Goal: Transaction & Acquisition: Purchase product/service

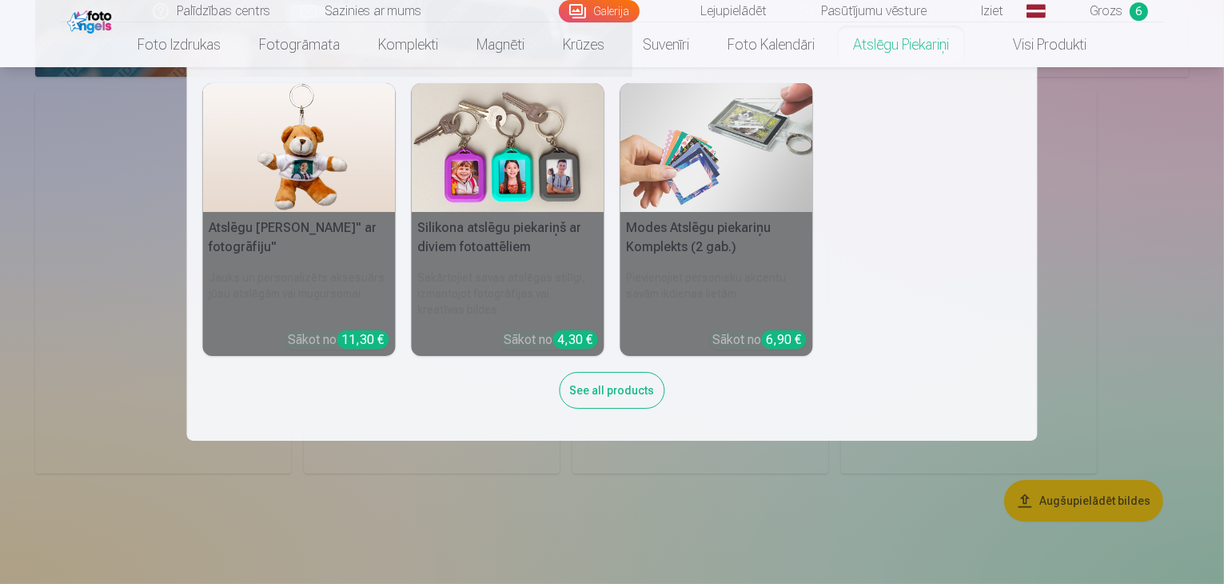
scroll to position [4957, 0]
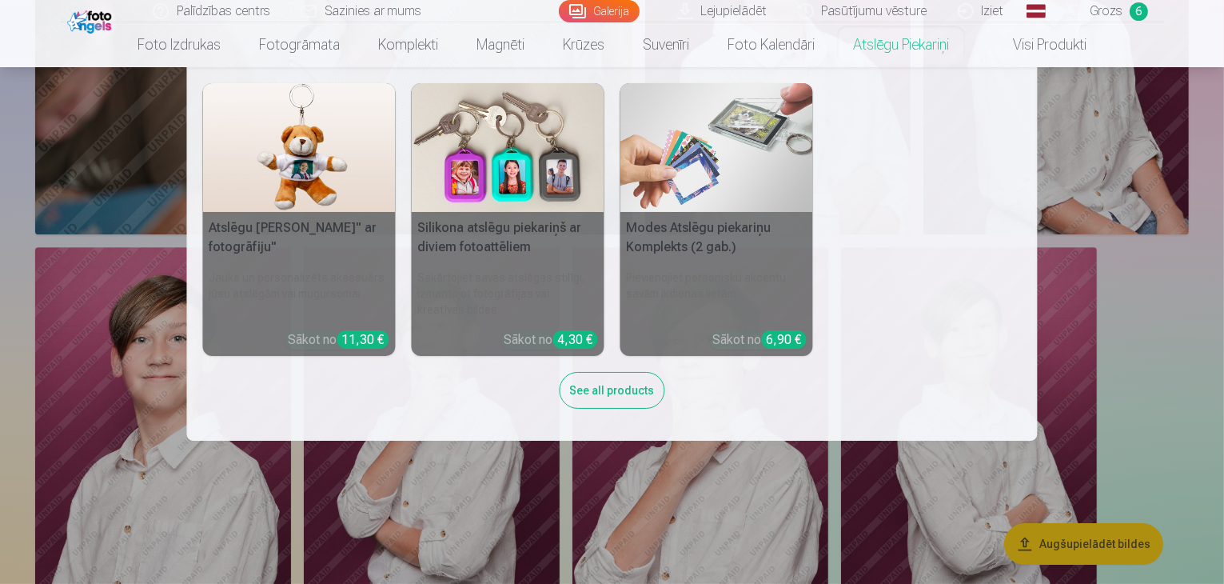
click at [1202, 241] on nav "Atslēgu piekariņš Lācītis" ar fotogrāfiju" Jauks un personalizēts aksesuārs jūs…" at bounding box center [612, 253] width 1224 height 373
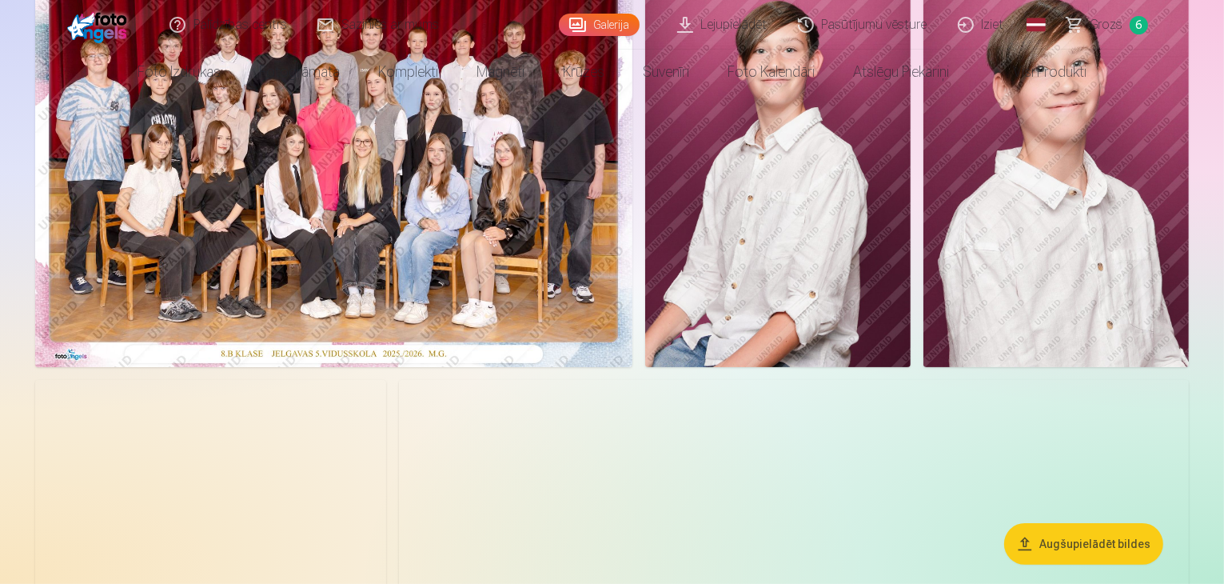
scroll to position [0, 0]
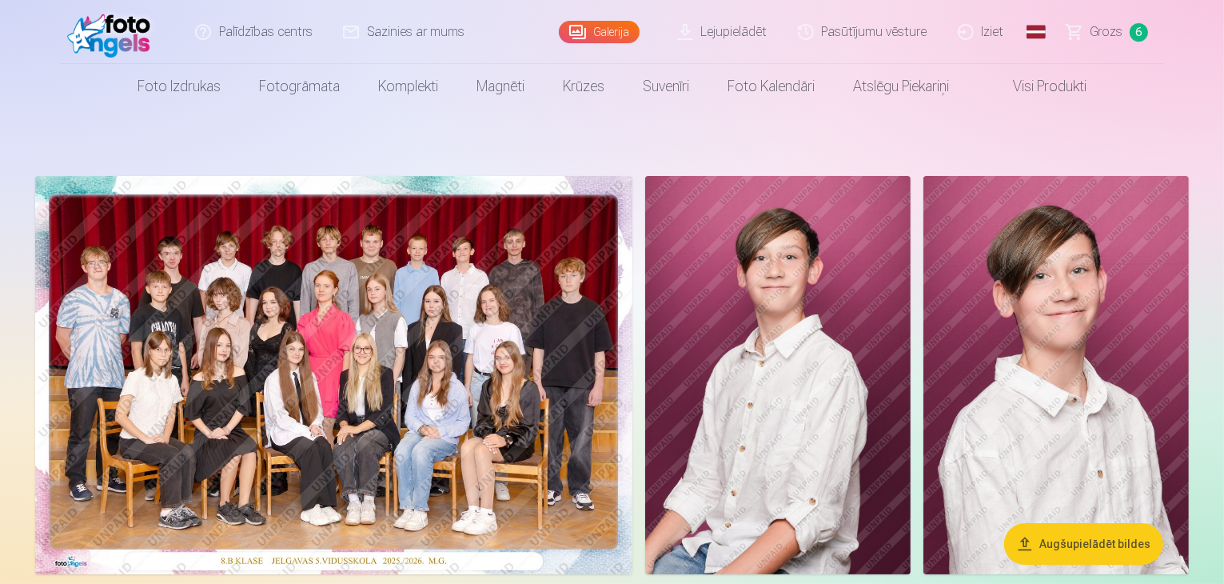
click at [433, 313] on img at bounding box center [333, 375] width 597 height 398
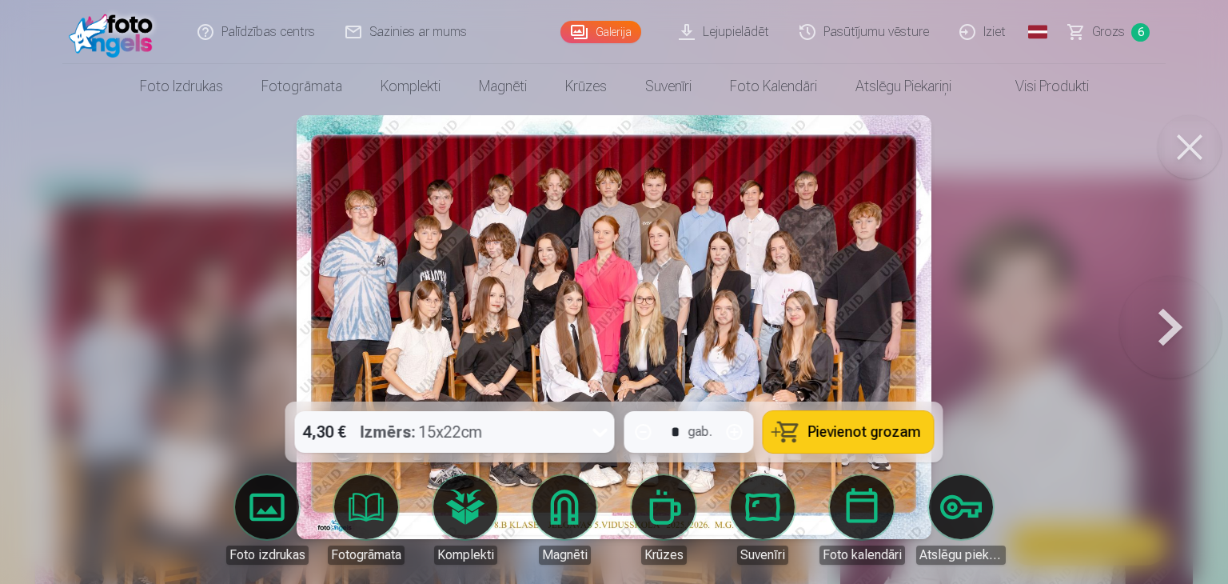
click at [520, 431] on div "4,30 € Izmērs : 15x22cm" at bounding box center [439, 432] width 289 height 42
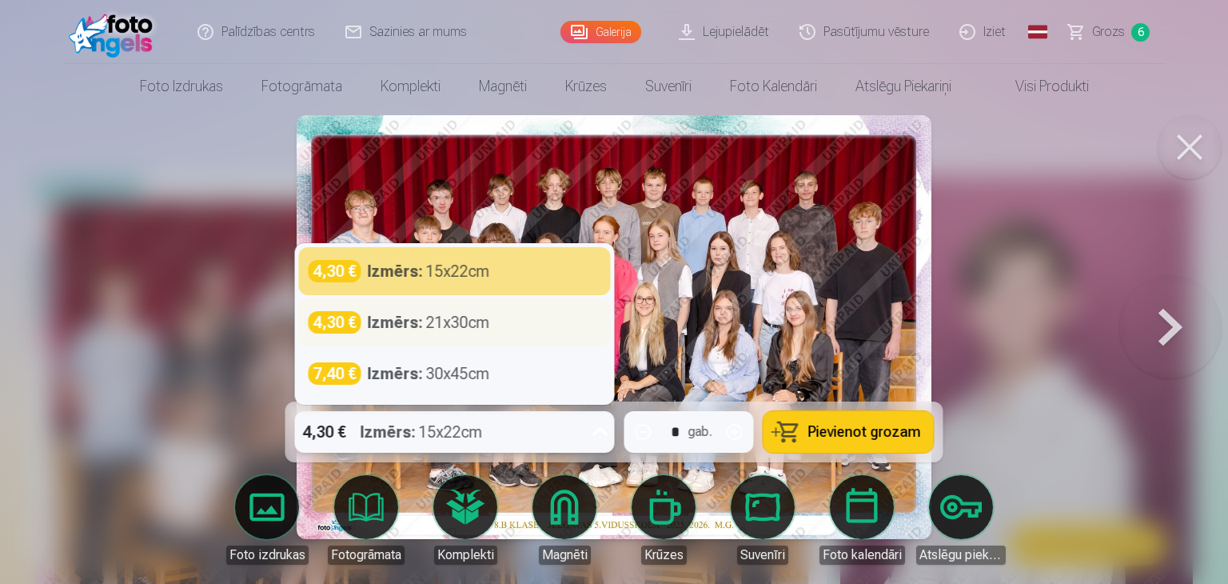
click at [513, 320] on div "4,30 € Izmērs : 21x30cm" at bounding box center [455, 322] width 293 height 22
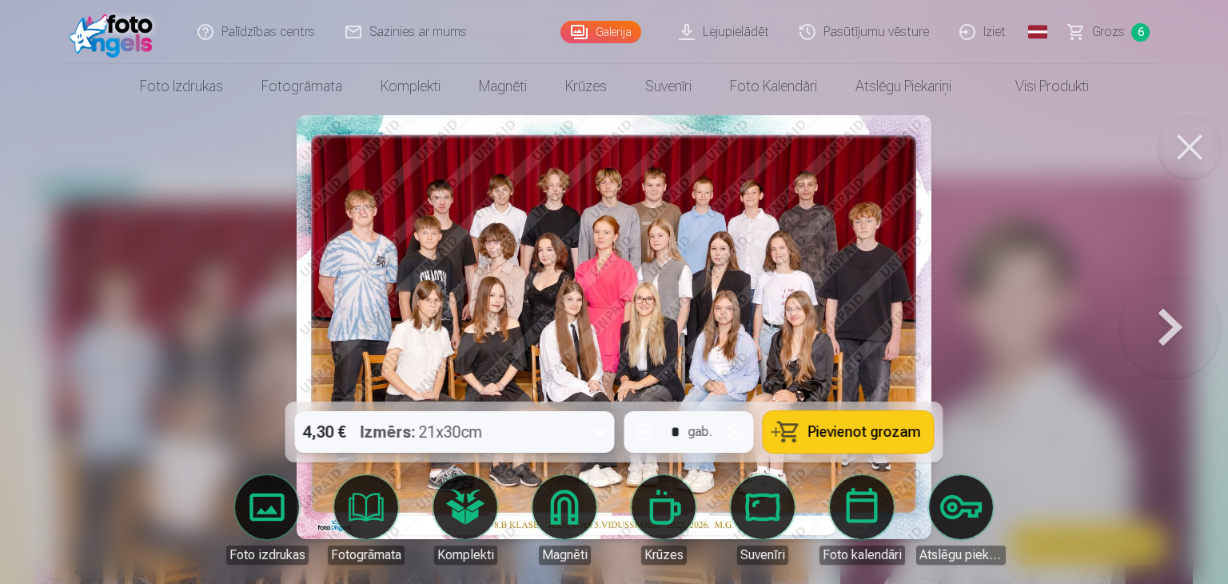
click at [571, 432] on div "4,30 € Izmērs : 21x30cm" at bounding box center [439, 432] width 289 height 42
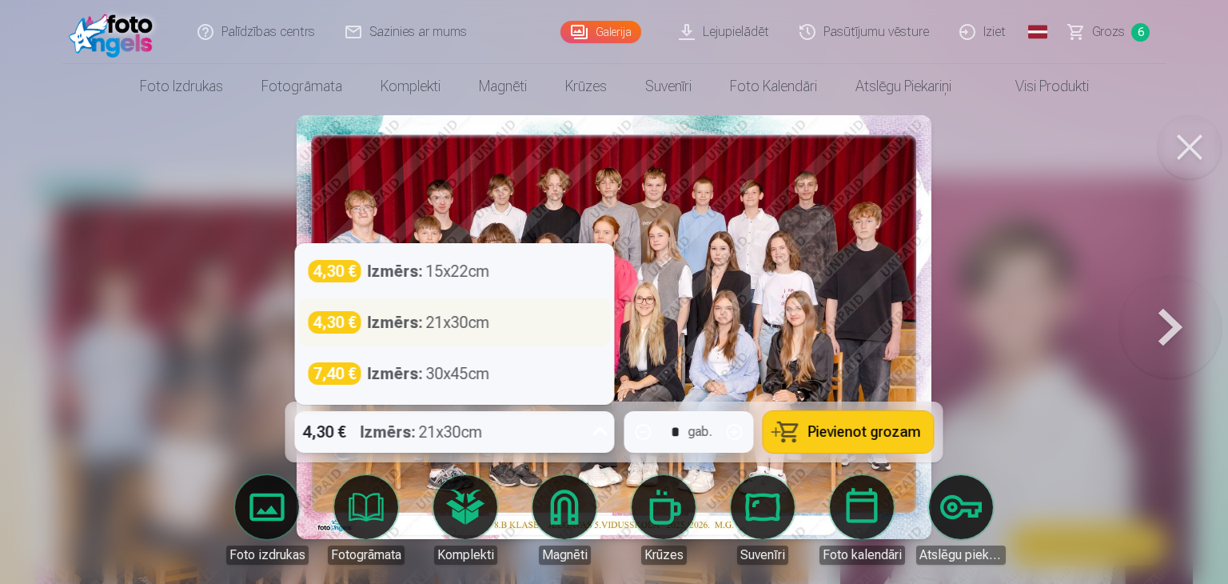
click at [441, 324] on div "Izmērs : 21x30cm" at bounding box center [429, 322] width 122 height 22
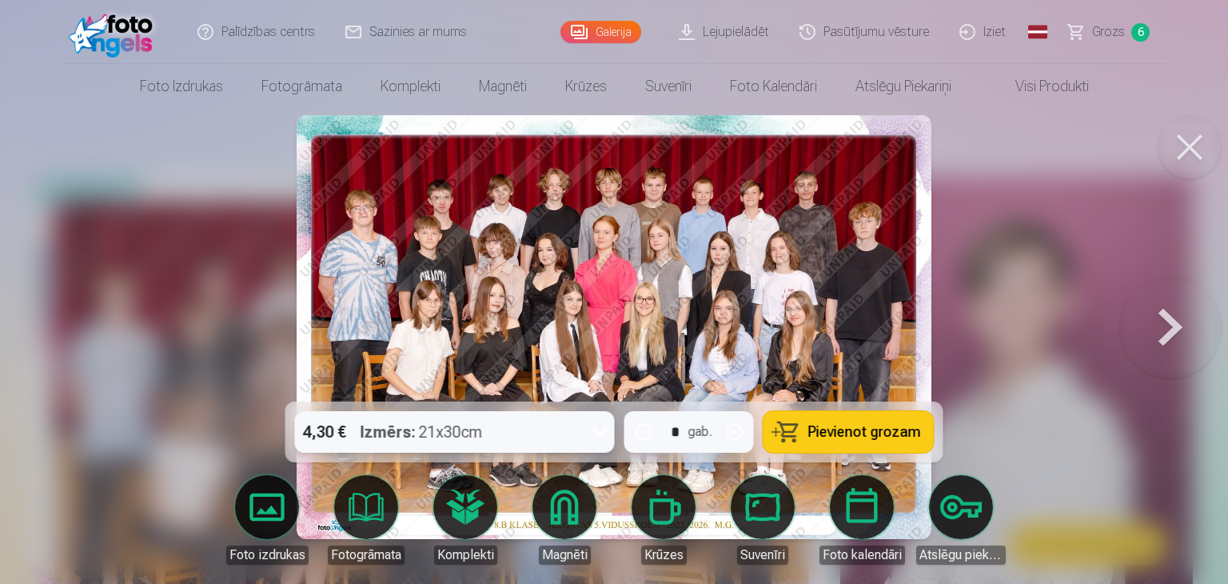
click at [830, 442] on button "Pievienot grozam" at bounding box center [849, 432] width 170 height 42
click at [1151, 324] on button at bounding box center [1170, 327] width 102 height 117
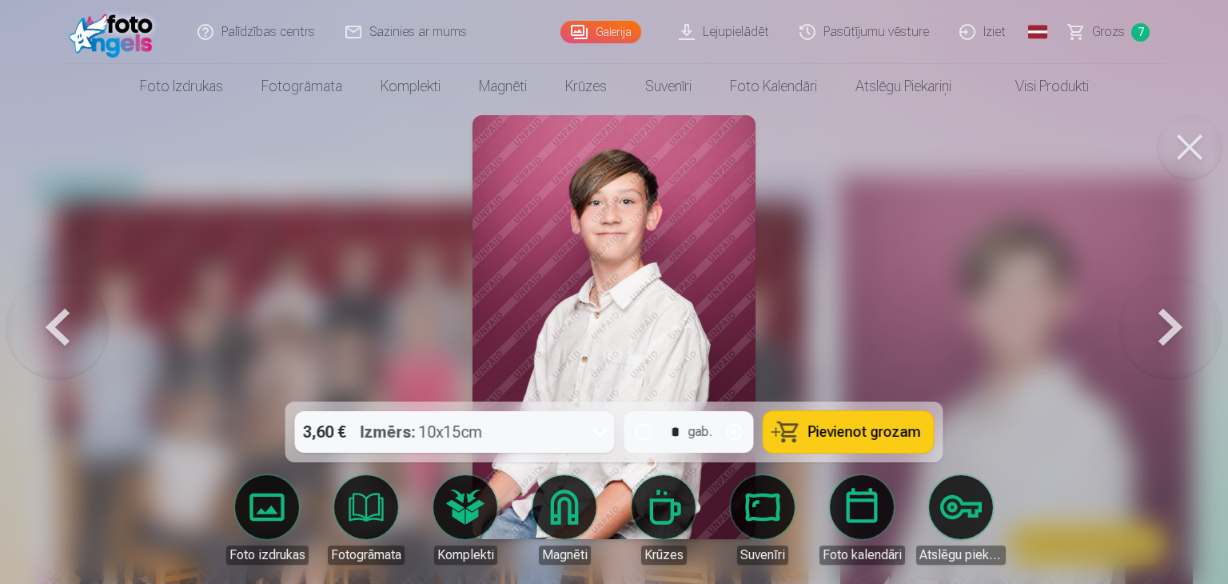
click at [1190, 313] on button at bounding box center [1170, 327] width 102 height 117
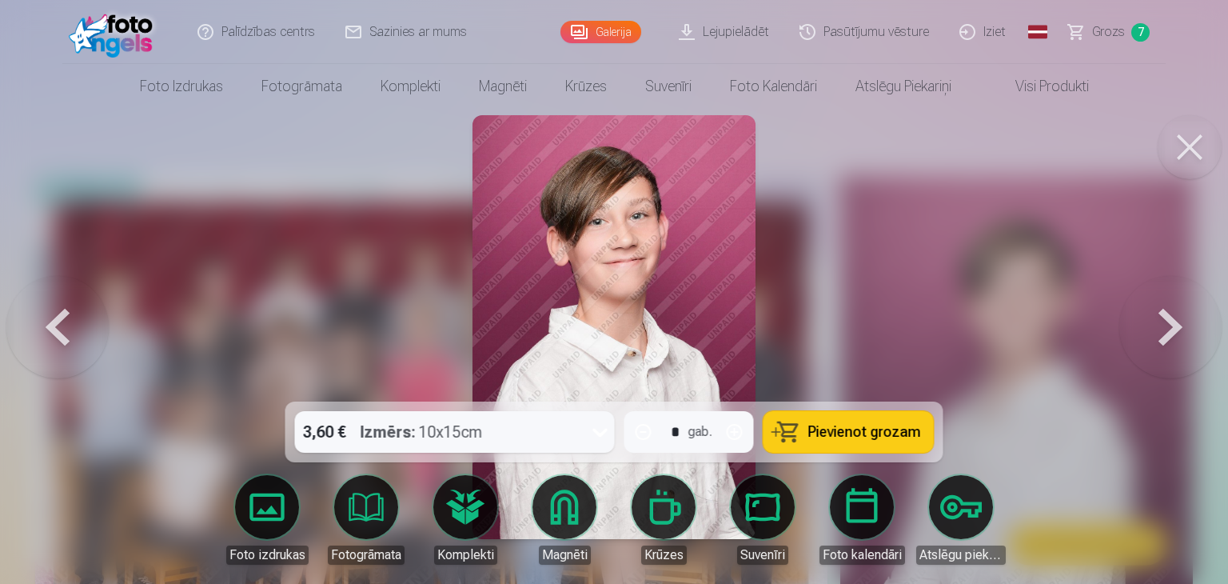
click at [1180, 321] on button at bounding box center [1170, 327] width 102 height 117
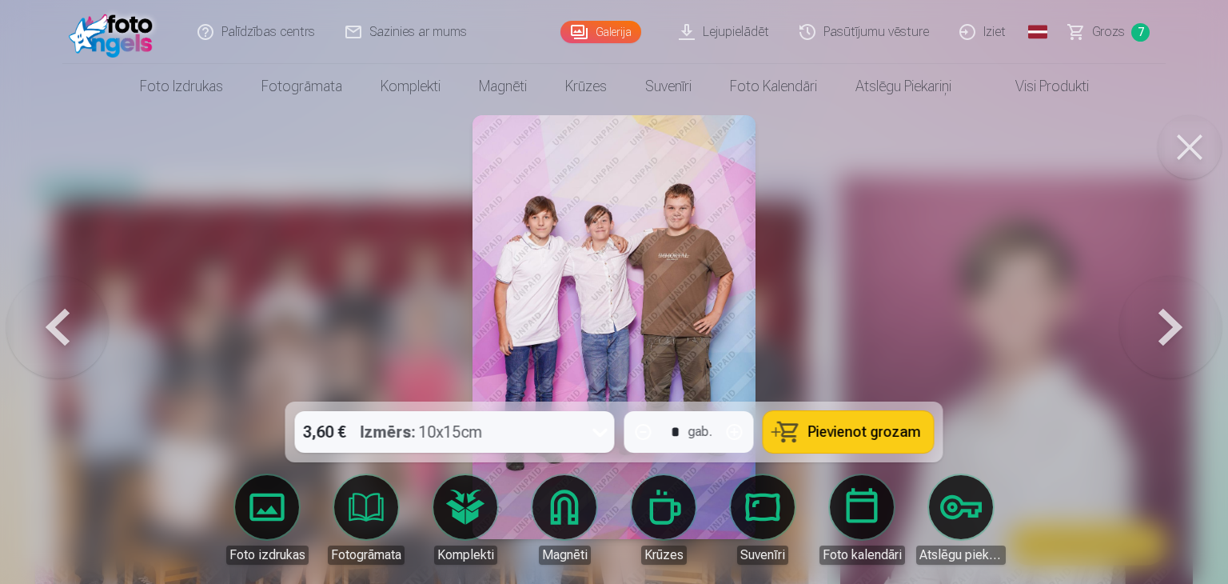
click at [599, 429] on icon at bounding box center [601, 432] width 26 height 26
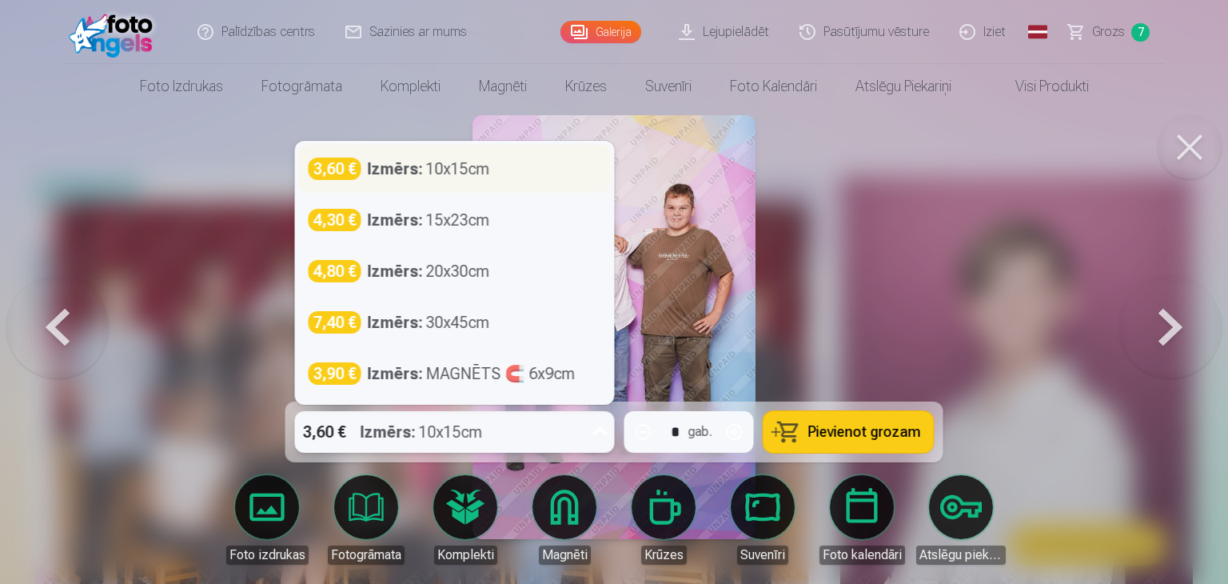
click at [505, 180] on div "3,60 € Izmērs : 10x15cm" at bounding box center [455, 169] width 312 height 48
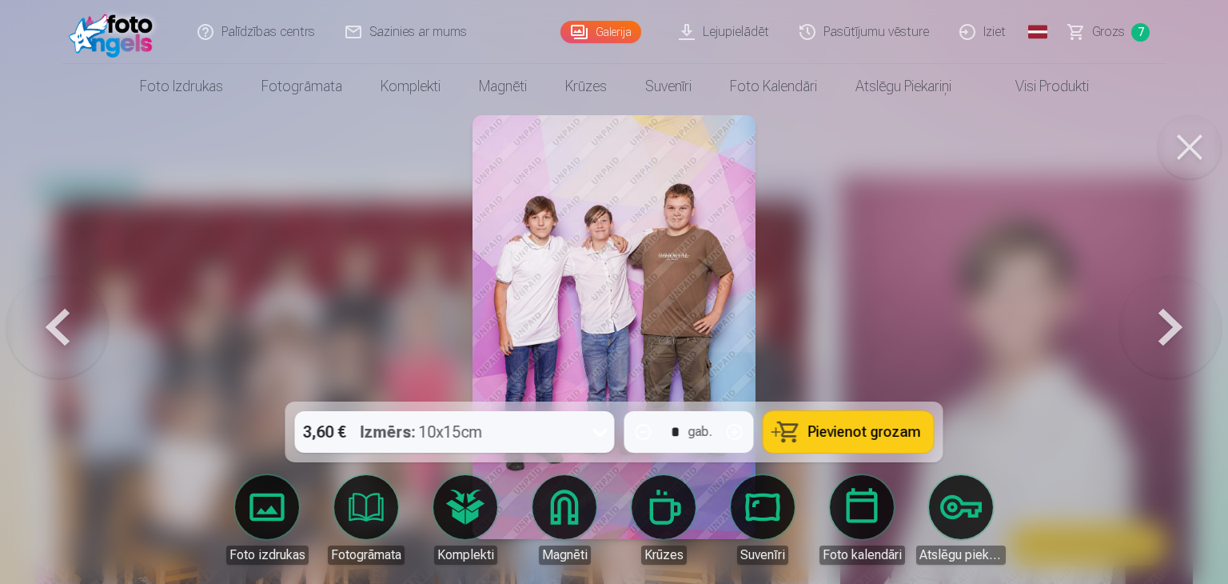
click at [854, 442] on button "Pievienot grozam" at bounding box center [849, 432] width 170 height 42
click at [1191, 325] on button at bounding box center [1170, 327] width 102 height 117
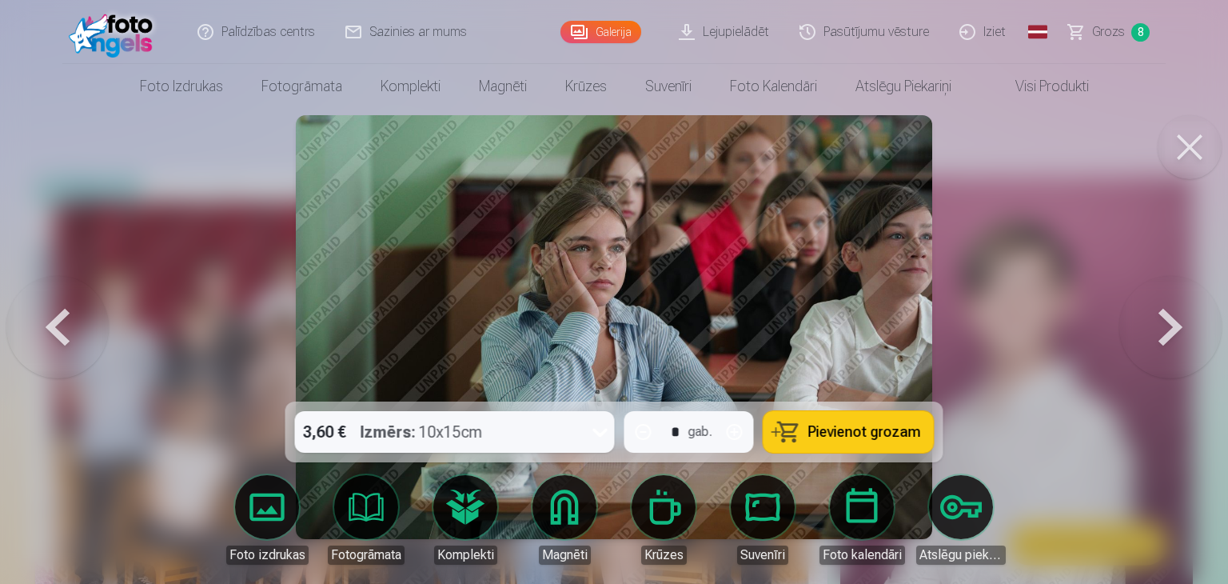
click at [1187, 327] on button at bounding box center [1170, 327] width 102 height 117
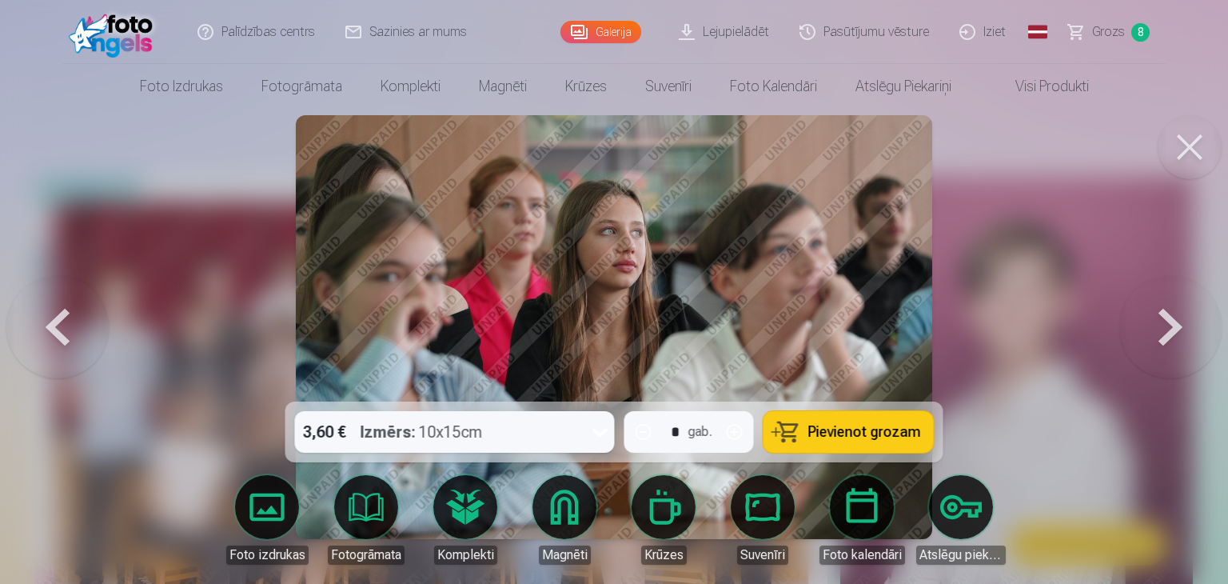
click at [1187, 327] on button at bounding box center [1170, 327] width 102 height 117
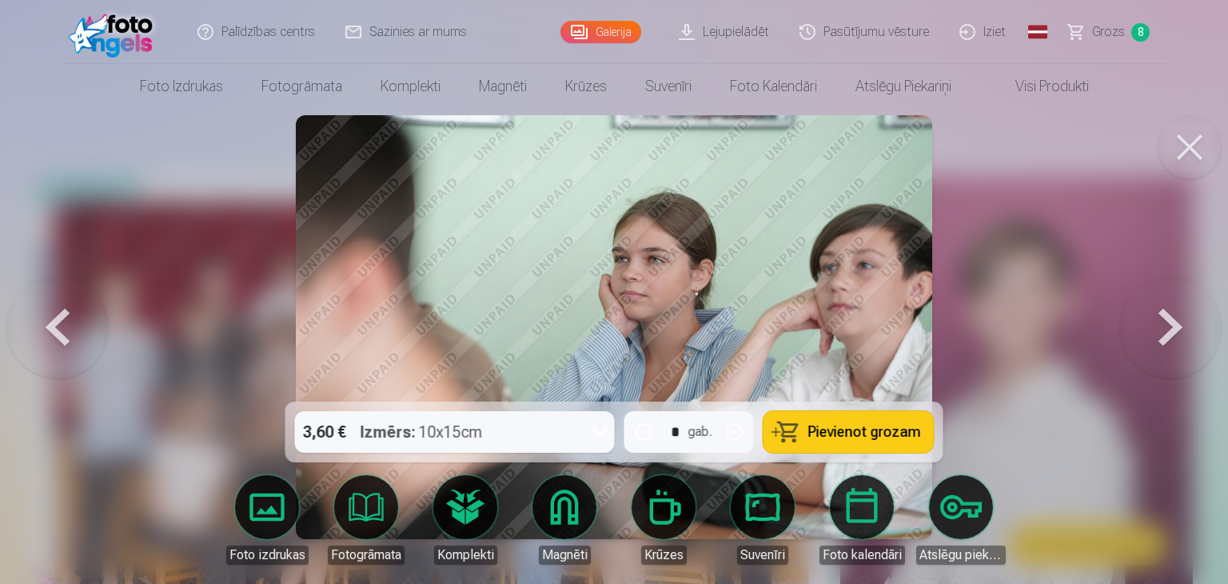
click at [1169, 340] on button at bounding box center [1170, 327] width 102 height 117
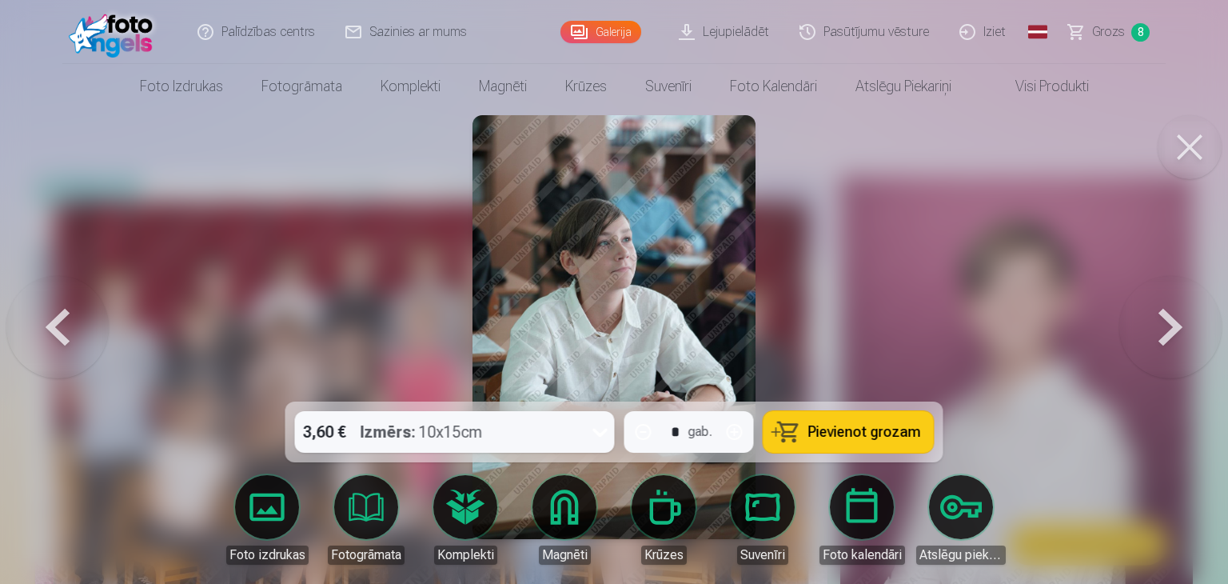
click at [1155, 333] on button at bounding box center [1170, 327] width 102 height 117
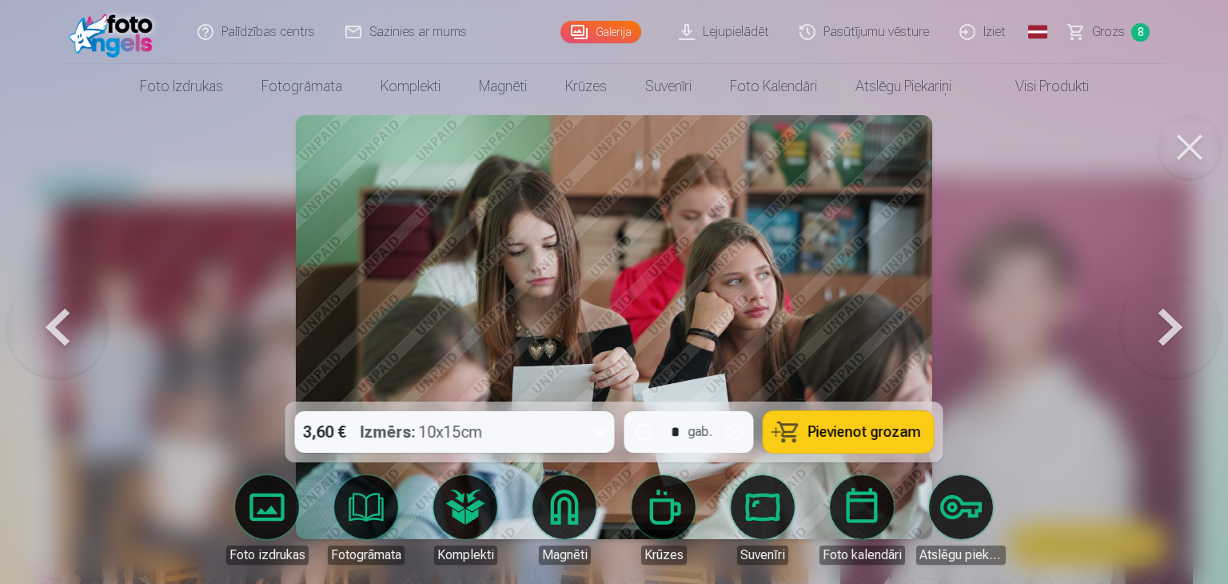
click at [1167, 314] on button at bounding box center [1170, 327] width 102 height 117
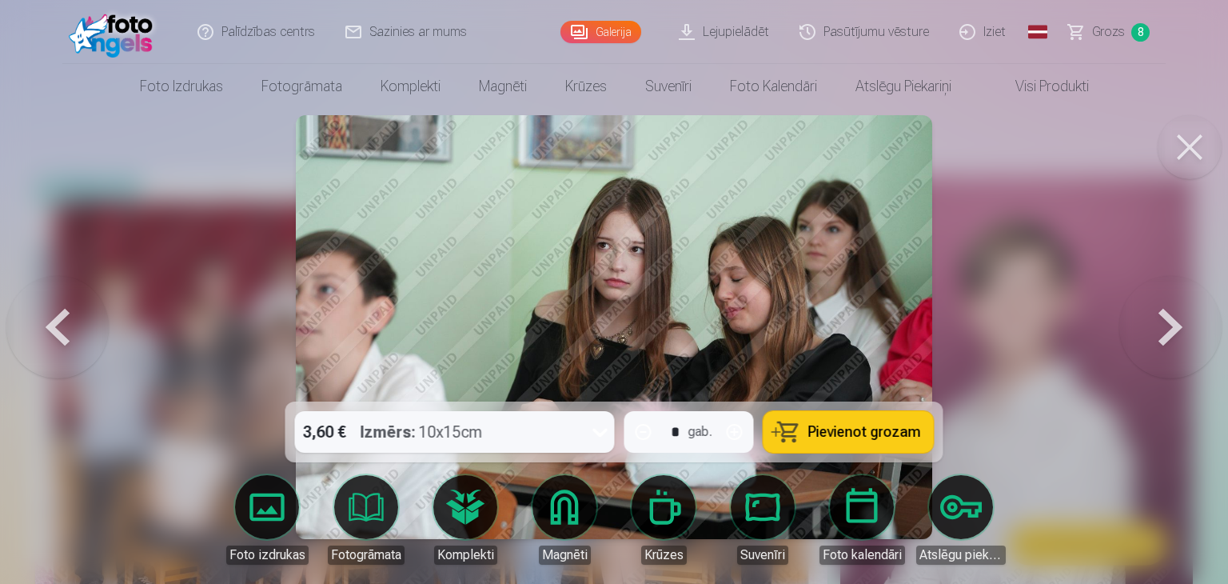
click at [1163, 316] on button at bounding box center [1170, 327] width 102 height 117
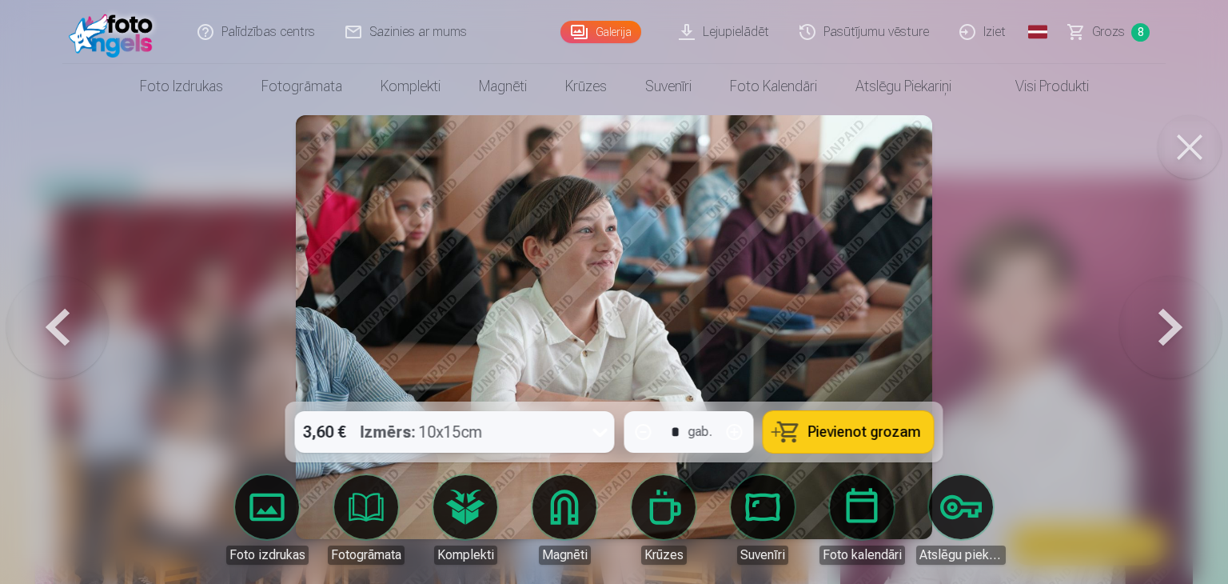
click at [77, 278] on button at bounding box center [57, 327] width 102 height 117
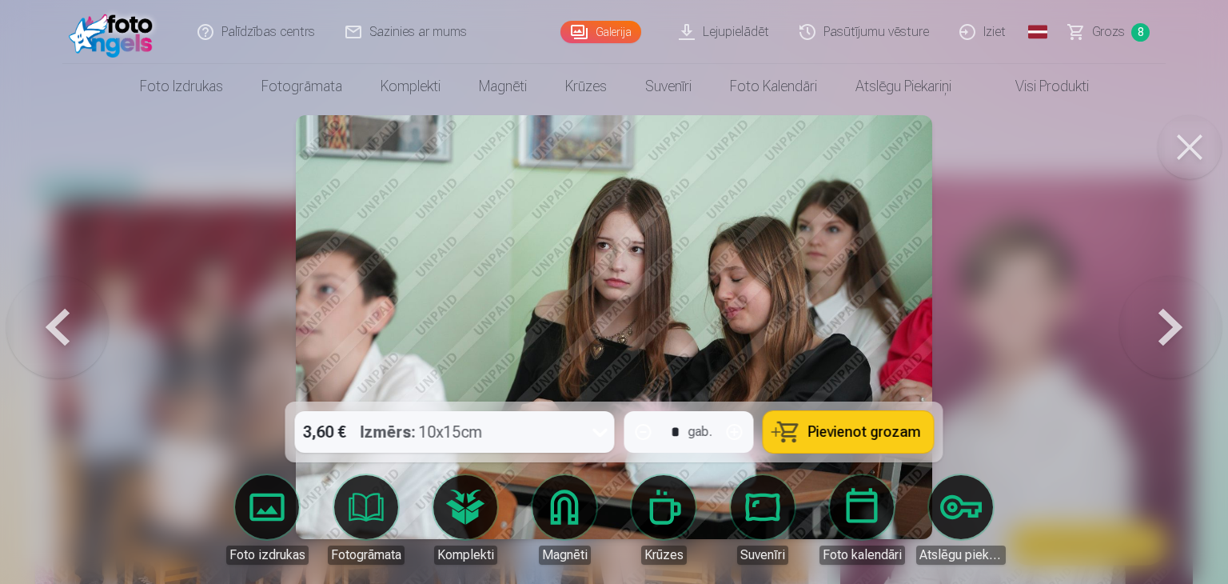
click at [1173, 309] on button at bounding box center [1170, 327] width 102 height 117
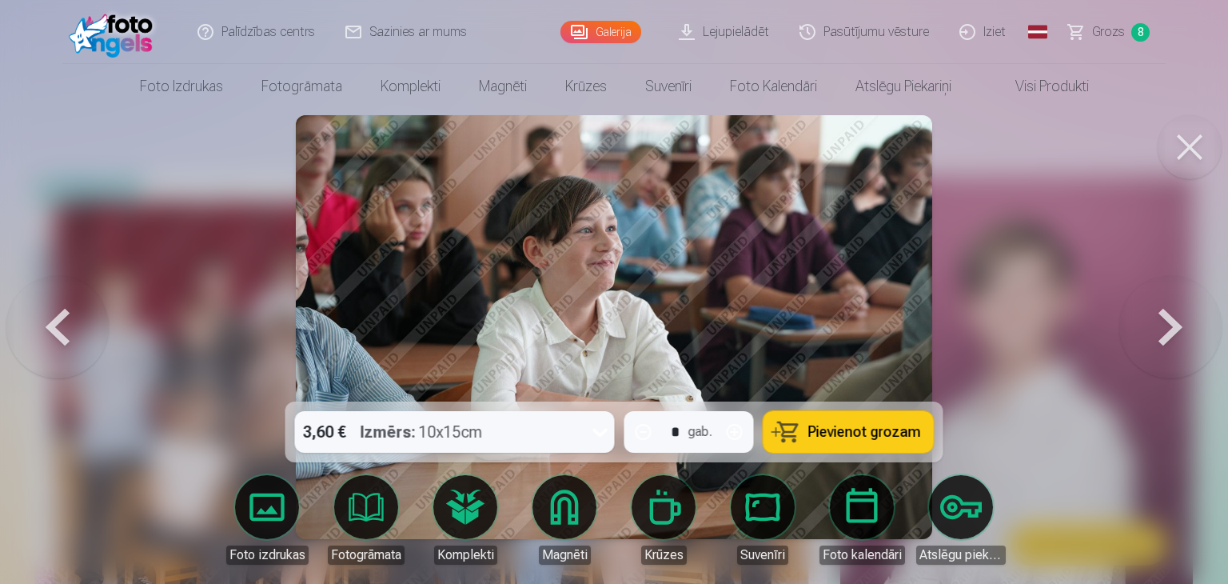
click at [1173, 309] on button at bounding box center [1170, 327] width 102 height 117
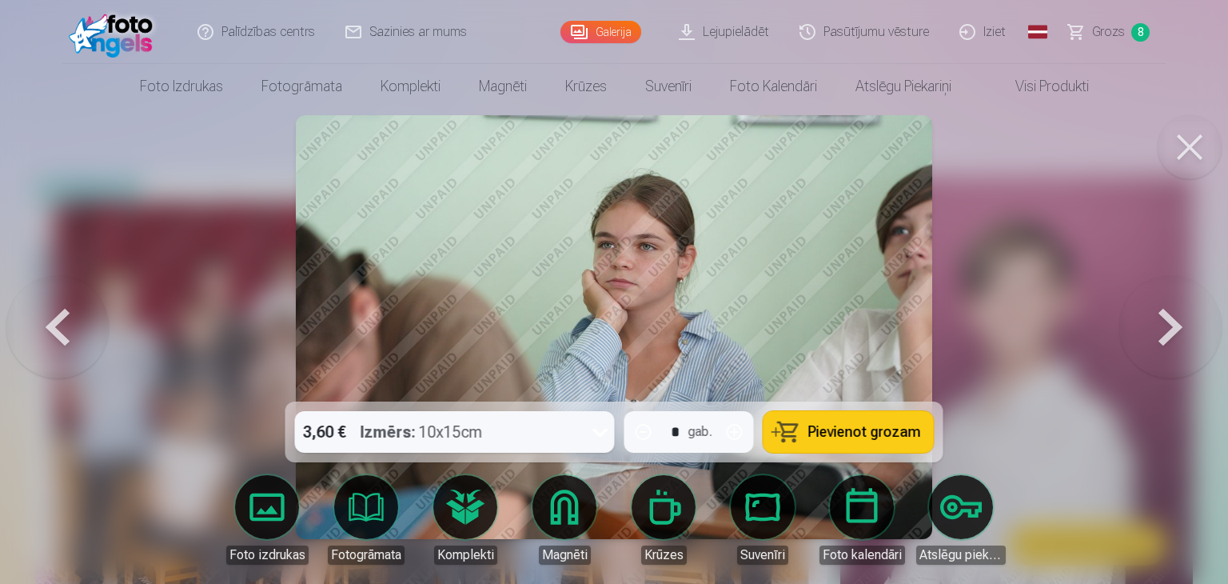
click at [1173, 309] on button at bounding box center [1170, 327] width 102 height 117
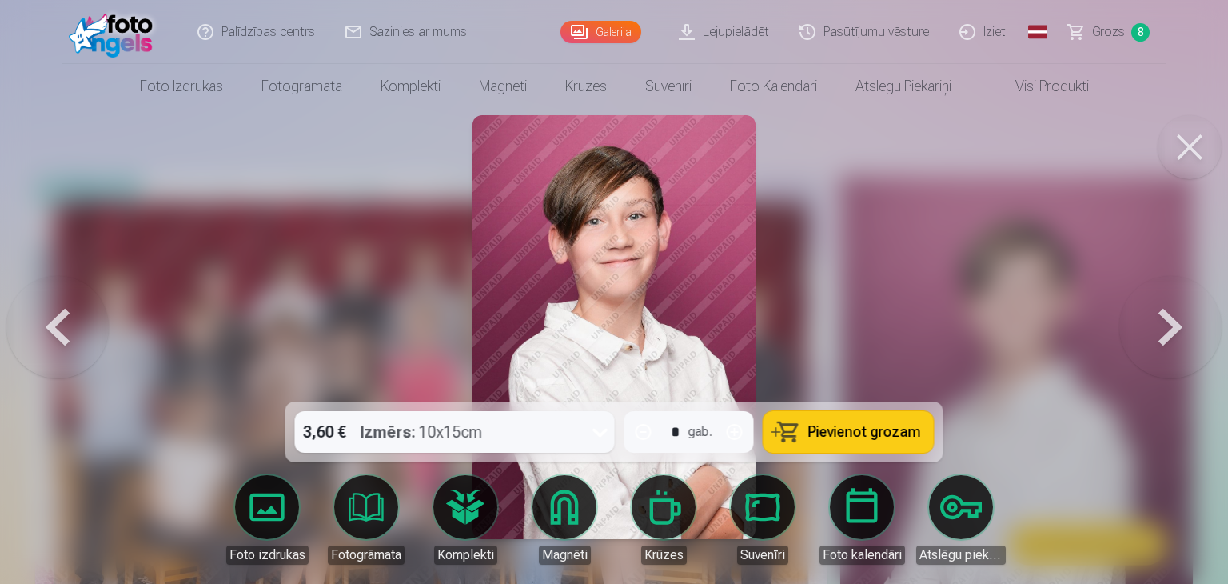
click at [1173, 309] on button at bounding box center [1170, 327] width 102 height 117
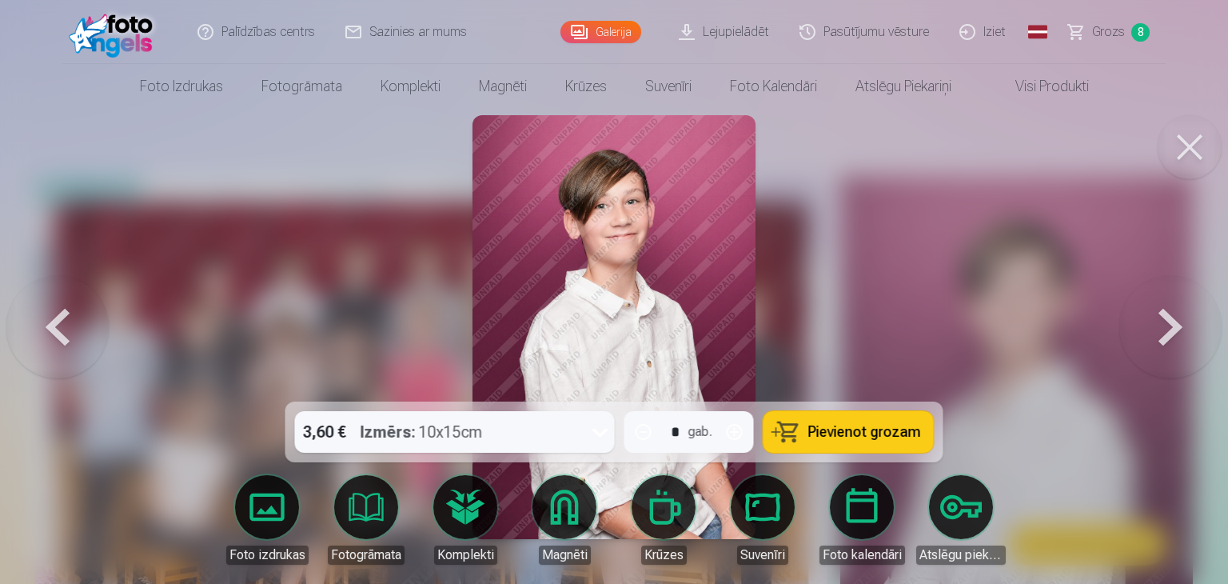
click at [1173, 309] on button at bounding box center [1170, 327] width 102 height 117
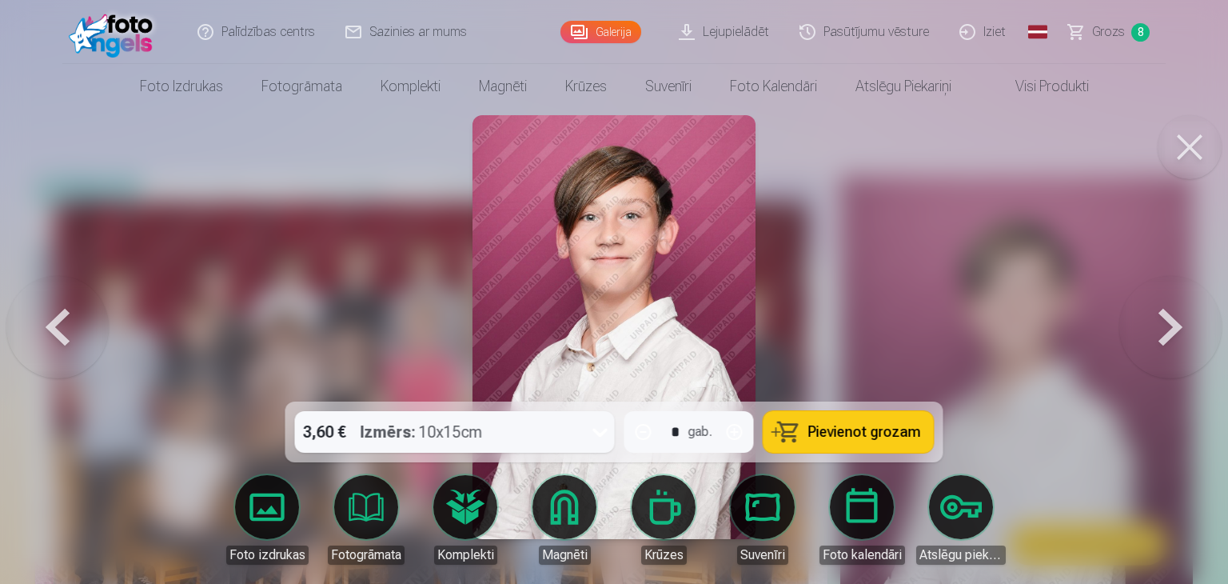
click at [1173, 309] on button at bounding box center [1170, 327] width 102 height 117
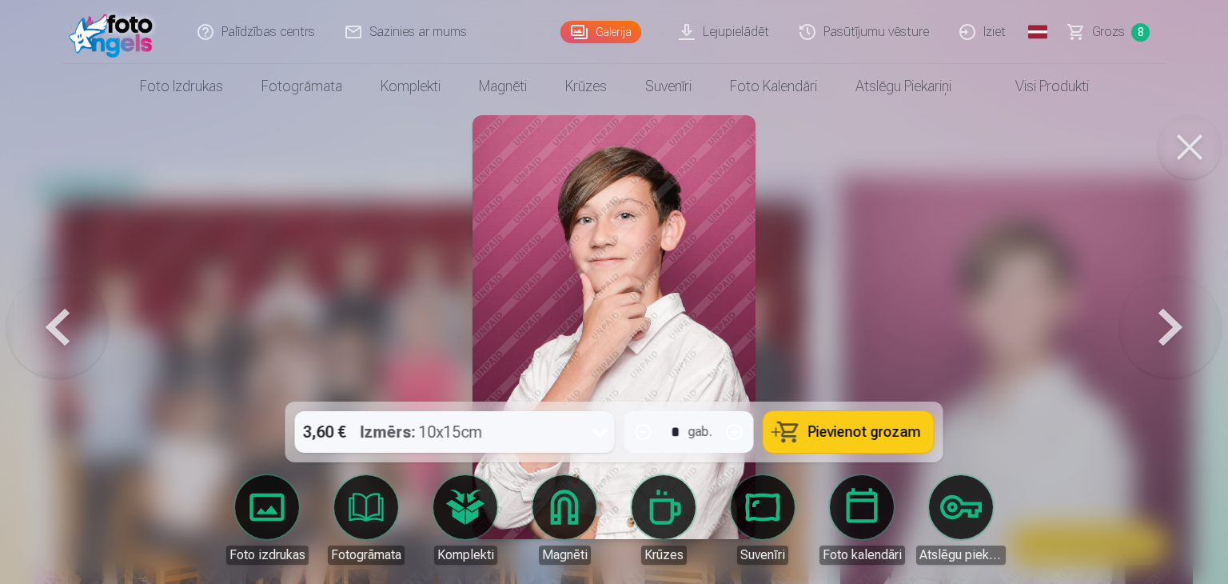
click at [1173, 309] on button at bounding box center [1170, 327] width 102 height 117
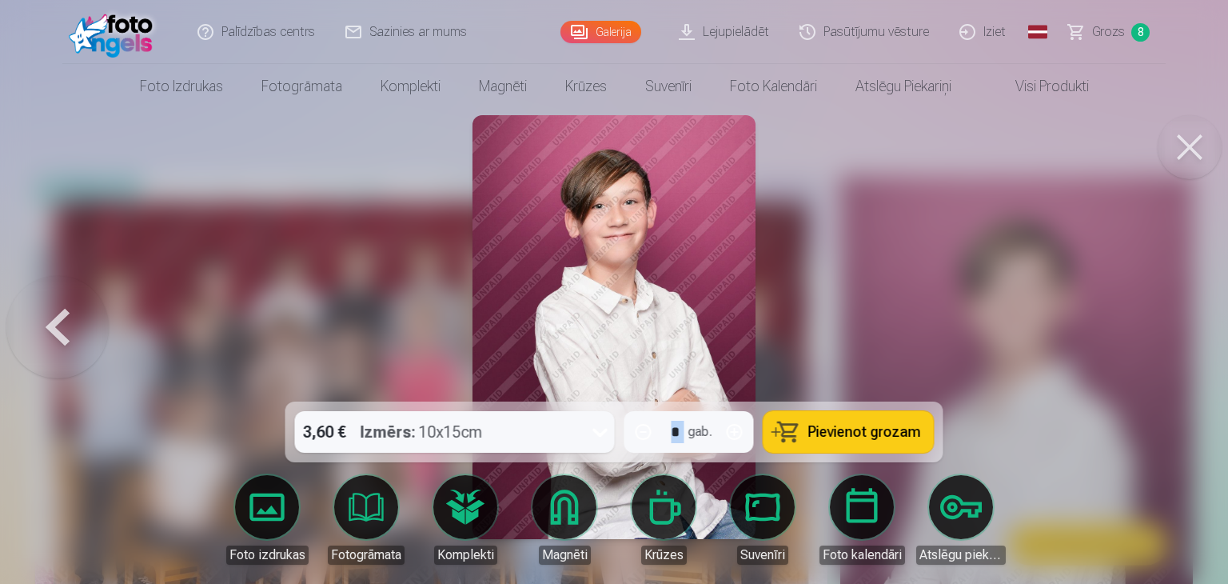
click at [1173, 309] on div at bounding box center [614, 292] width 1228 height 584
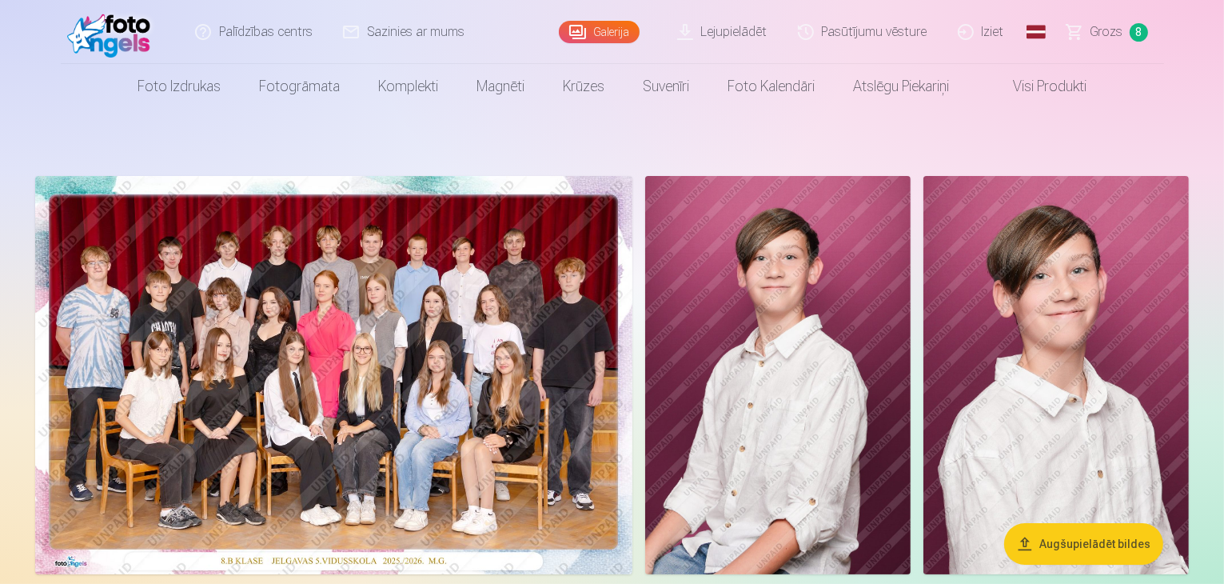
click at [911, 309] on img at bounding box center [777, 375] width 265 height 398
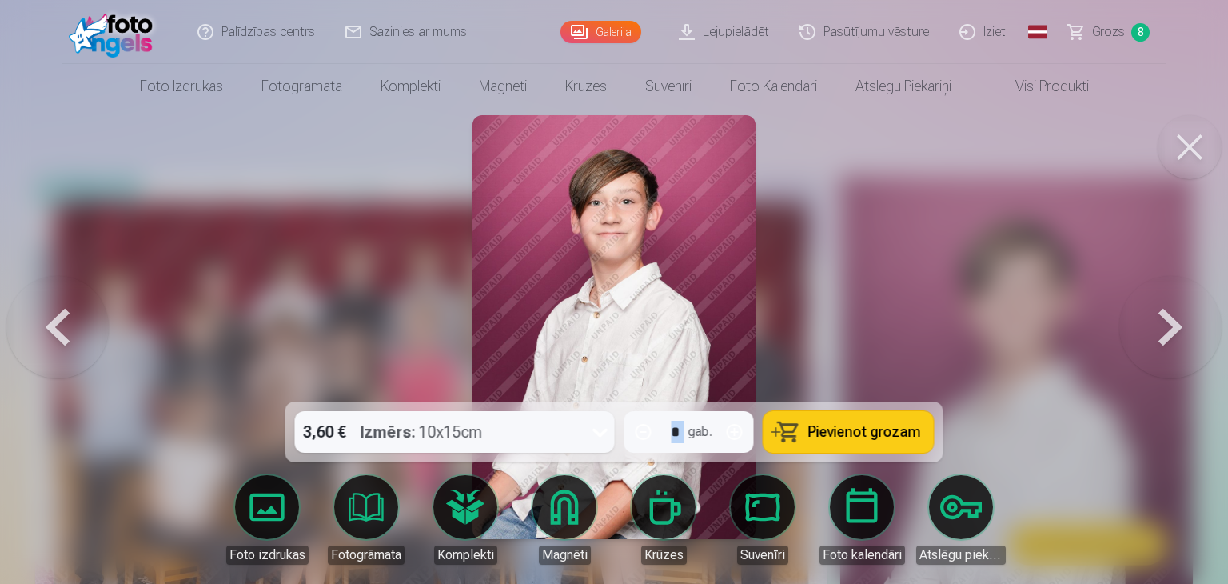
click at [1155, 316] on button at bounding box center [1170, 327] width 102 height 117
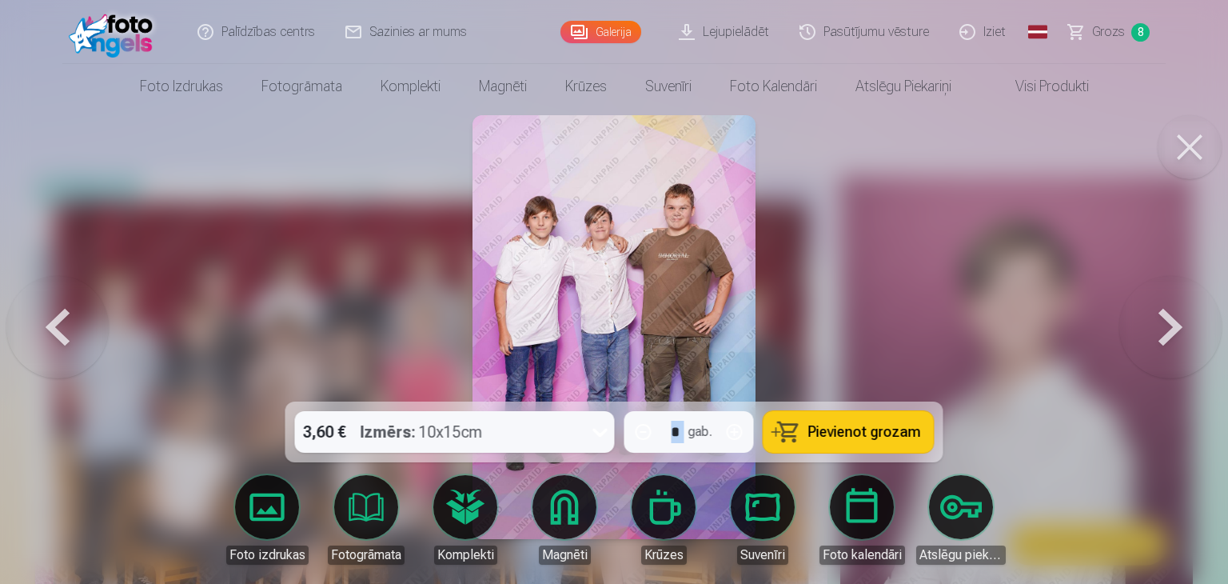
click at [1155, 316] on button at bounding box center [1170, 327] width 102 height 117
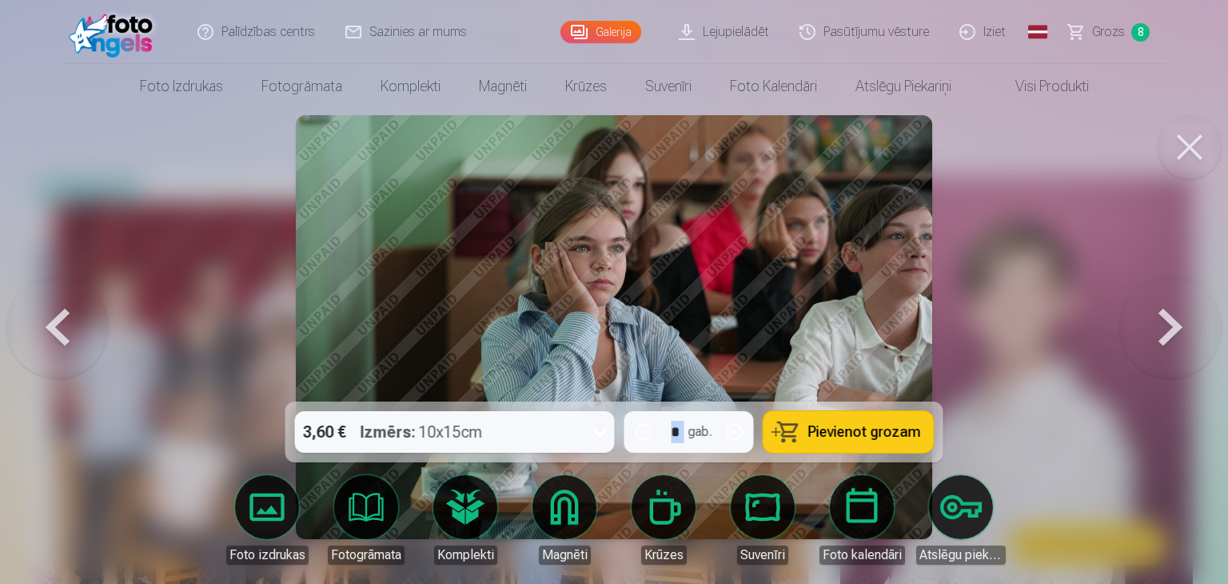
click at [1155, 316] on button at bounding box center [1170, 327] width 102 height 117
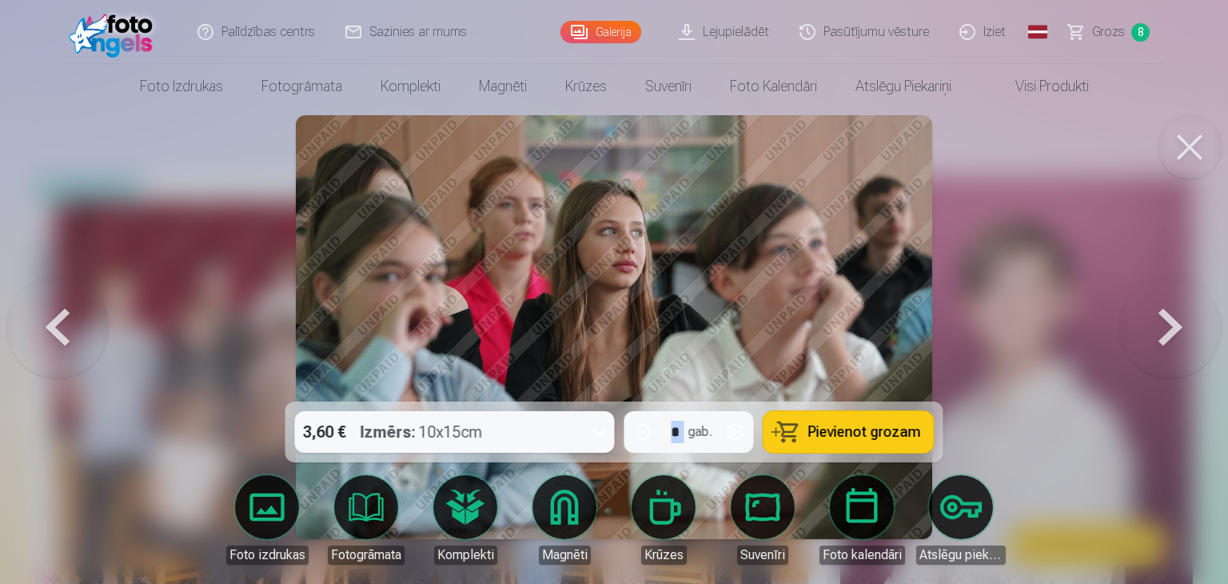
click at [1155, 316] on button at bounding box center [1170, 327] width 102 height 117
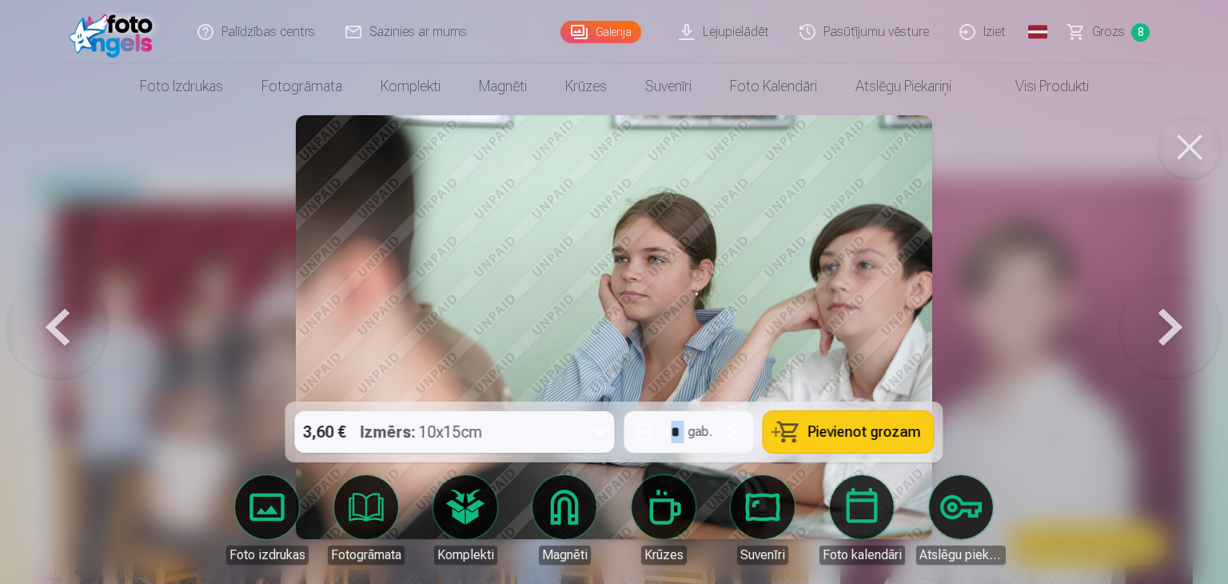
click at [62, 321] on button at bounding box center [57, 327] width 102 height 117
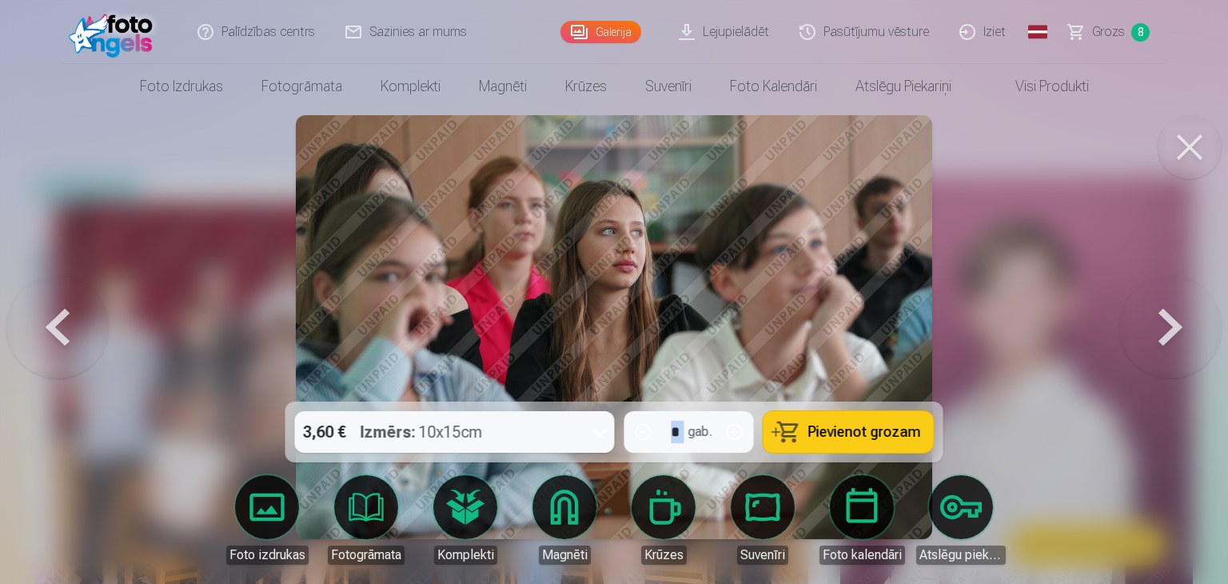
click at [62, 321] on button at bounding box center [57, 327] width 102 height 117
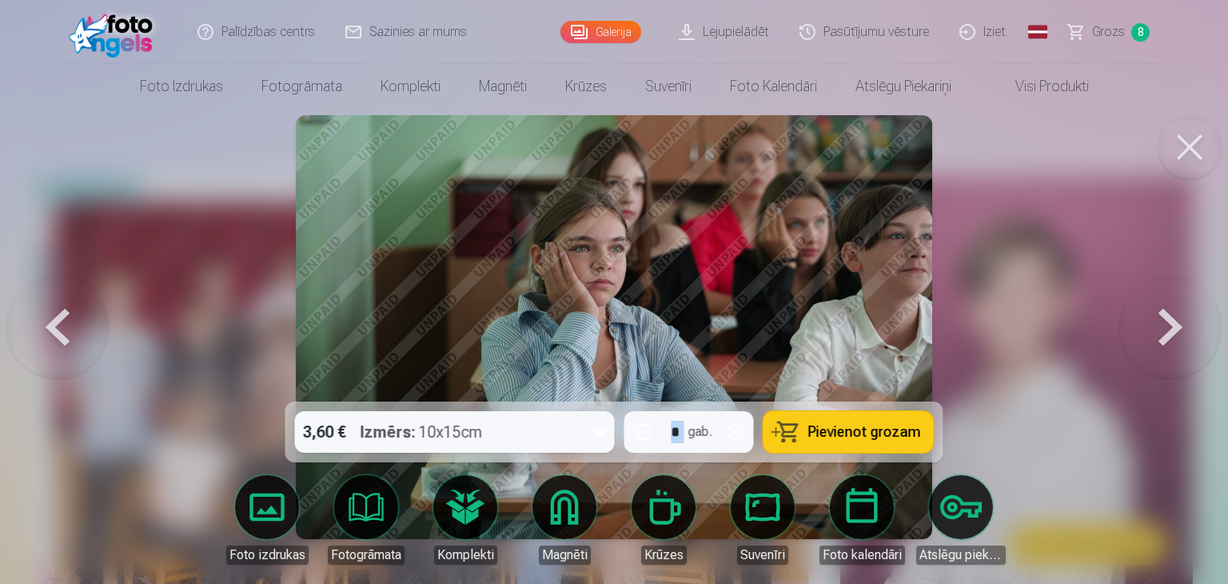
click at [1200, 327] on button at bounding box center [1170, 327] width 102 height 117
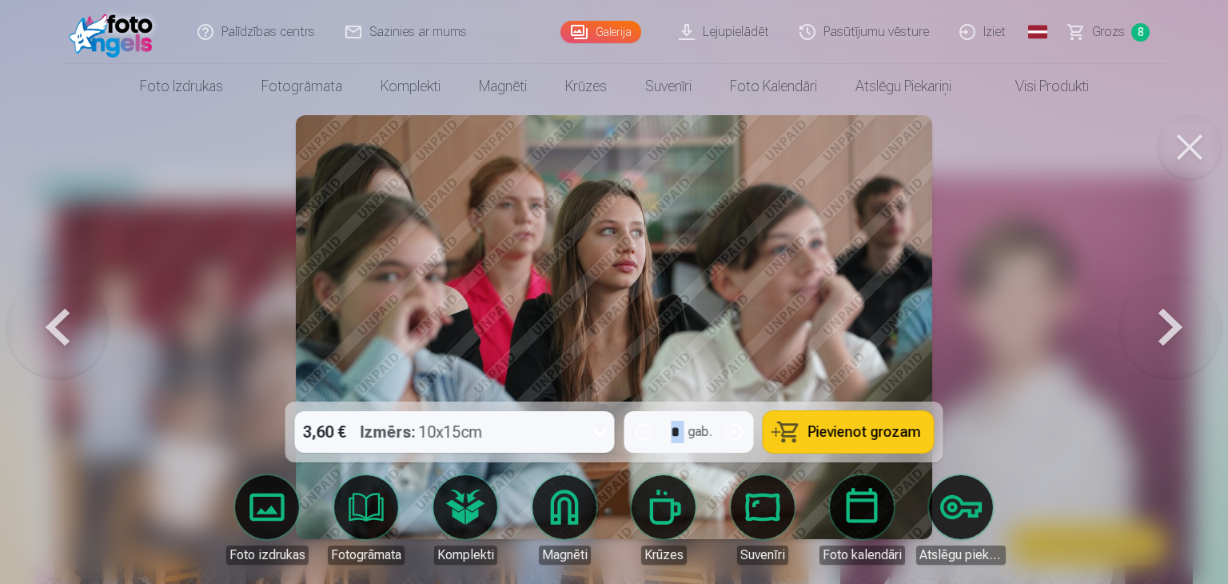
click at [1200, 327] on button at bounding box center [1170, 327] width 102 height 117
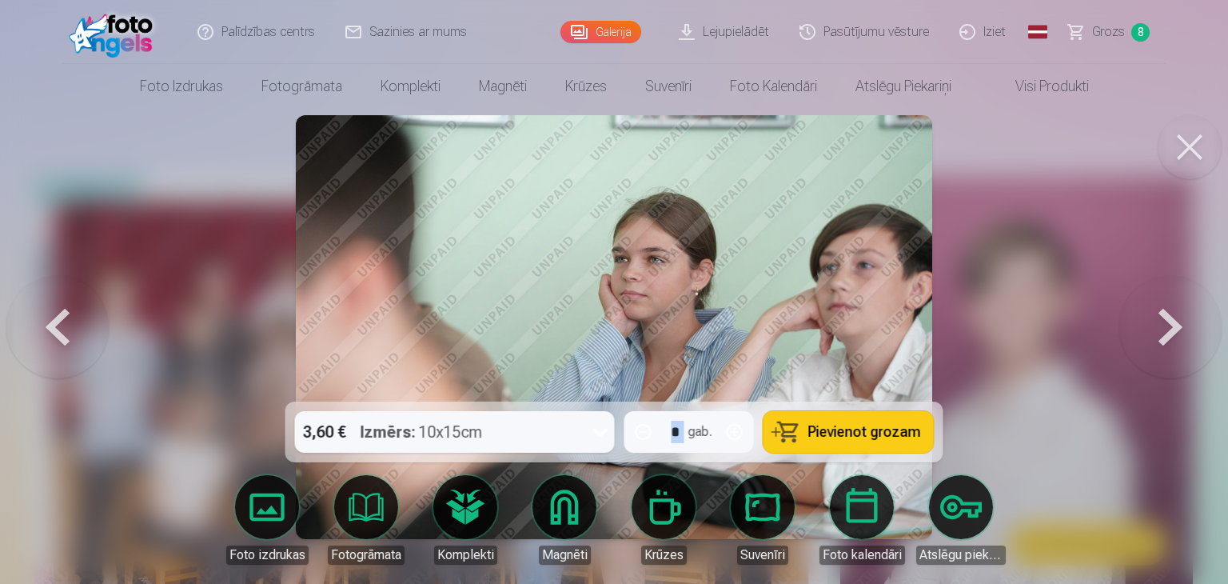
click at [1173, 340] on button at bounding box center [1170, 327] width 102 height 117
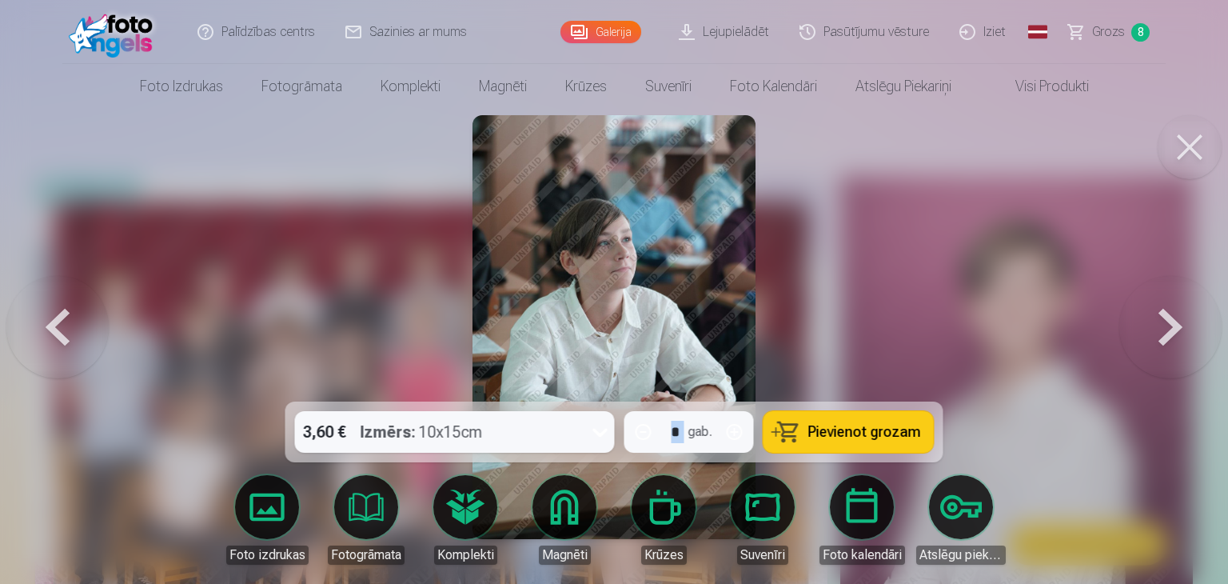
click at [1167, 342] on button at bounding box center [1170, 327] width 102 height 117
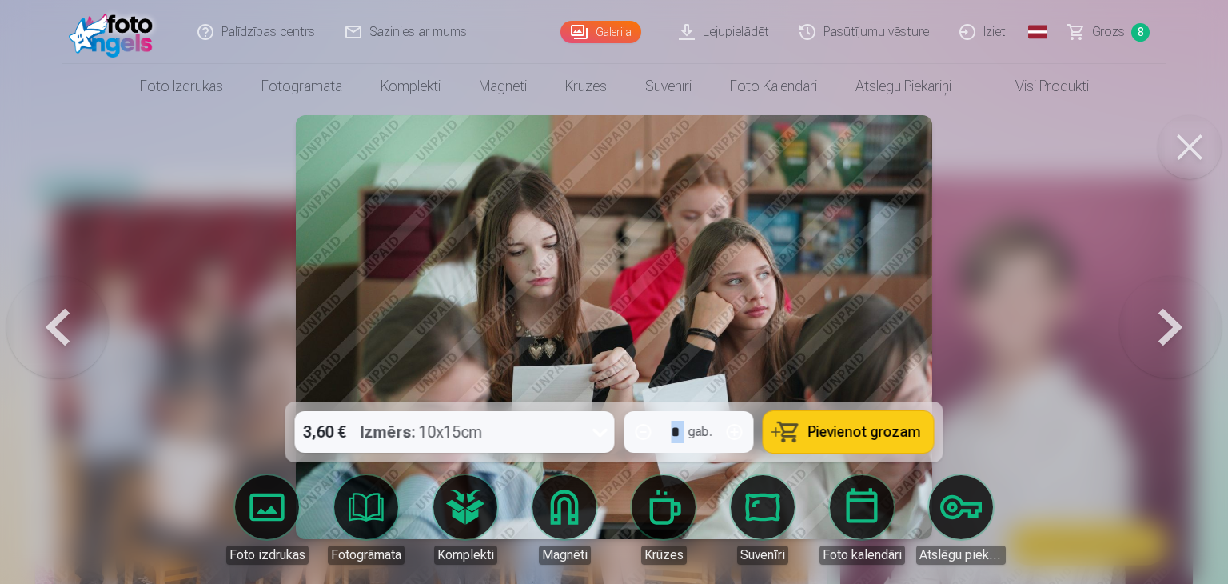
click at [1167, 342] on button at bounding box center [1170, 327] width 102 height 117
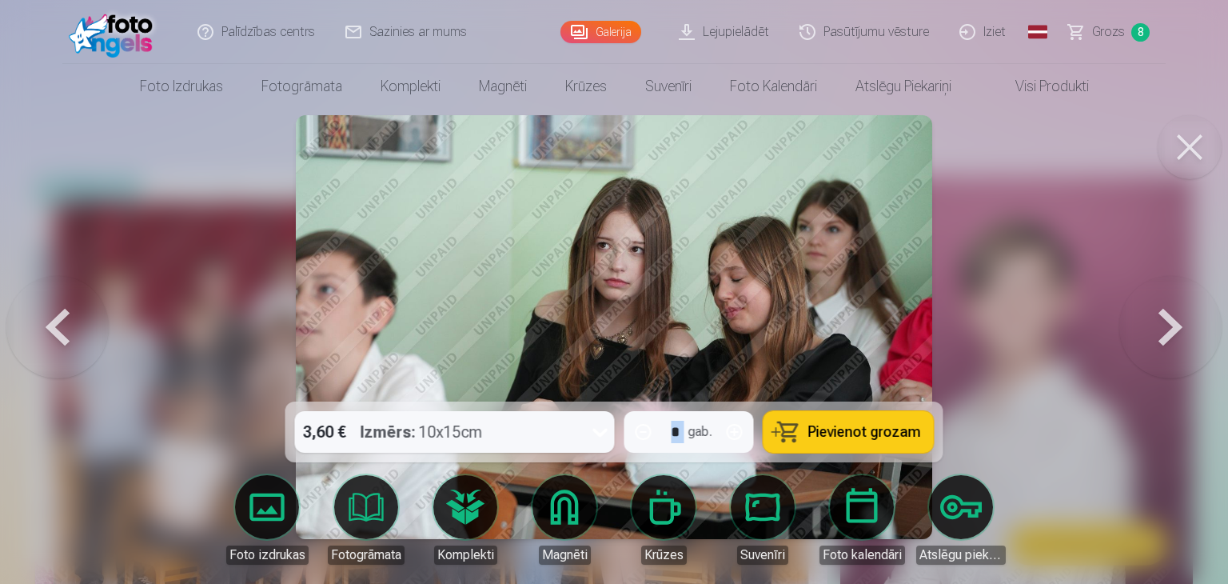
click at [57, 322] on button at bounding box center [57, 327] width 102 height 117
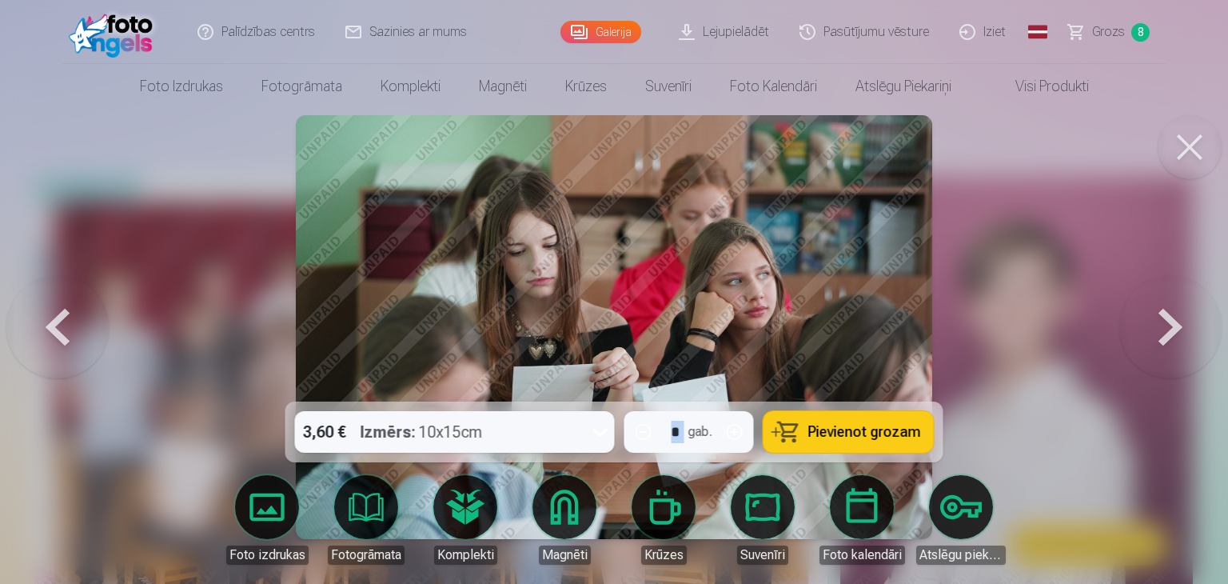
click at [57, 322] on button at bounding box center [57, 327] width 102 height 117
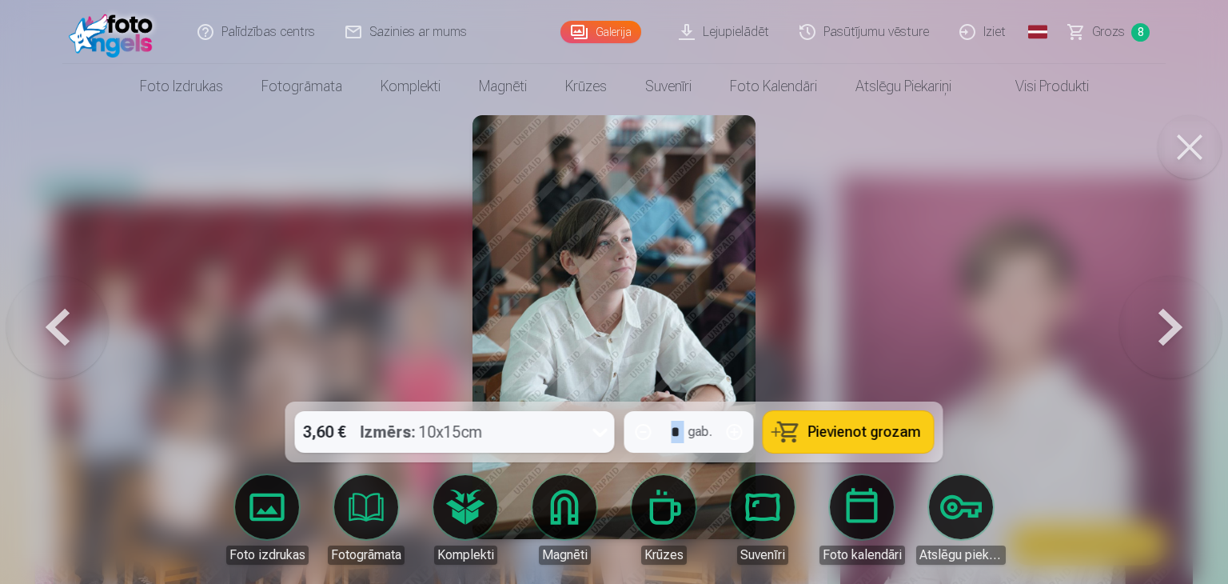
click at [57, 322] on button at bounding box center [57, 327] width 102 height 117
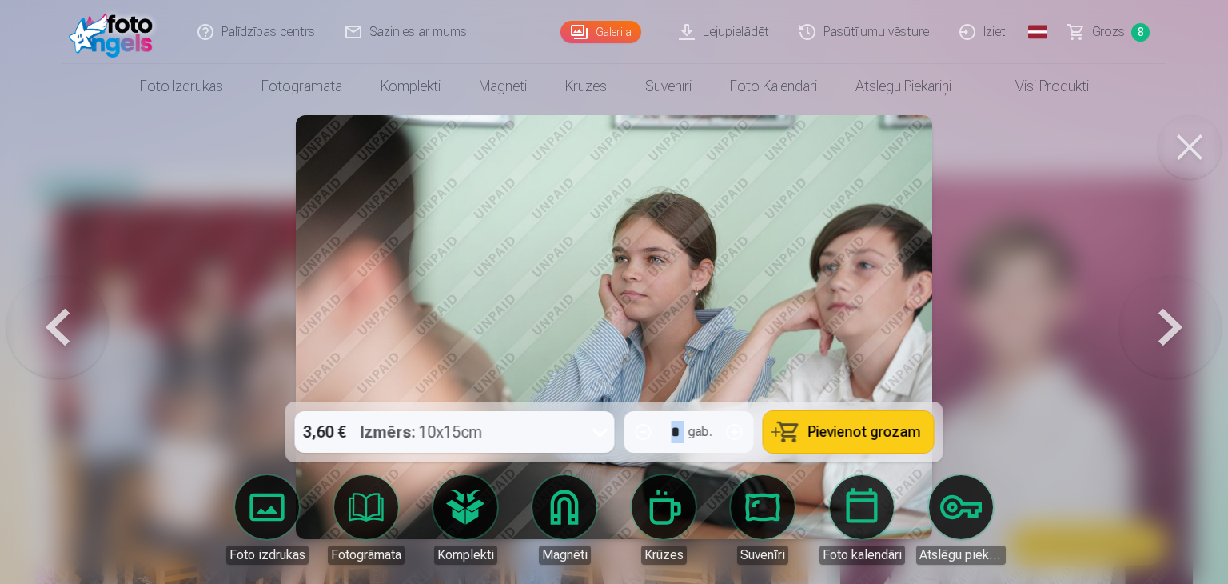
click at [817, 432] on span "Pievienot grozam" at bounding box center [864, 432] width 113 height 14
click at [1167, 360] on button at bounding box center [1170, 327] width 102 height 117
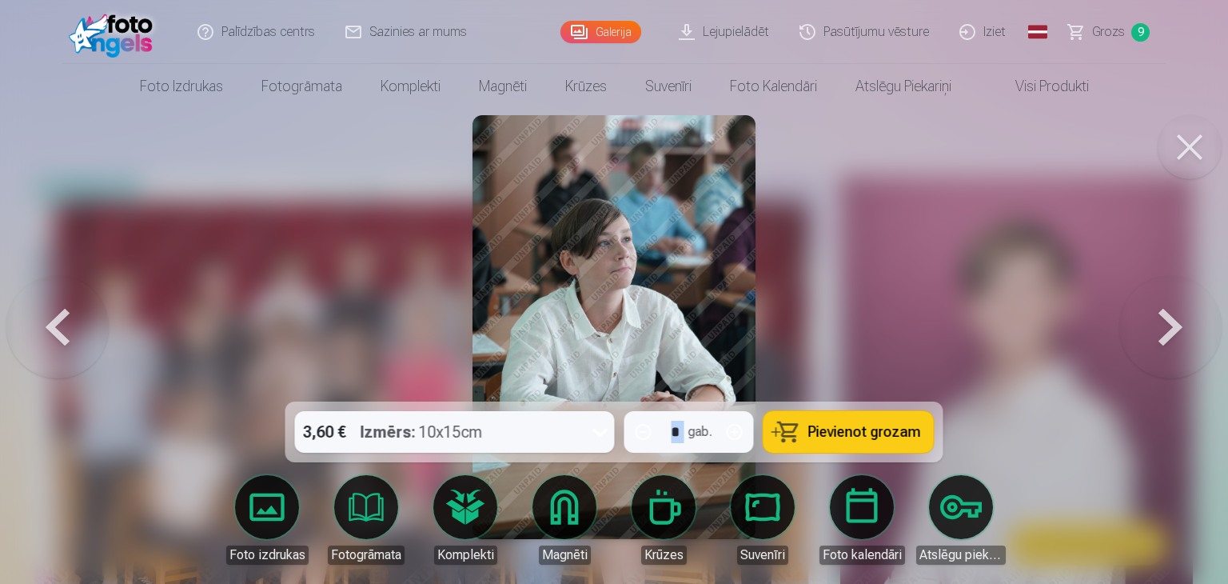
click at [1193, 357] on button at bounding box center [1170, 327] width 102 height 117
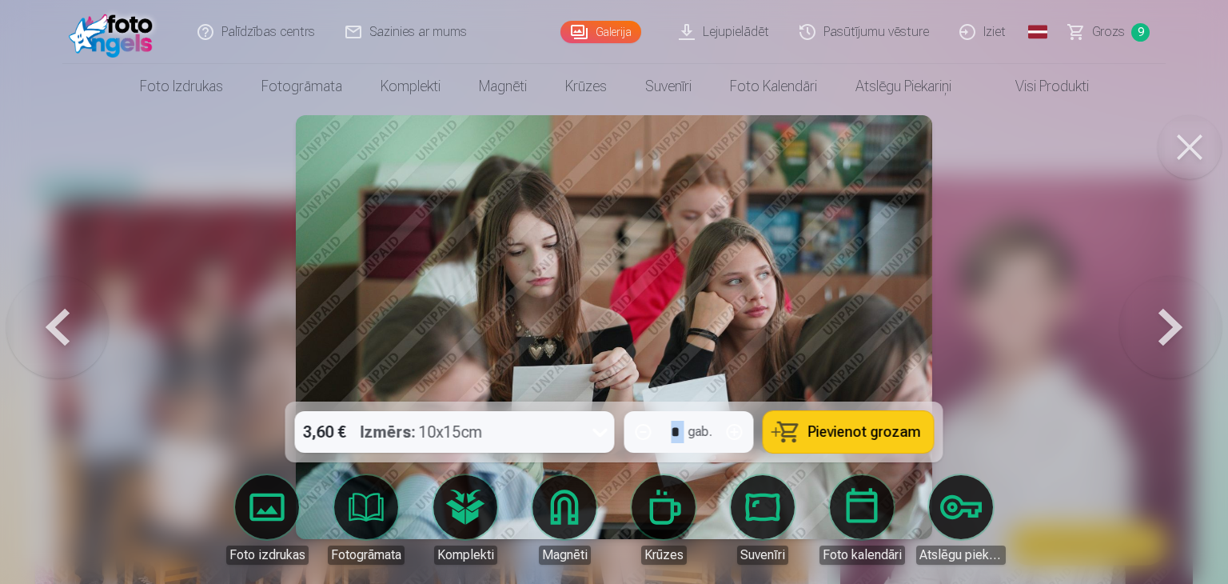
click at [1193, 357] on button at bounding box center [1170, 327] width 102 height 117
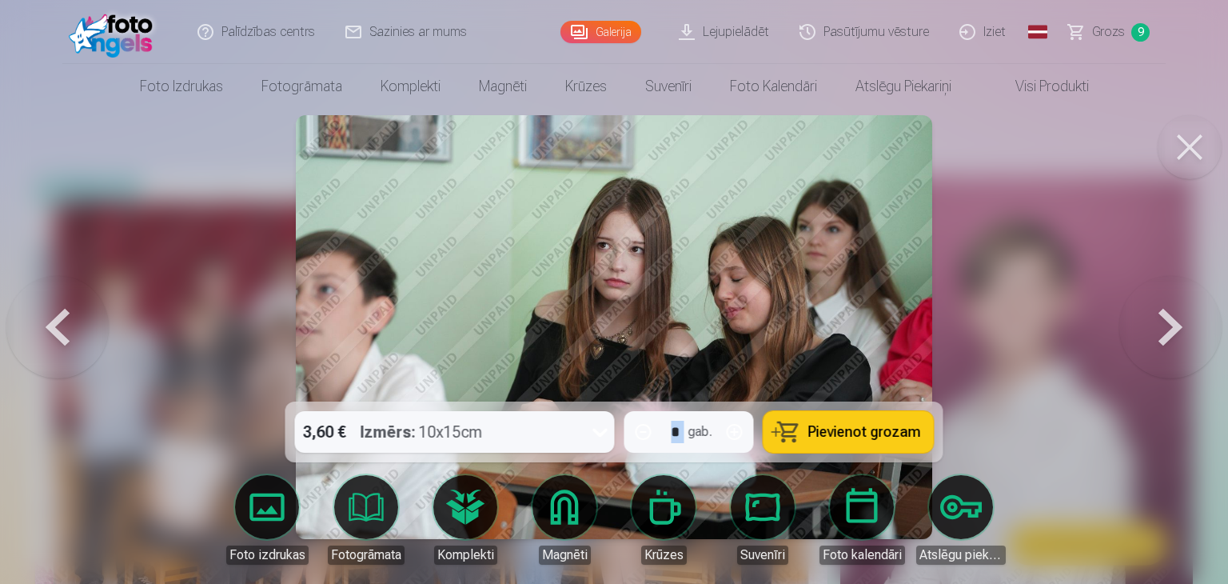
click at [1193, 357] on button at bounding box center [1170, 327] width 102 height 117
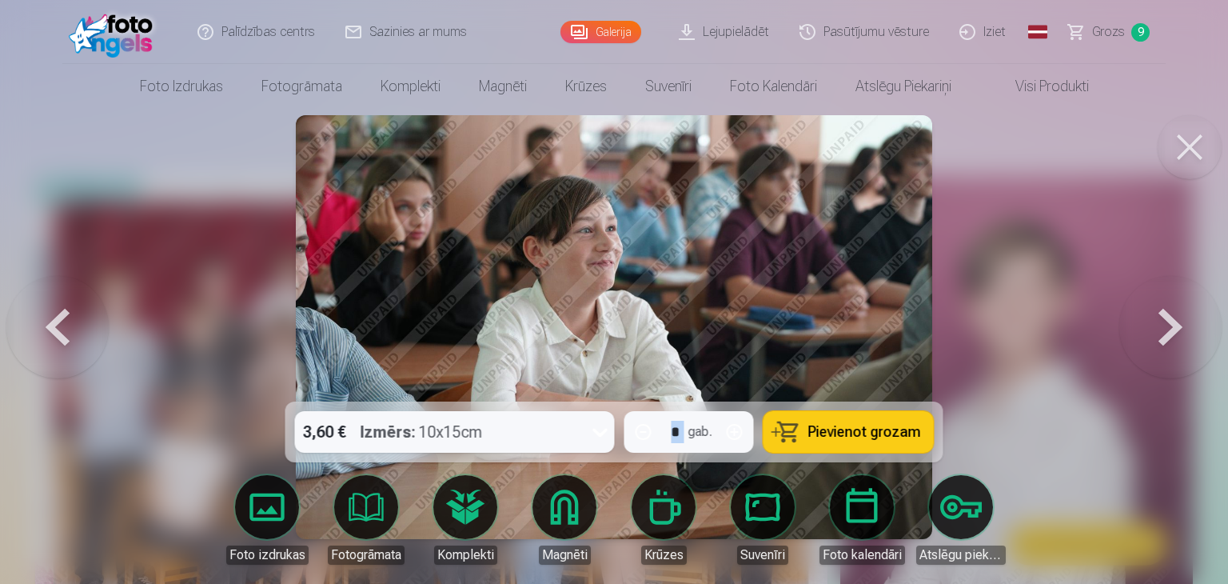
click at [1193, 357] on button at bounding box center [1170, 327] width 102 height 117
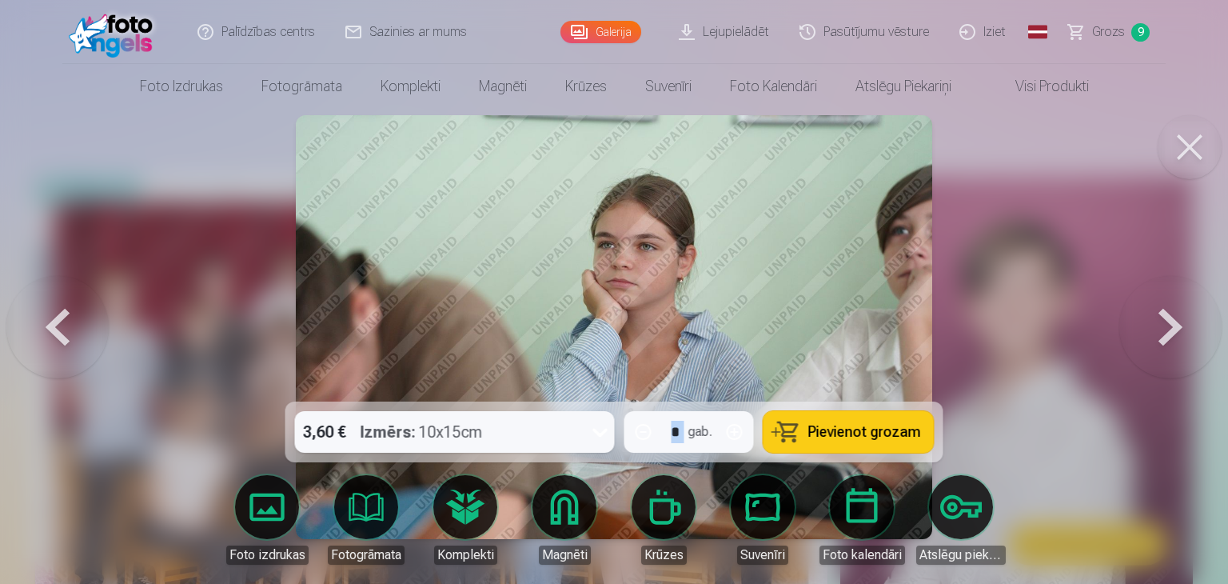
click at [1193, 357] on button at bounding box center [1170, 327] width 102 height 117
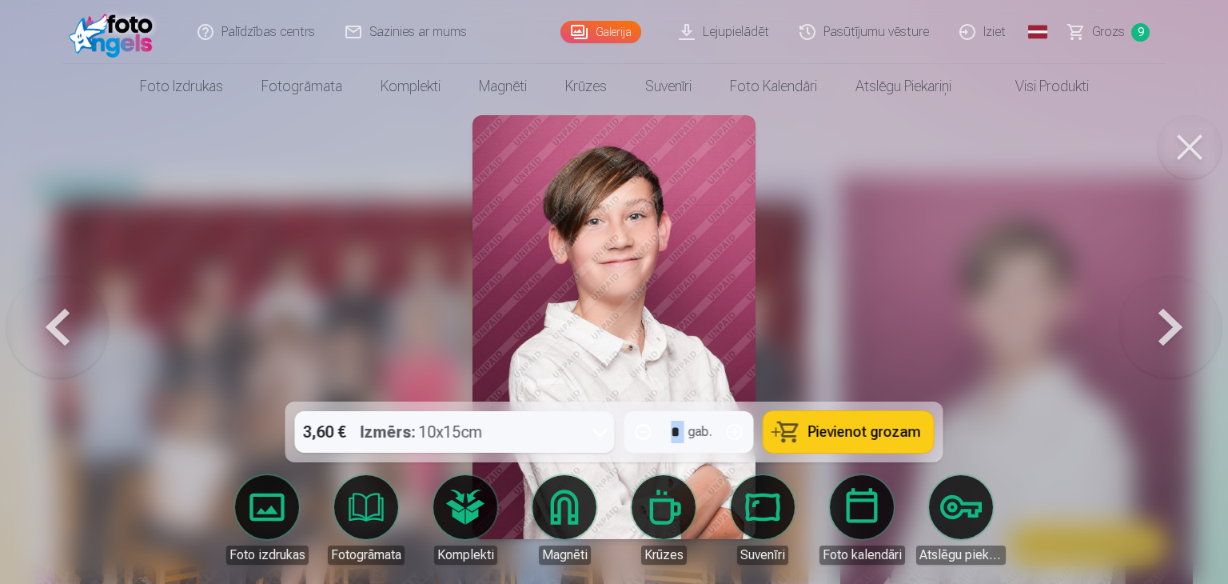
click at [1191, 357] on button at bounding box center [1170, 327] width 102 height 117
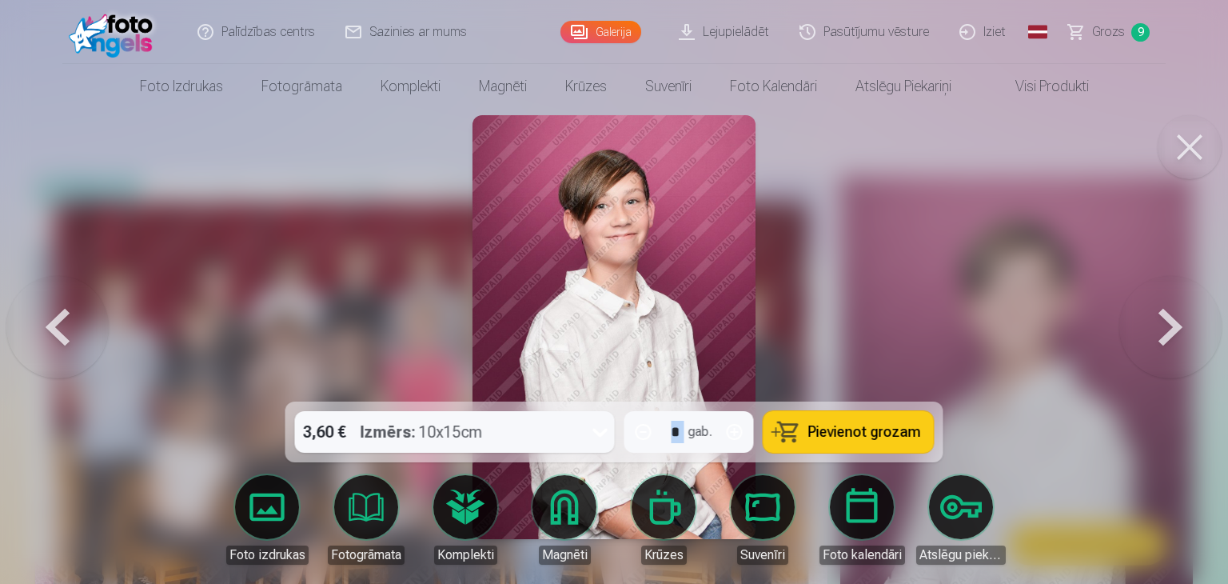
click at [1191, 357] on button at bounding box center [1170, 327] width 102 height 117
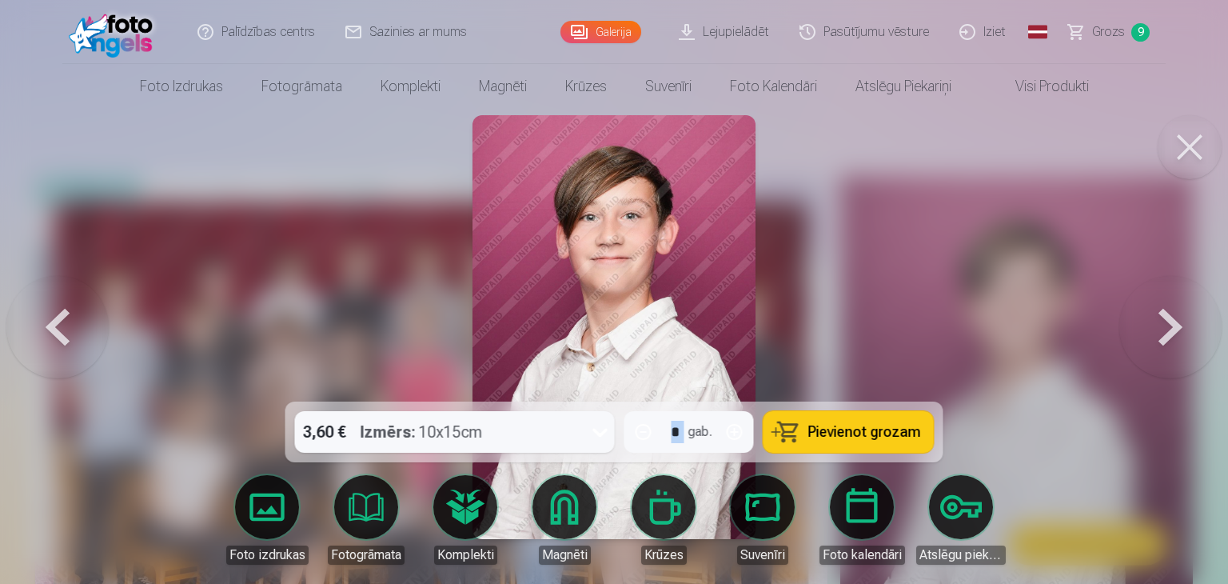
click at [1191, 357] on button at bounding box center [1170, 327] width 102 height 117
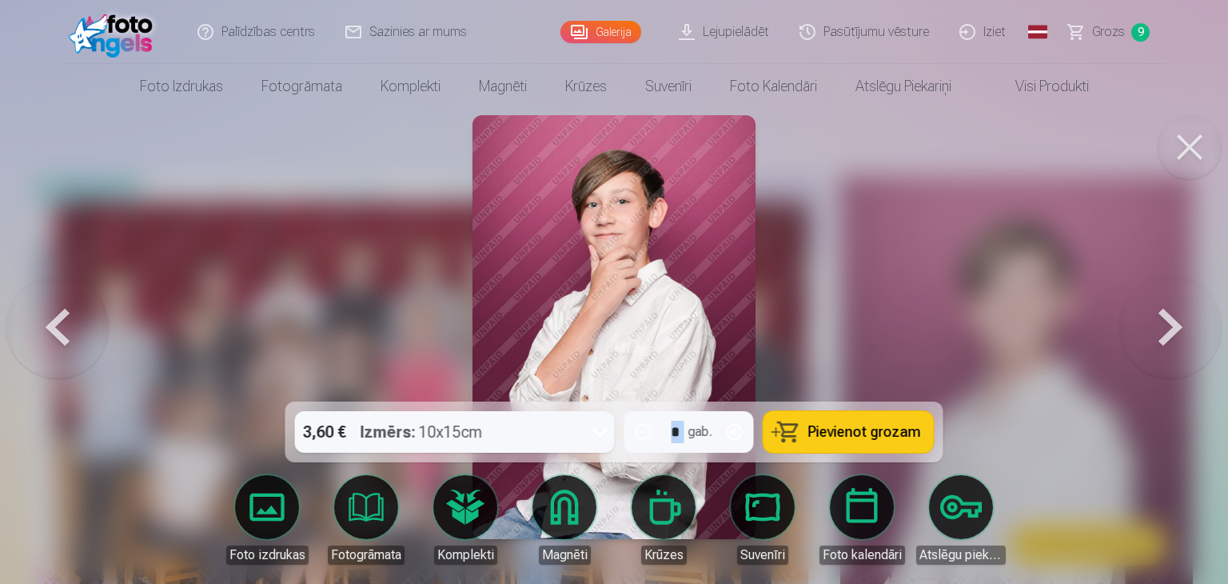
click at [1191, 357] on button at bounding box center [1170, 327] width 102 height 117
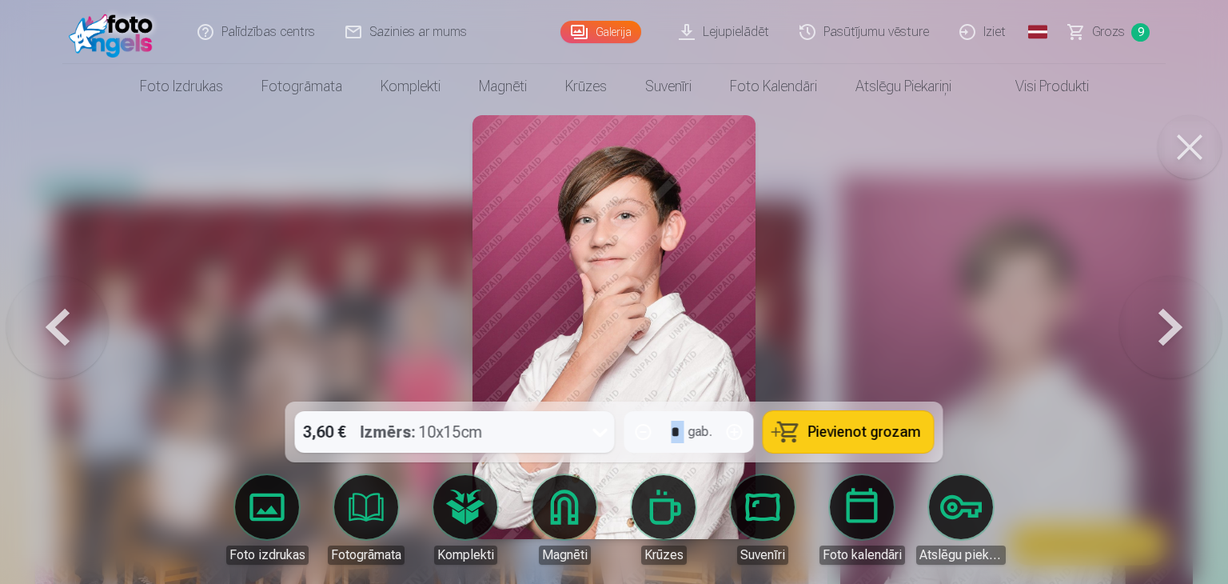
click at [1191, 357] on button at bounding box center [1170, 327] width 102 height 117
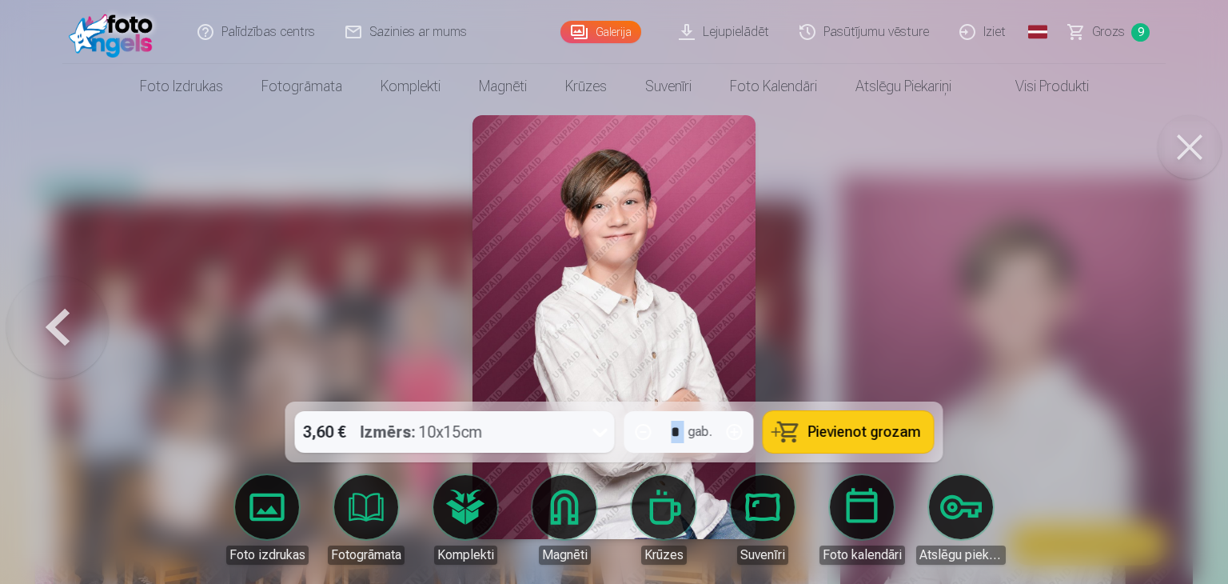
click at [32, 298] on button at bounding box center [57, 327] width 102 height 117
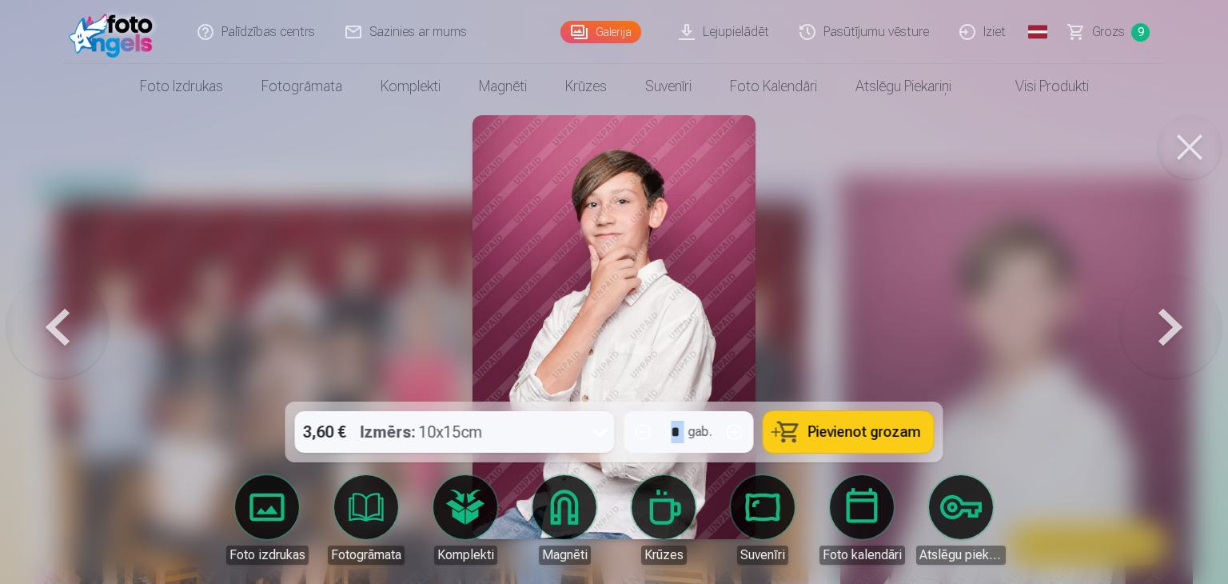
click at [1169, 338] on button at bounding box center [1170, 327] width 102 height 117
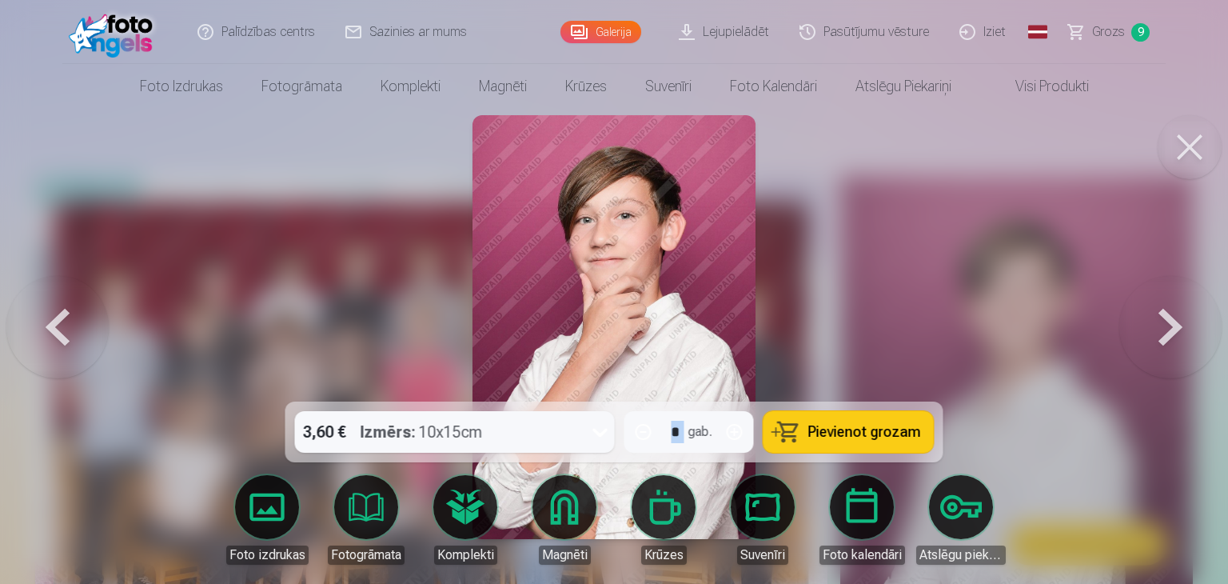
click at [71, 338] on button at bounding box center [57, 327] width 102 height 117
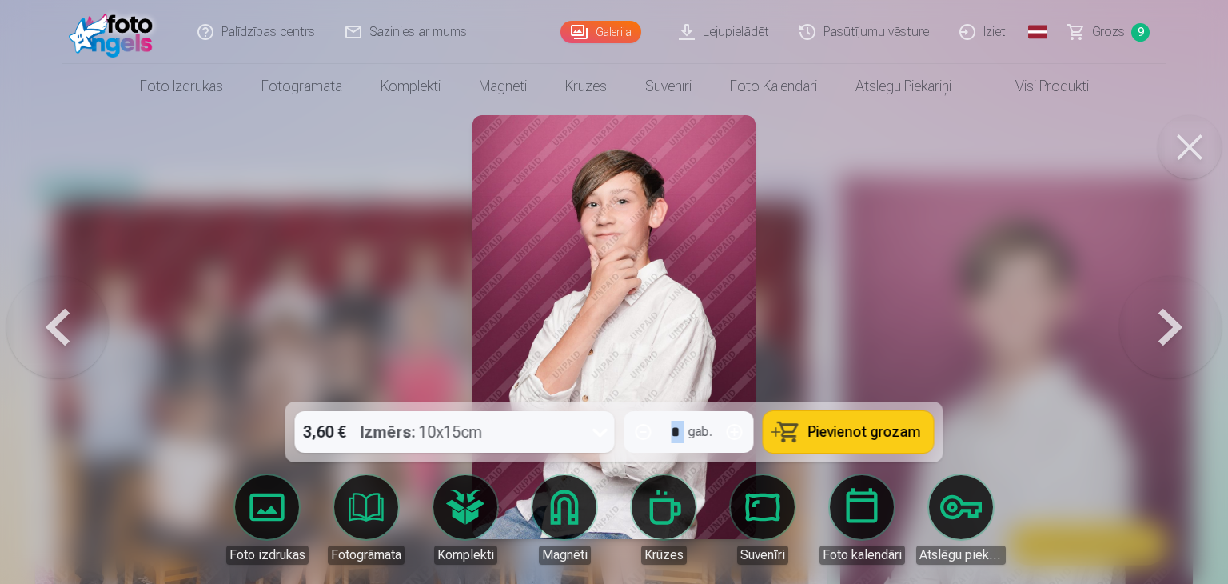
click at [851, 442] on button "Pievienot grozam" at bounding box center [849, 432] width 170 height 42
click at [1163, 341] on button at bounding box center [1170, 327] width 102 height 117
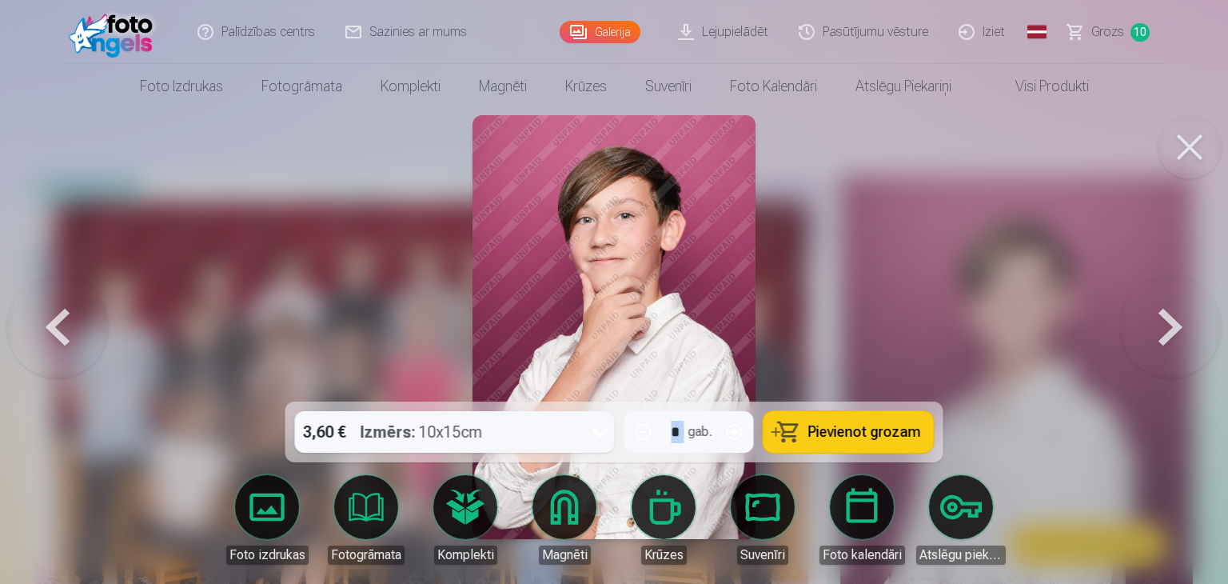
click at [1163, 341] on button at bounding box center [1170, 327] width 102 height 117
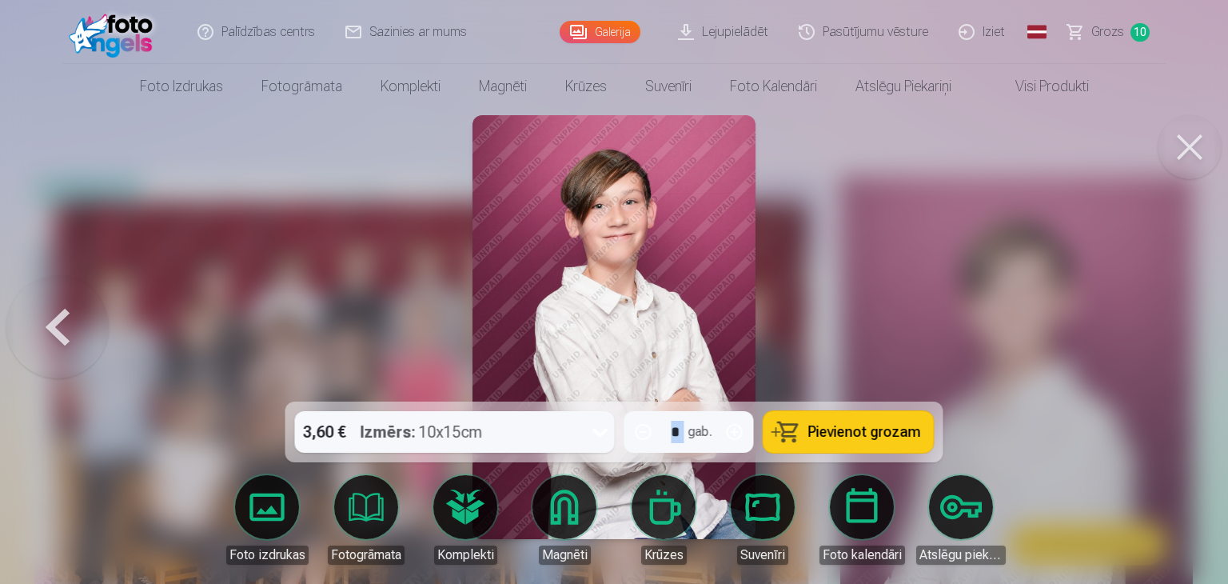
click at [1163, 341] on div at bounding box center [614, 292] width 1228 height 584
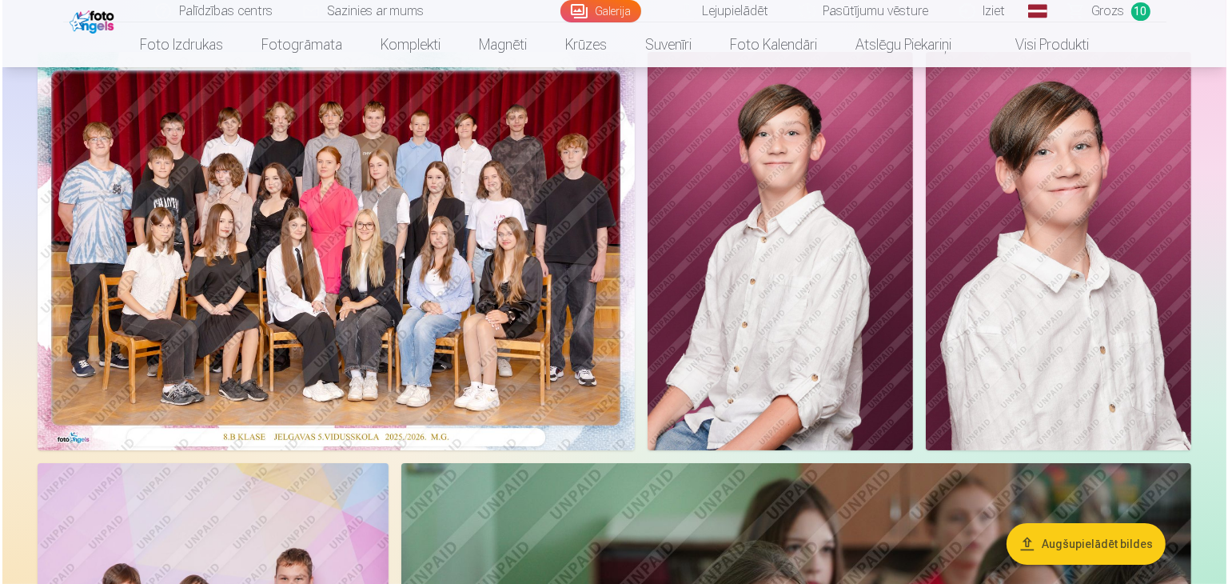
scroll to position [160, 0]
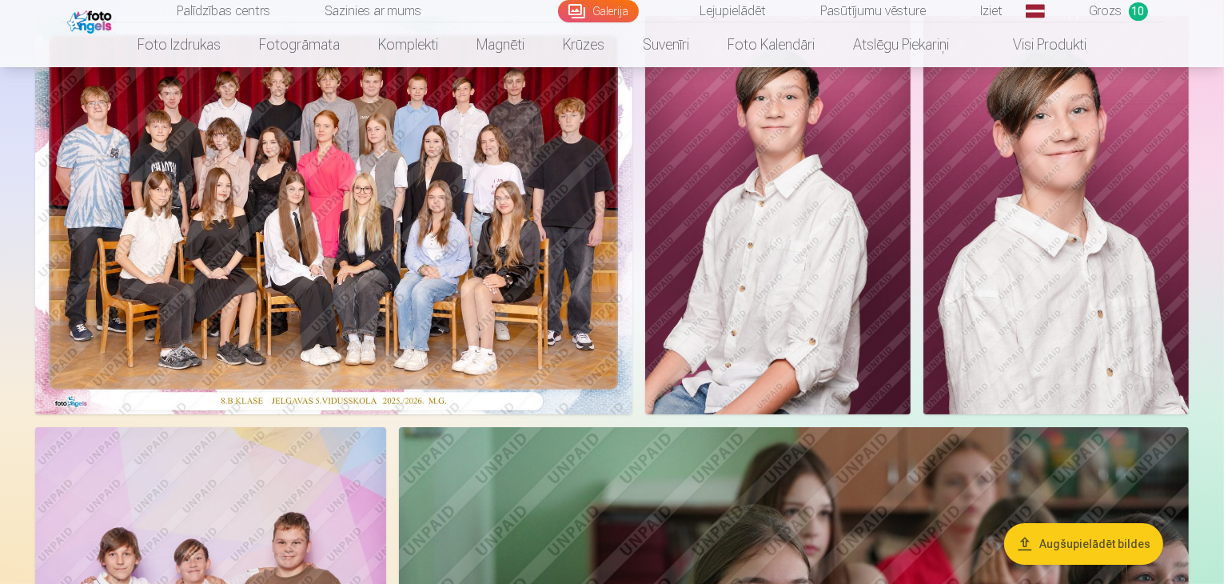
click at [911, 353] on img at bounding box center [777, 215] width 265 height 398
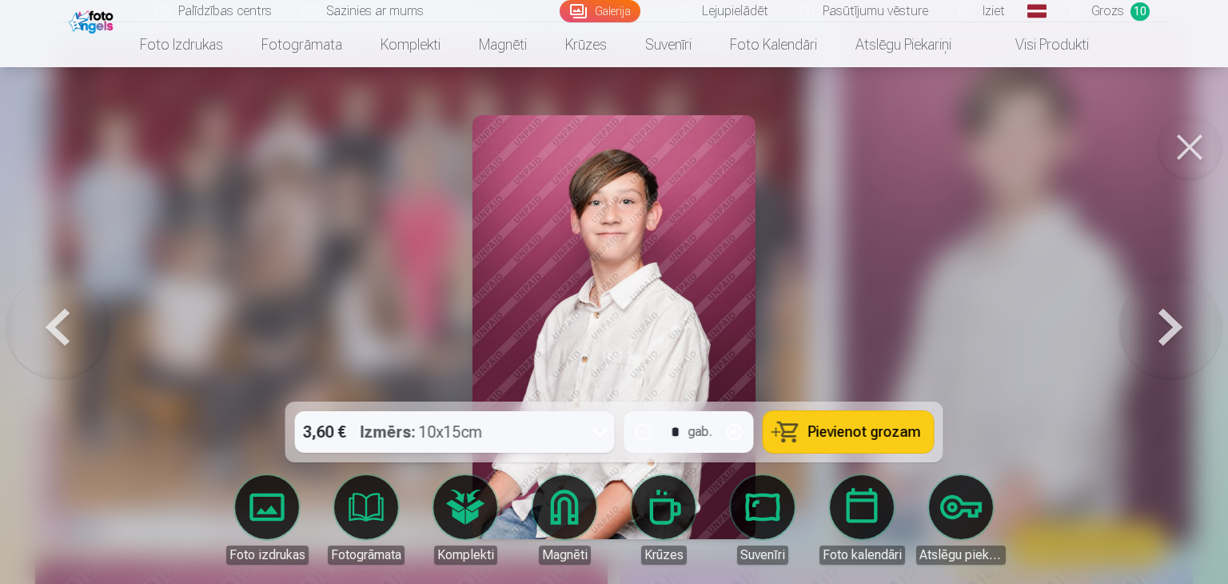
click at [845, 449] on button "Pievienot grozam" at bounding box center [849, 432] width 170 height 42
click at [1166, 330] on button at bounding box center [1170, 327] width 102 height 117
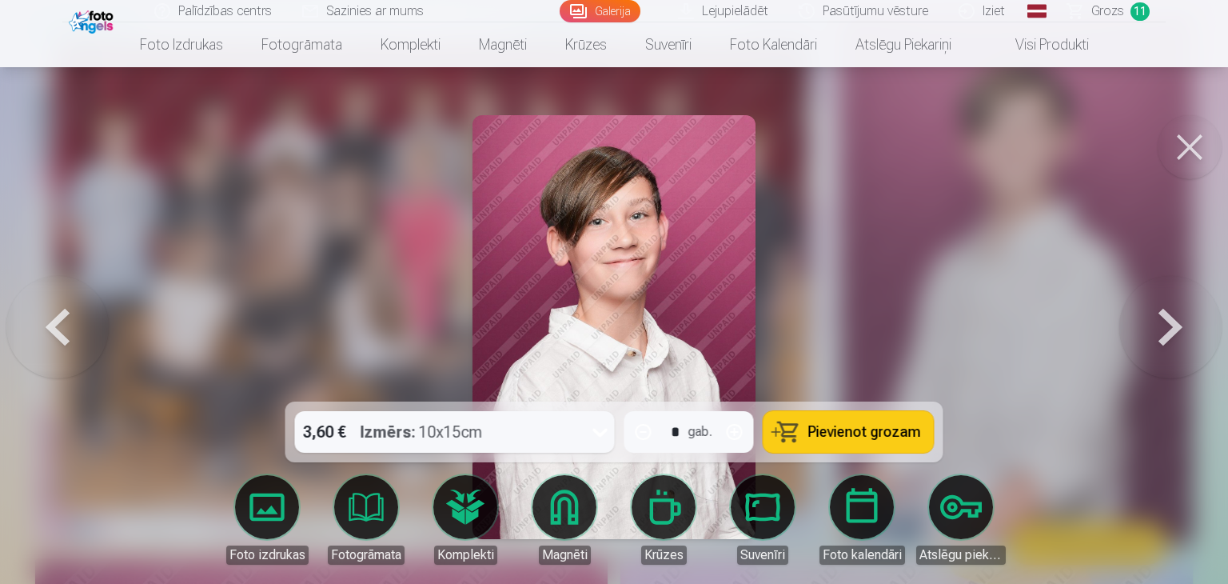
click at [1166, 330] on button at bounding box center [1170, 327] width 102 height 117
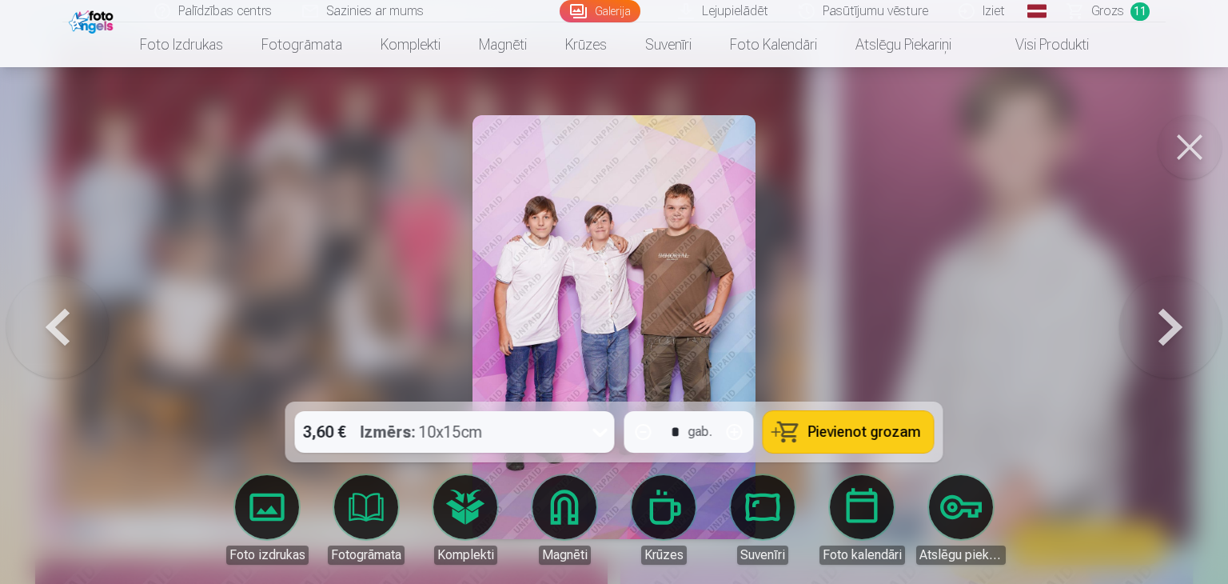
click at [1166, 330] on button at bounding box center [1170, 327] width 102 height 117
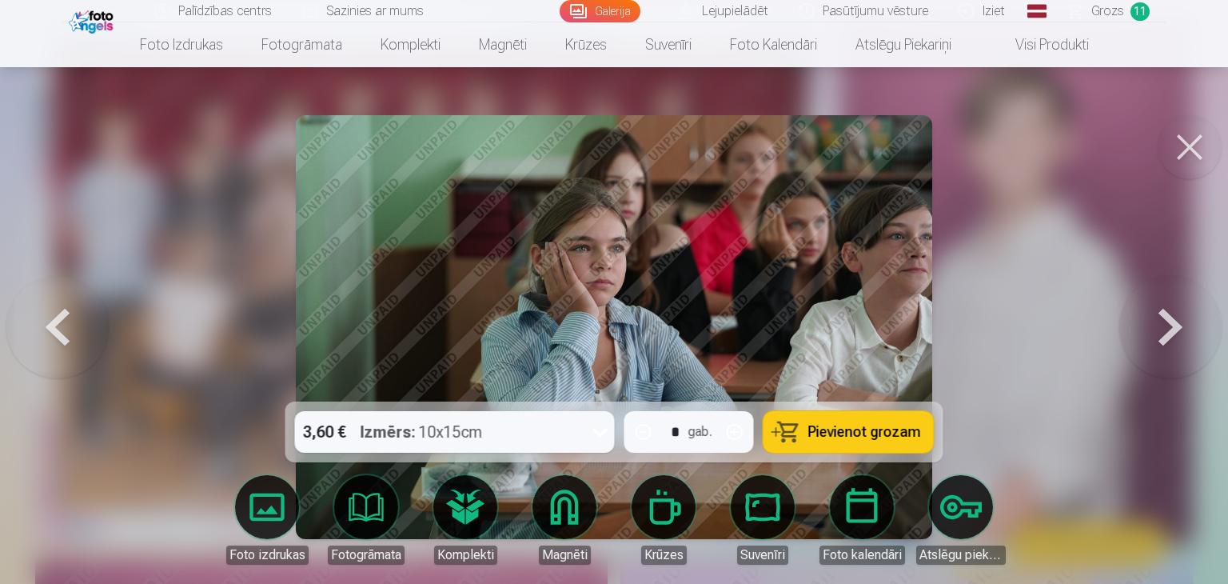
click at [1166, 330] on button at bounding box center [1170, 327] width 102 height 117
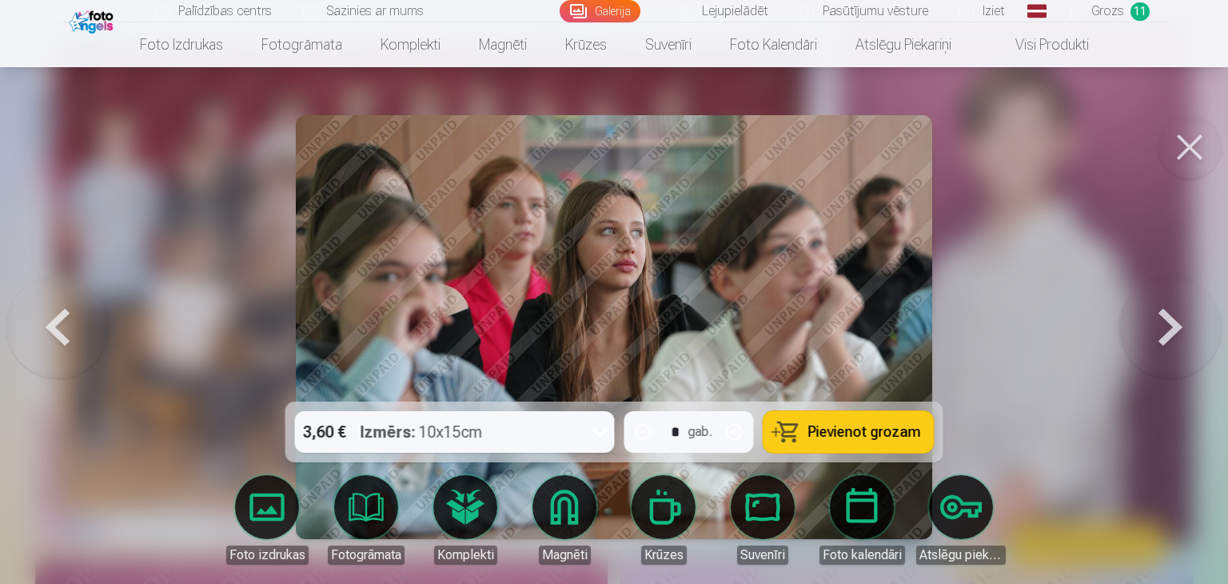
click at [1166, 330] on button at bounding box center [1170, 327] width 102 height 117
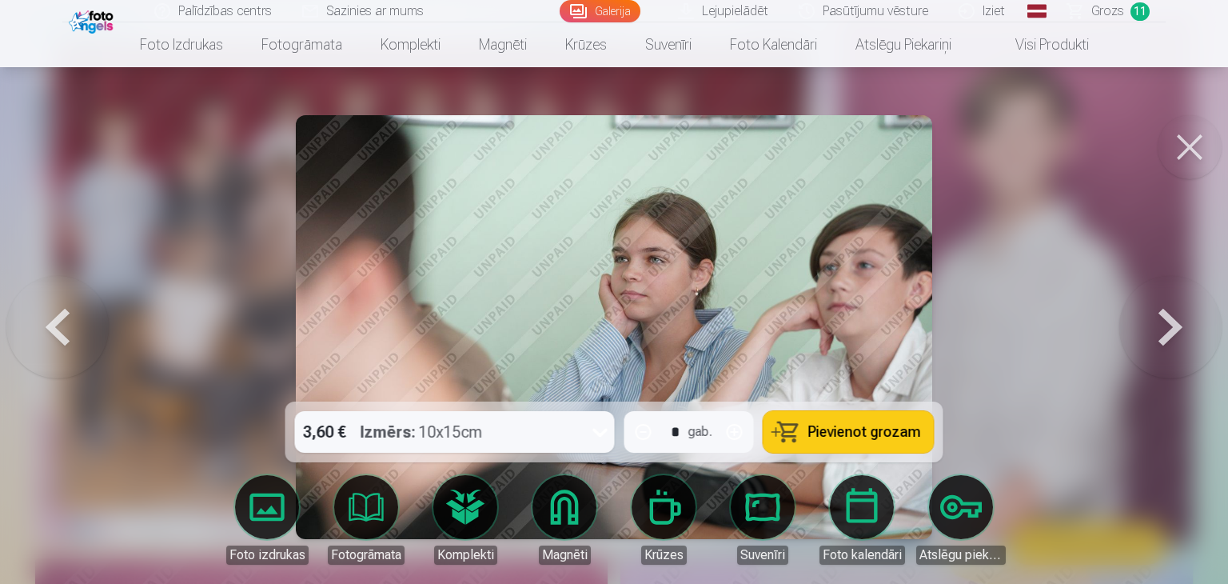
click at [1166, 330] on button at bounding box center [1170, 327] width 102 height 117
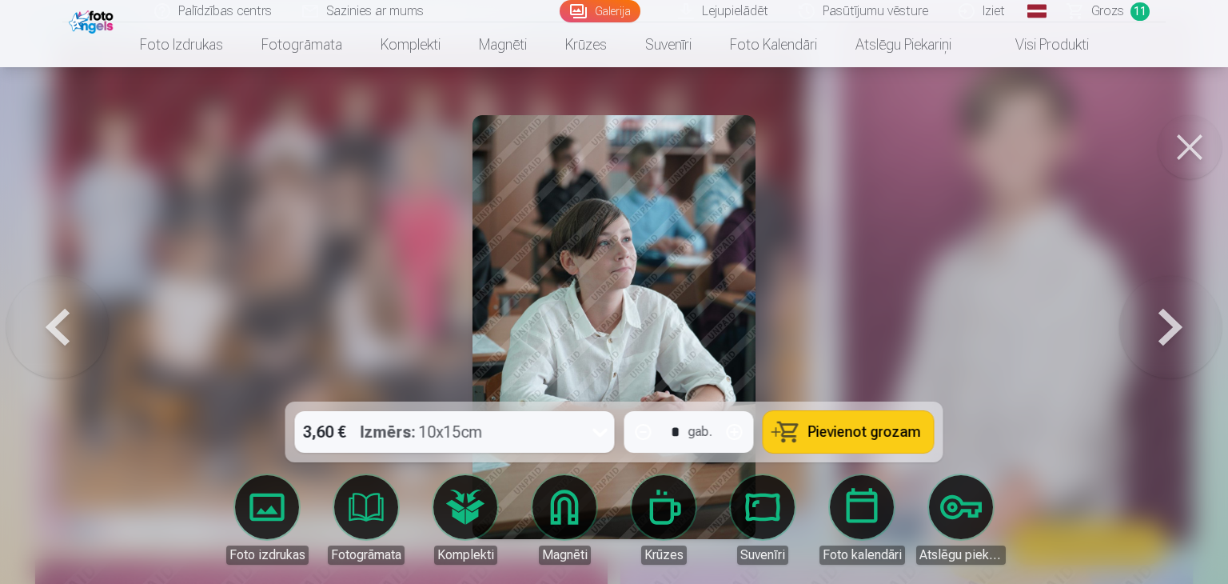
click at [1166, 330] on button at bounding box center [1170, 327] width 102 height 117
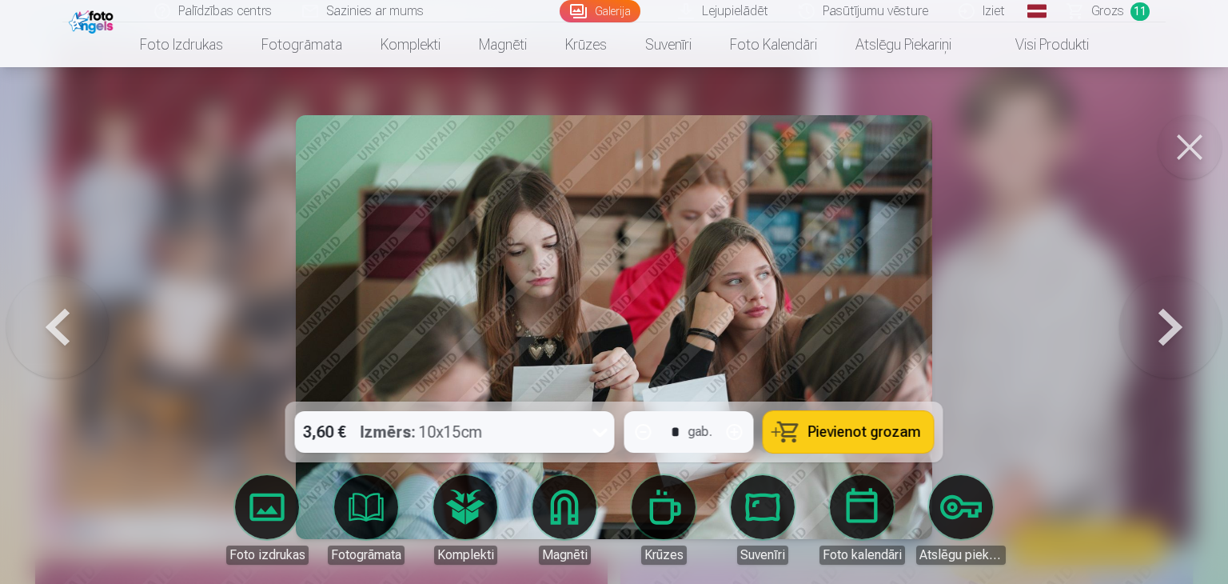
click at [1166, 330] on button at bounding box center [1170, 327] width 102 height 117
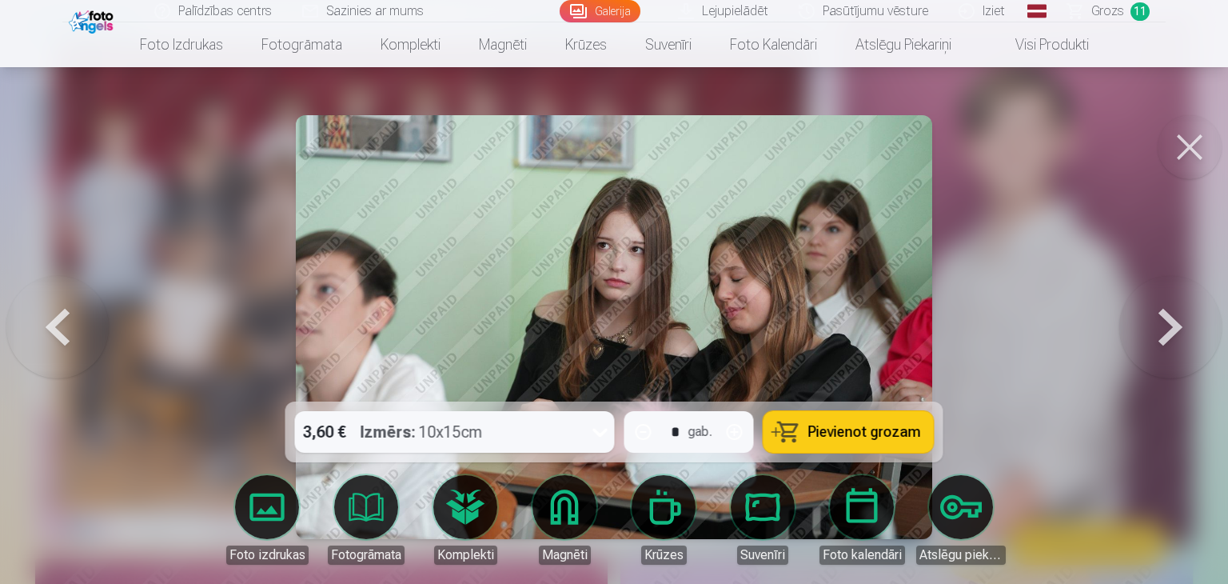
click at [1166, 330] on button at bounding box center [1170, 327] width 102 height 117
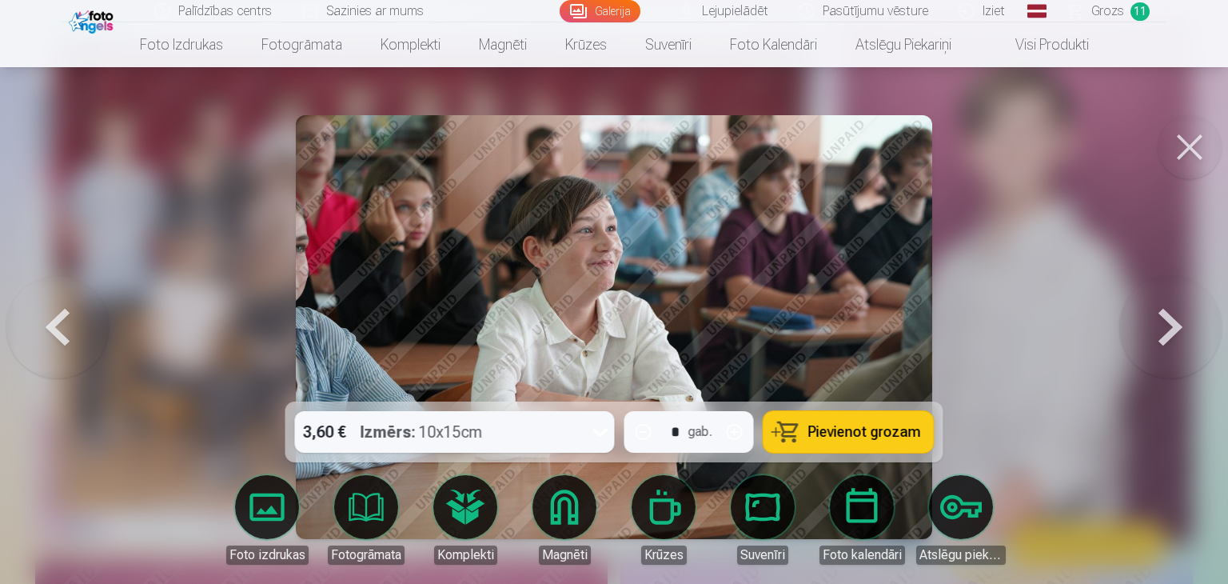
click at [1166, 330] on button at bounding box center [1170, 327] width 102 height 117
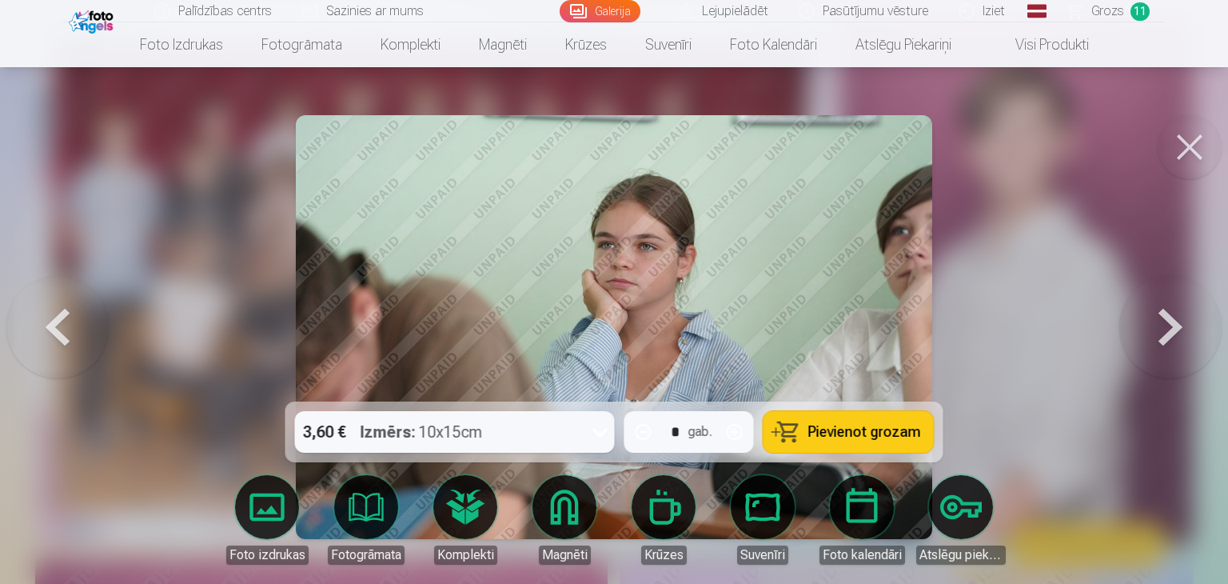
click at [1166, 330] on button at bounding box center [1170, 327] width 102 height 117
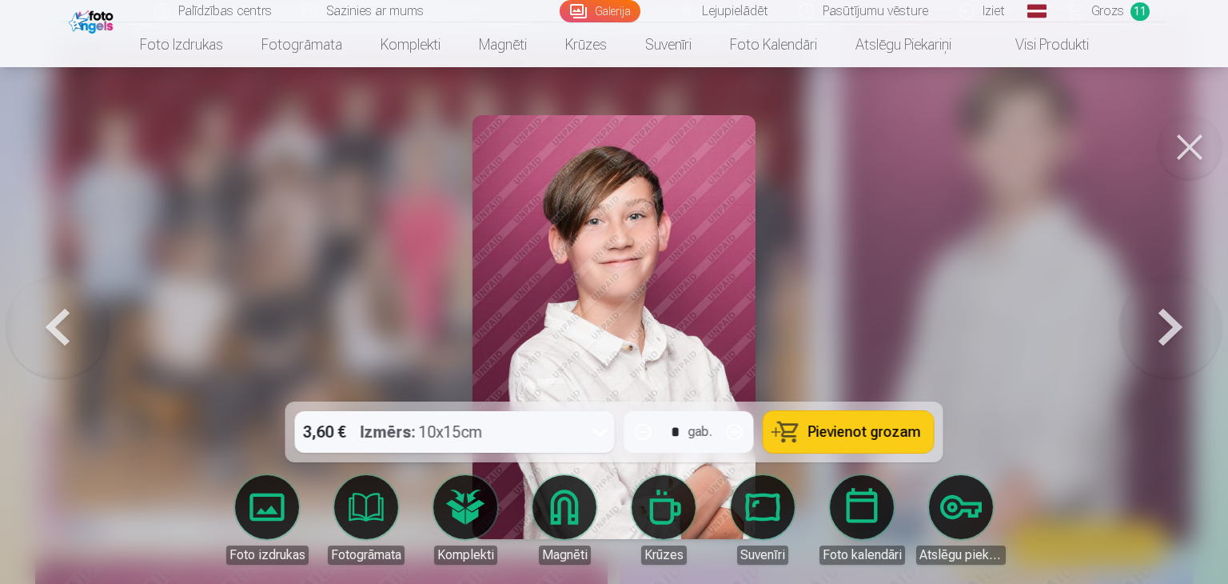
click at [1166, 330] on button at bounding box center [1170, 327] width 102 height 117
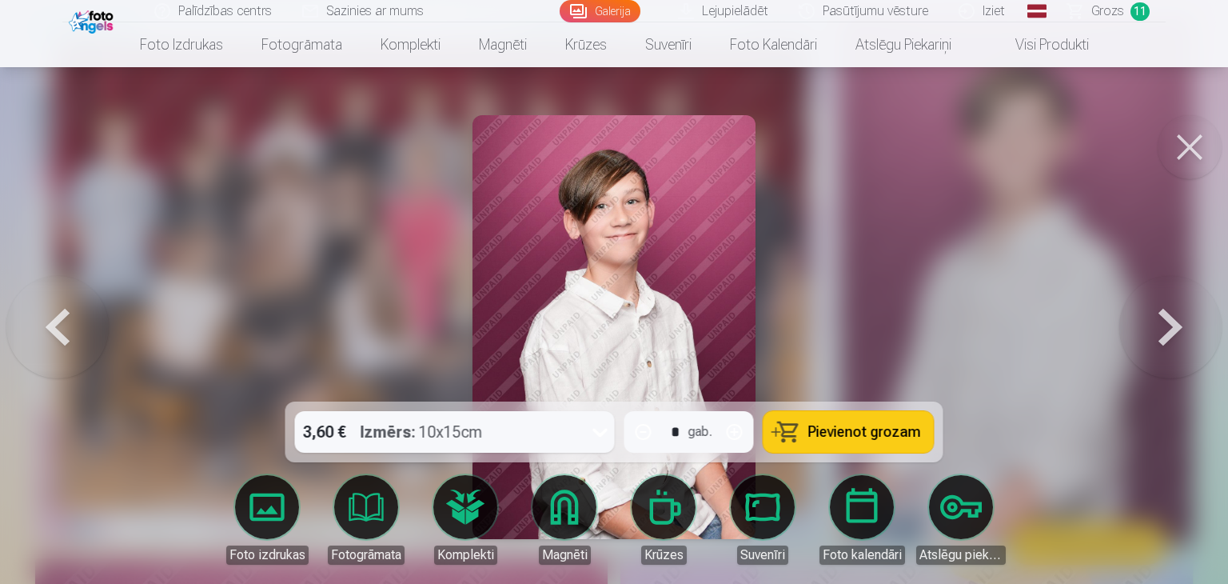
click at [44, 314] on button at bounding box center [57, 327] width 102 height 117
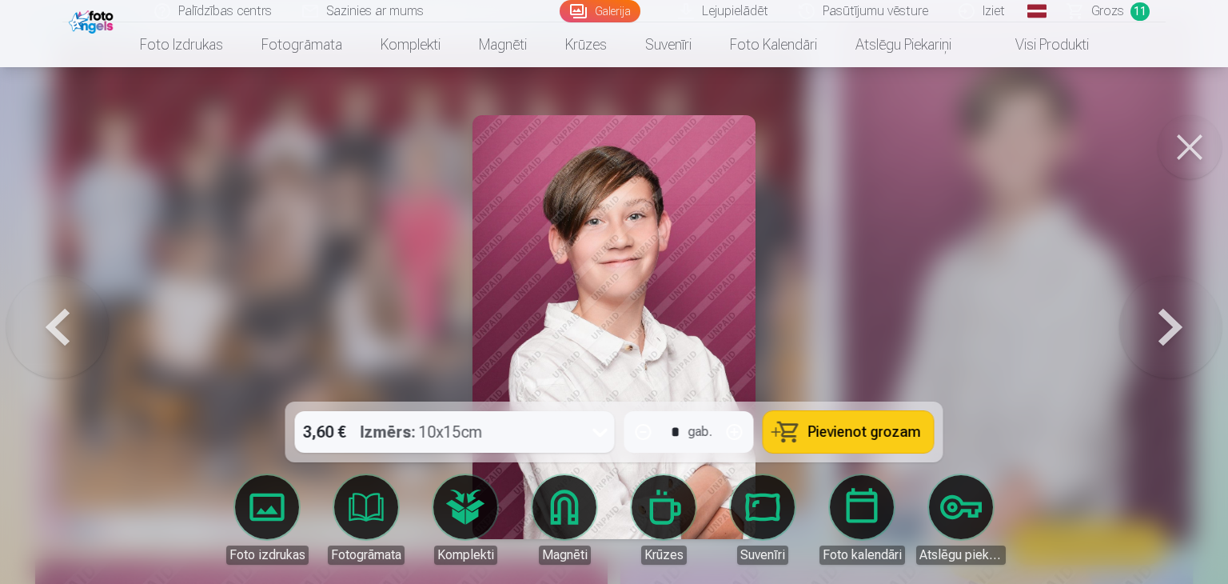
click at [1195, 341] on button at bounding box center [1170, 327] width 102 height 117
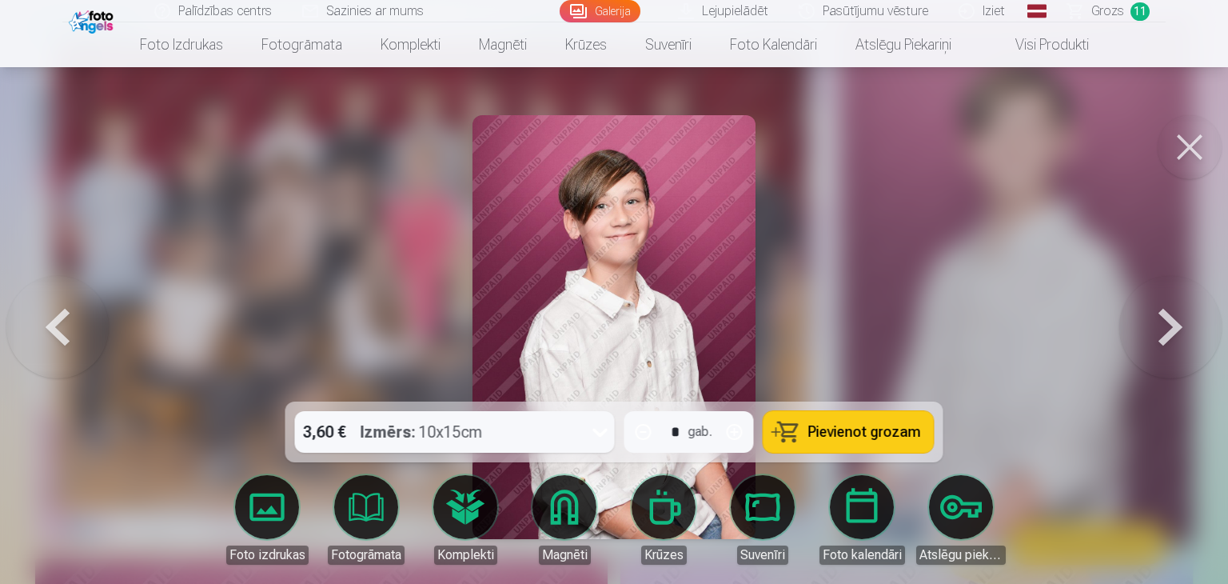
click at [1194, 341] on button at bounding box center [1170, 327] width 102 height 117
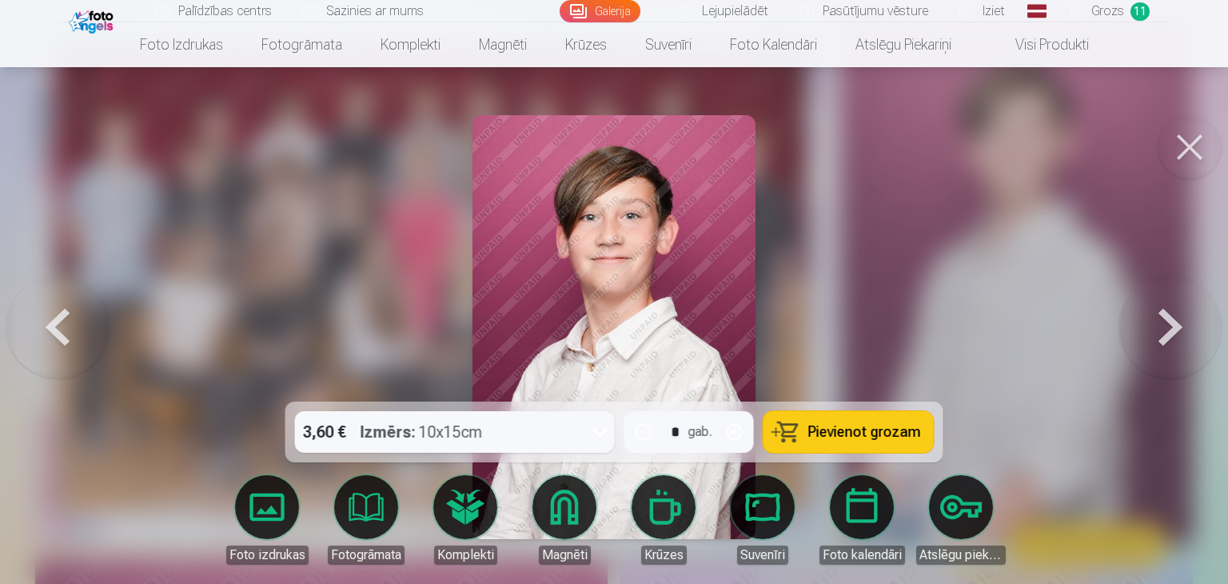
click at [1194, 341] on button at bounding box center [1170, 327] width 102 height 117
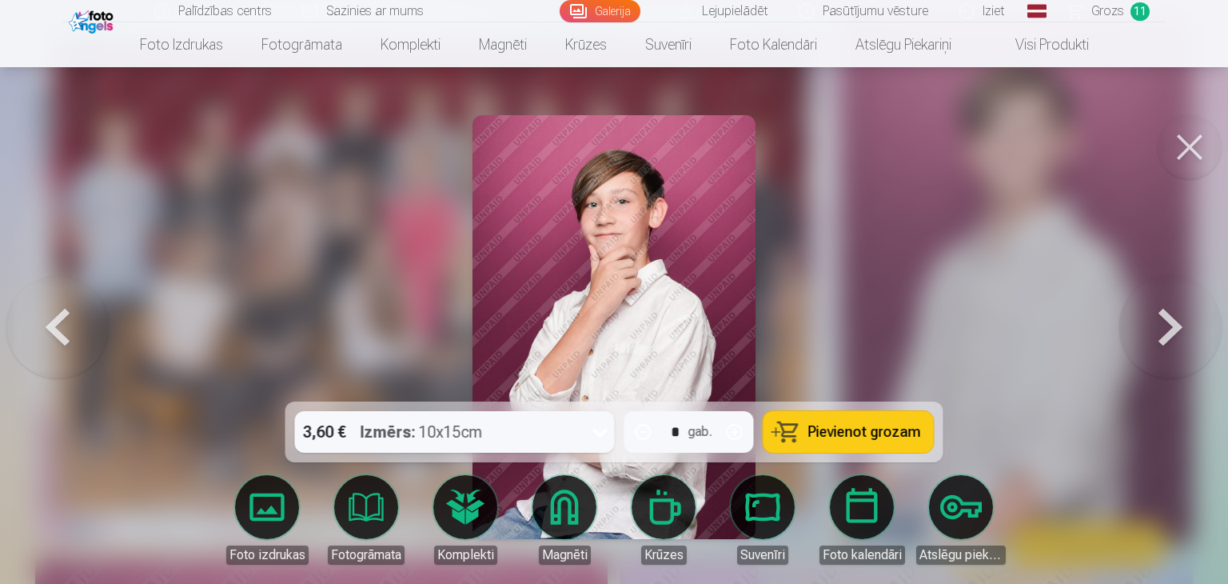
click at [1194, 341] on button at bounding box center [1170, 327] width 102 height 117
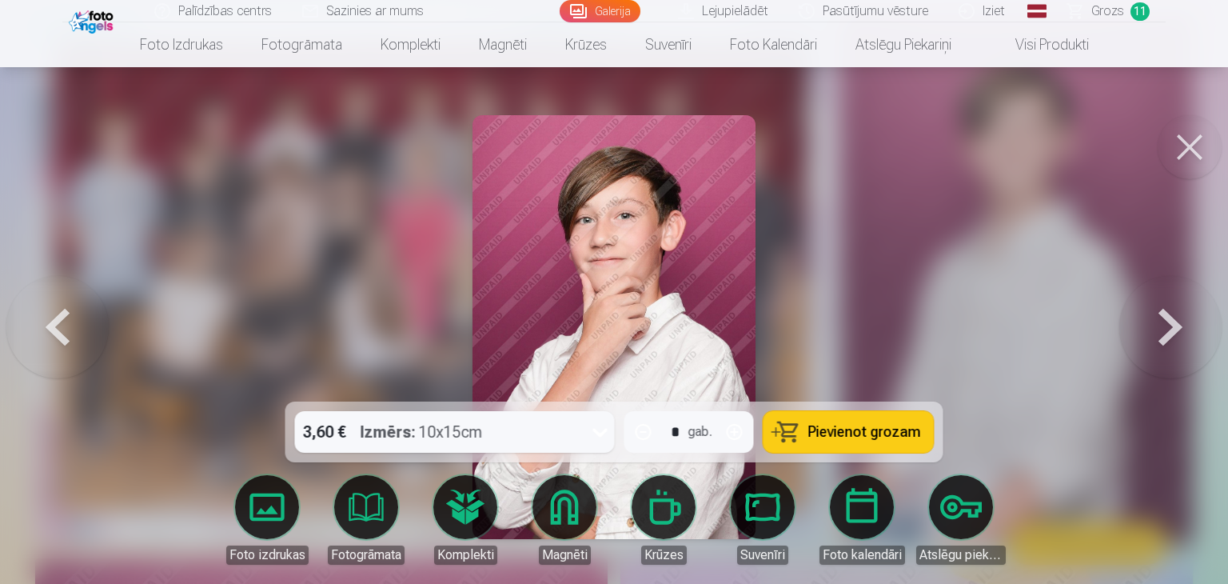
click at [1194, 341] on button at bounding box center [1170, 327] width 102 height 117
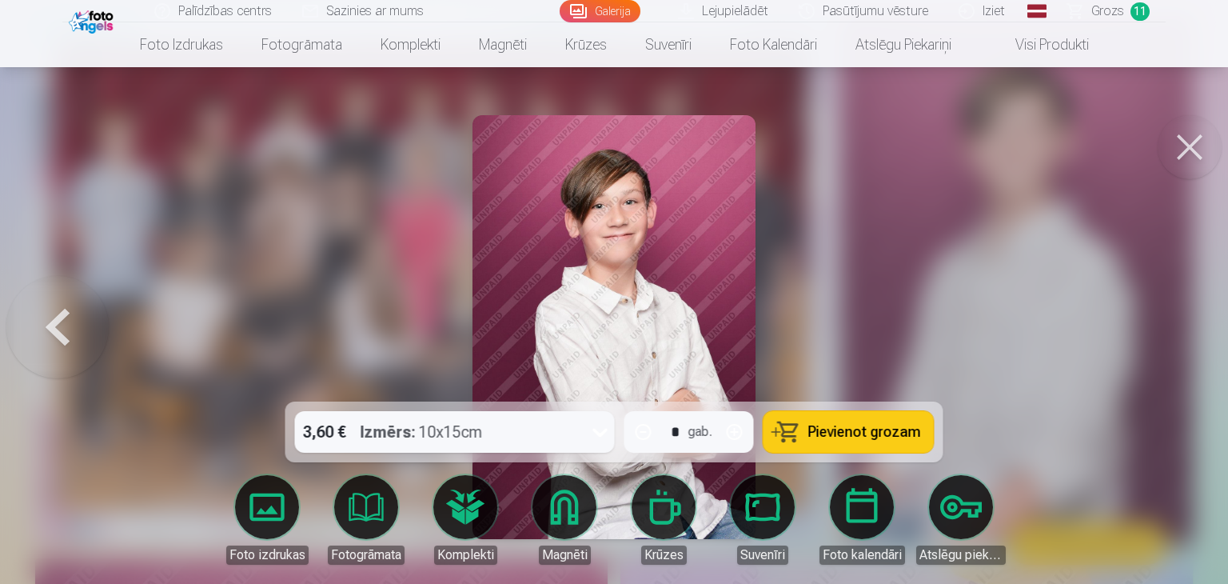
click at [848, 429] on span "Pievienot grozam" at bounding box center [864, 432] width 113 height 14
click at [1097, 13] on span "Grozs" at bounding box center [1107, 11] width 33 height 19
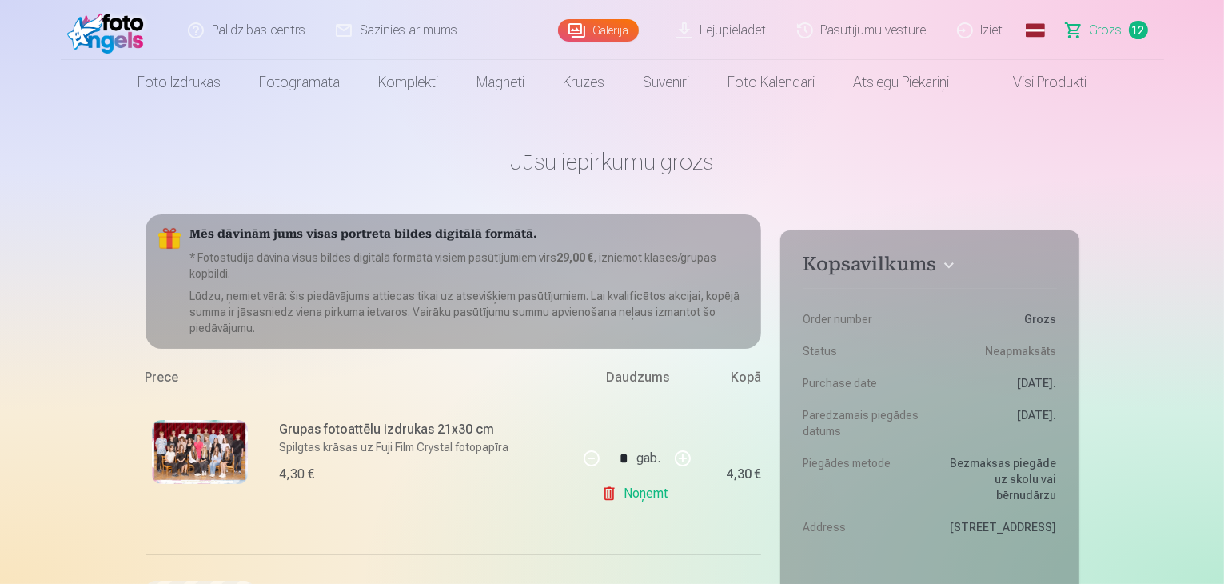
scroll to position [320, 0]
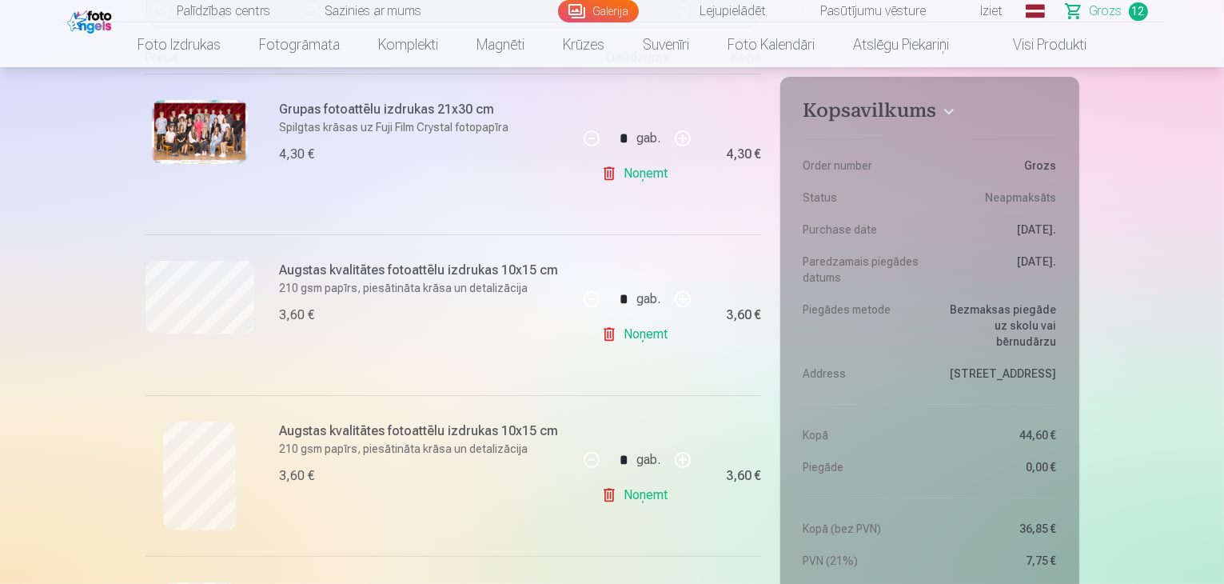
click at [640, 180] on link "Noņemt" at bounding box center [637, 174] width 73 height 32
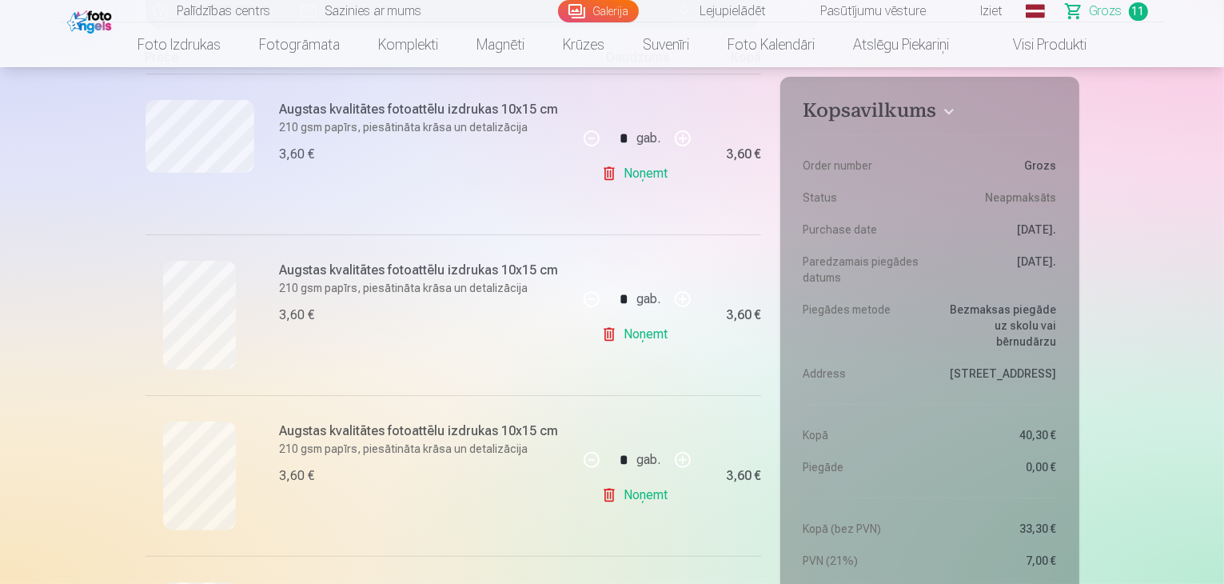
click at [640, 179] on link "Noņemt" at bounding box center [637, 174] width 73 height 32
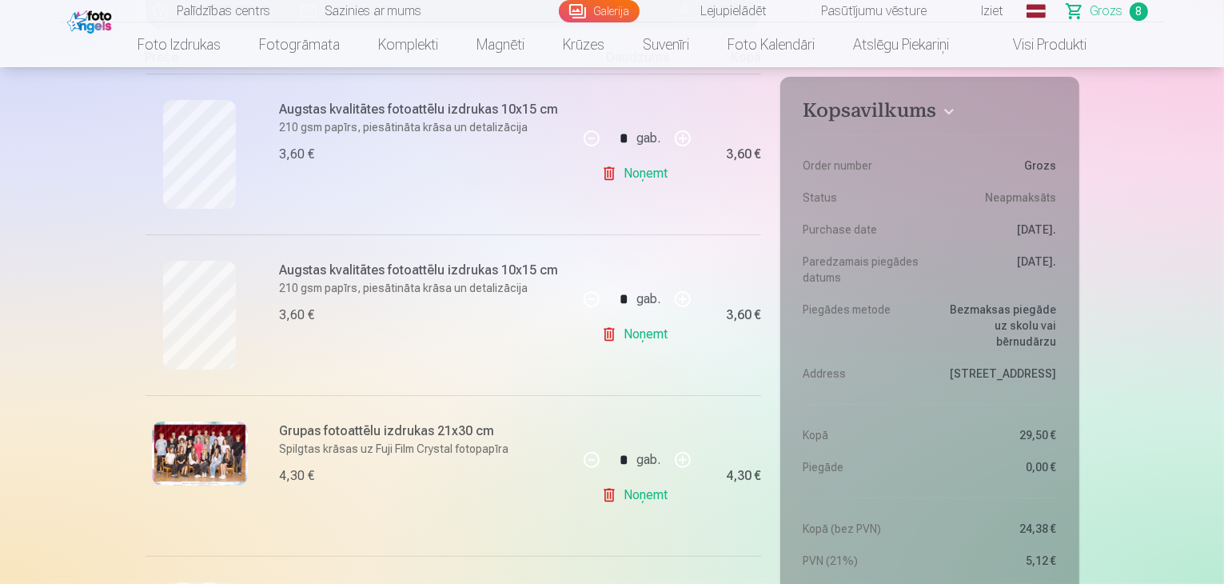
click at [641, 340] on link "Noņemt" at bounding box center [637, 334] width 73 height 32
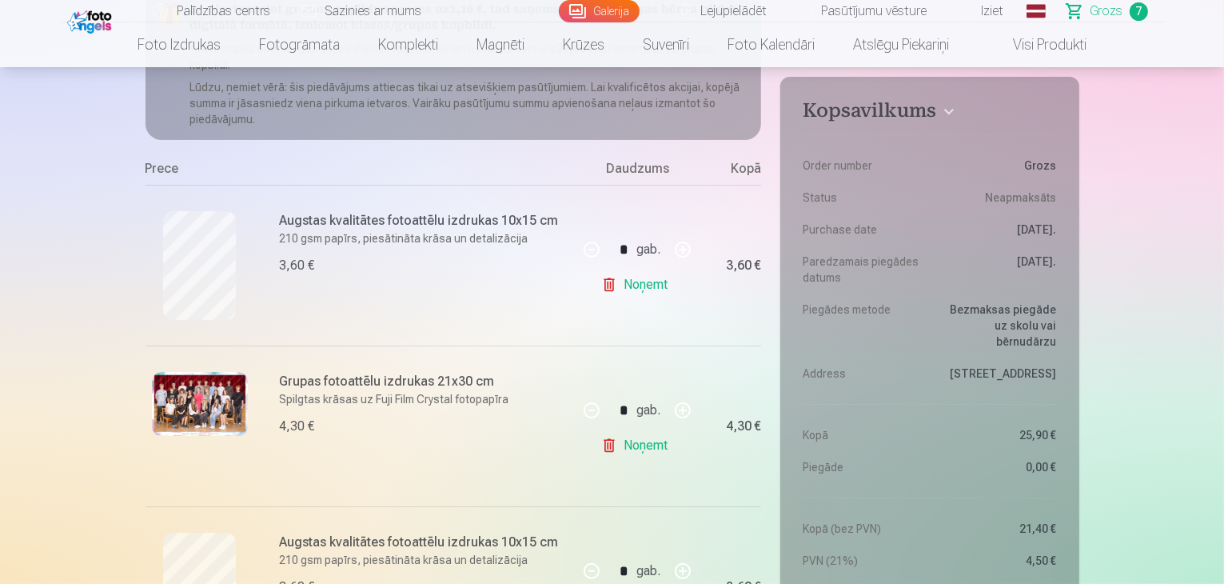
scroll to position [80, 0]
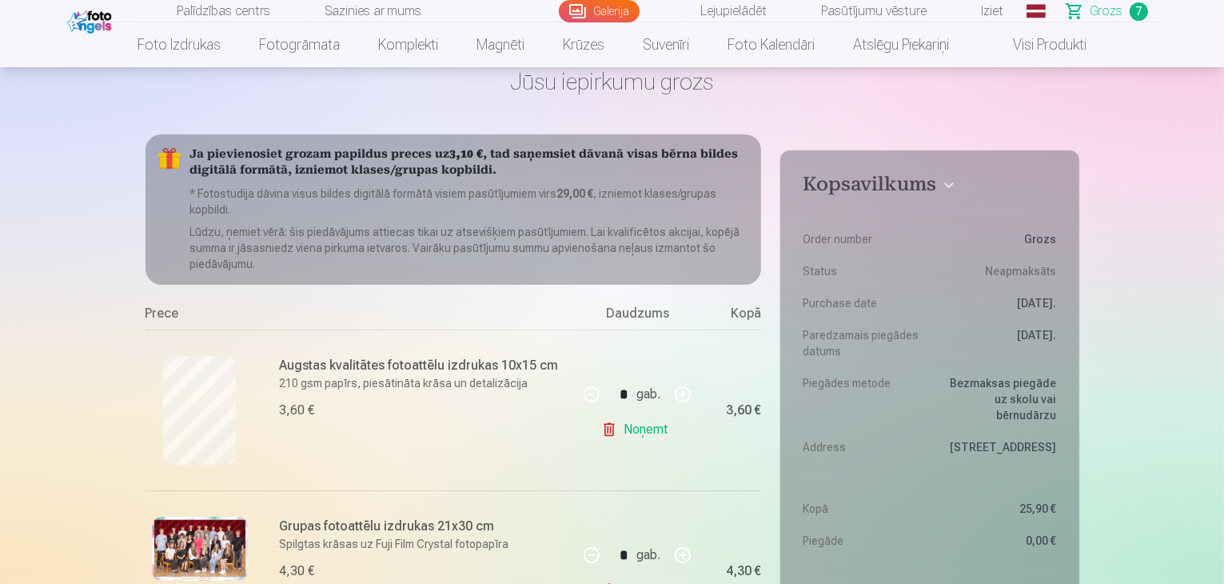
click at [635, 426] on link "Noņemt" at bounding box center [637, 429] width 73 height 32
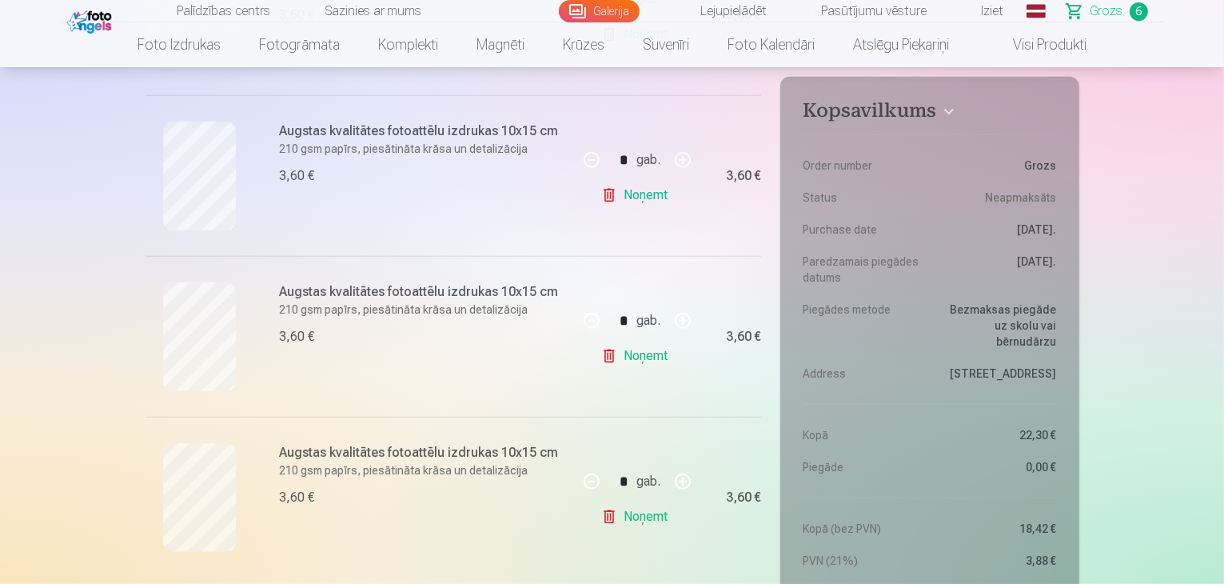
scroll to position [800, 0]
click at [624, 363] on link "Noņemt" at bounding box center [637, 353] width 73 height 32
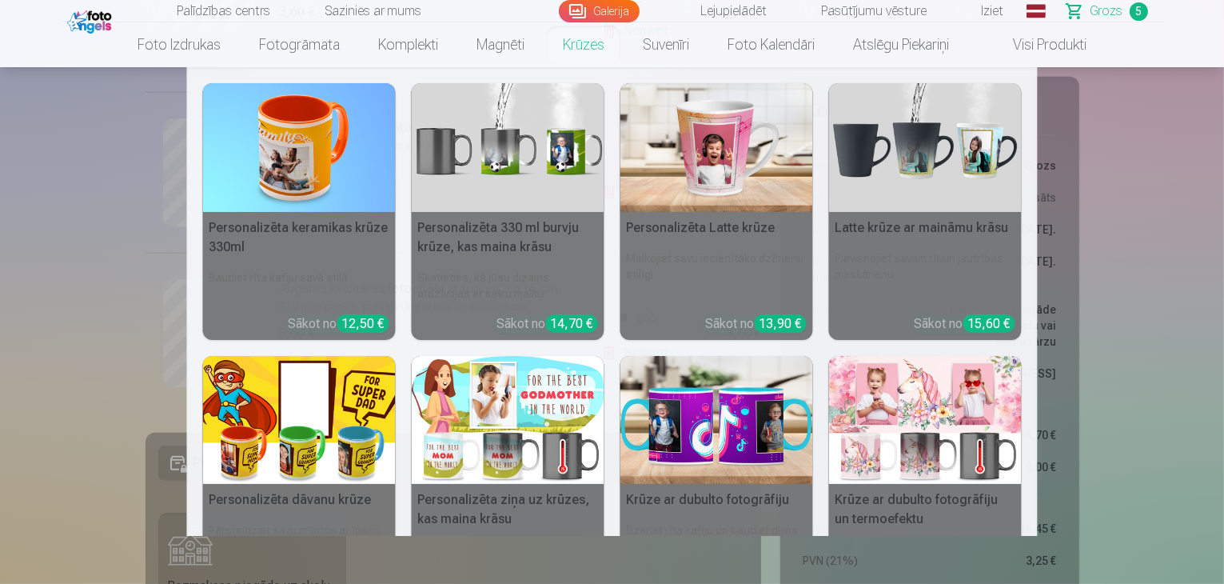
click at [74, 164] on nav "Personalizēta keramikas krūze 330ml Baudiet rīta kafiju savā stilā Sākot no 12,…" at bounding box center [612, 301] width 1224 height 469
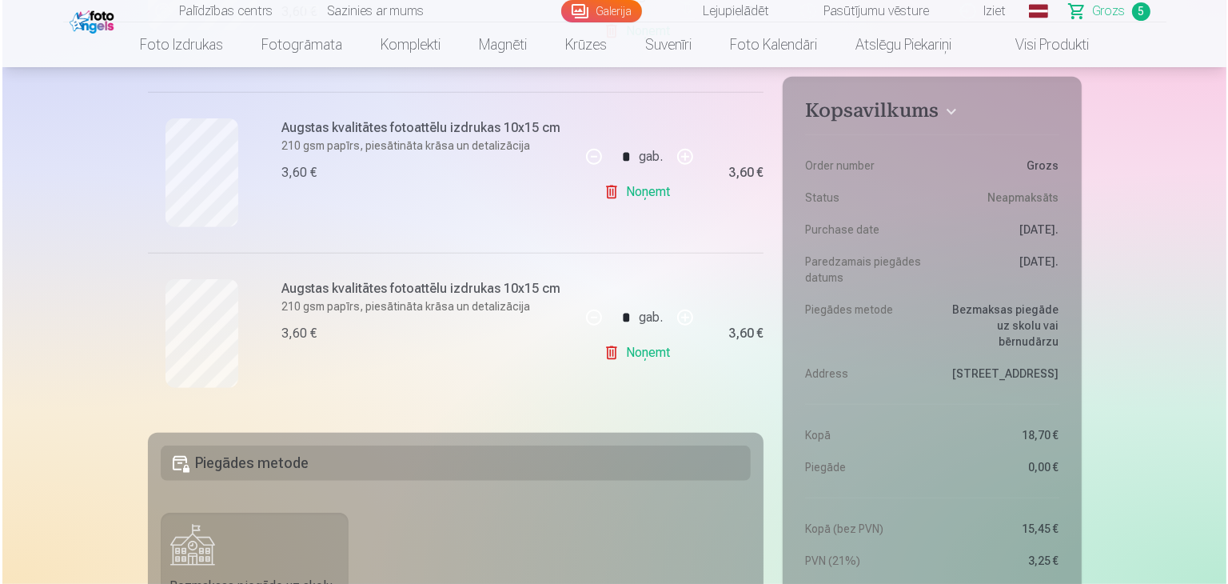
scroll to position [160, 0]
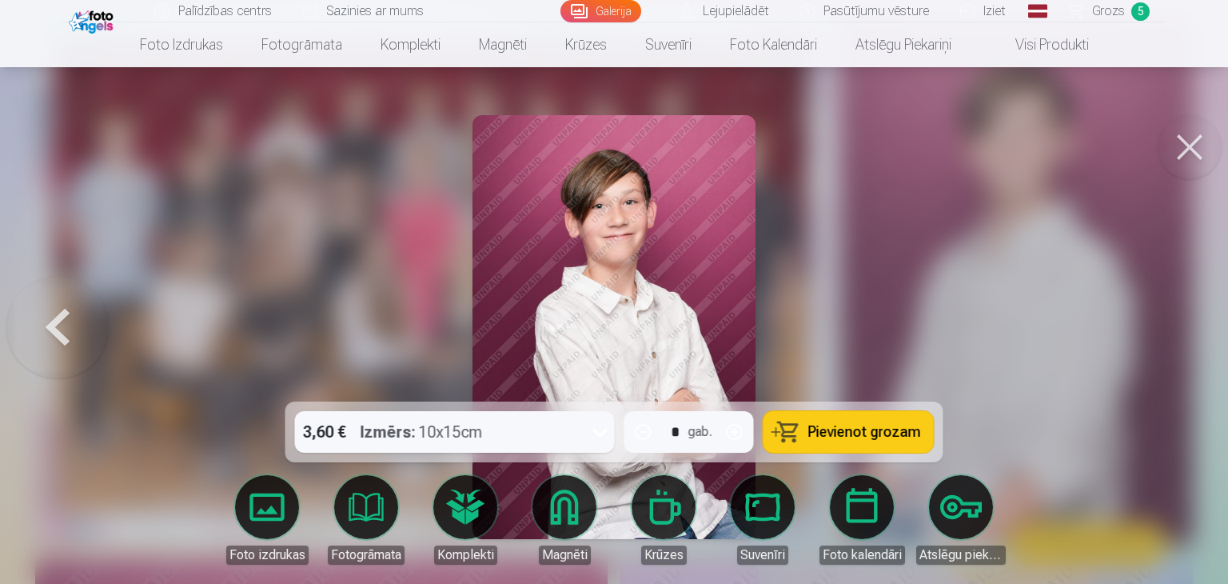
click at [46, 330] on button at bounding box center [57, 327] width 102 height 117
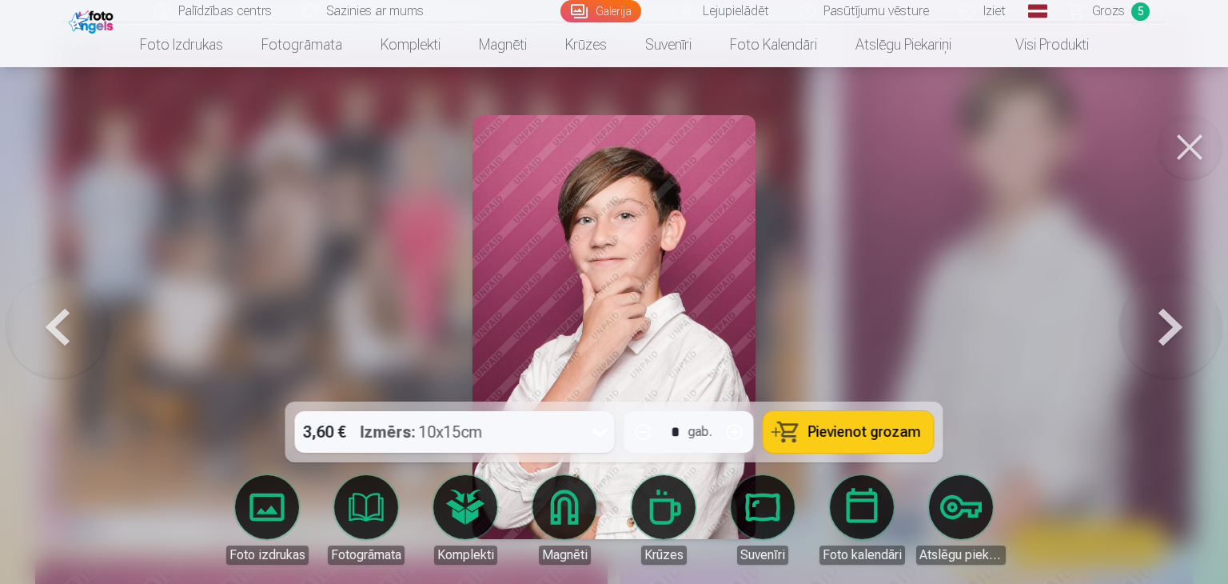
click at [46, 330] on button at bounding box center [57, 327] width 102 height 117
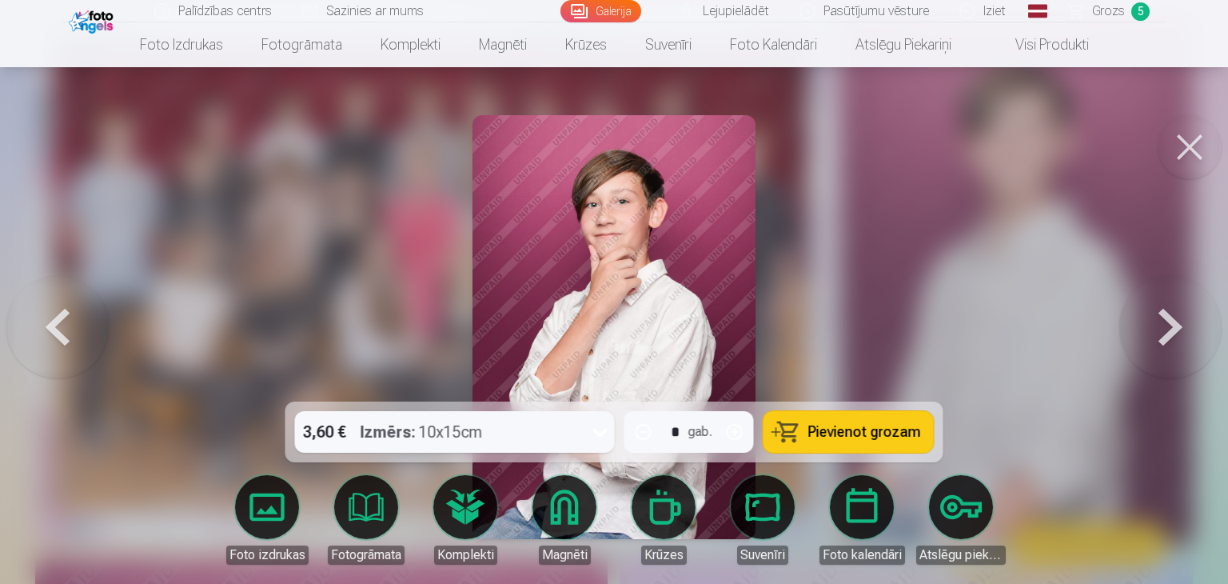
click at [46, 330] on button at bounding box center [57, 327] width 102 height 117
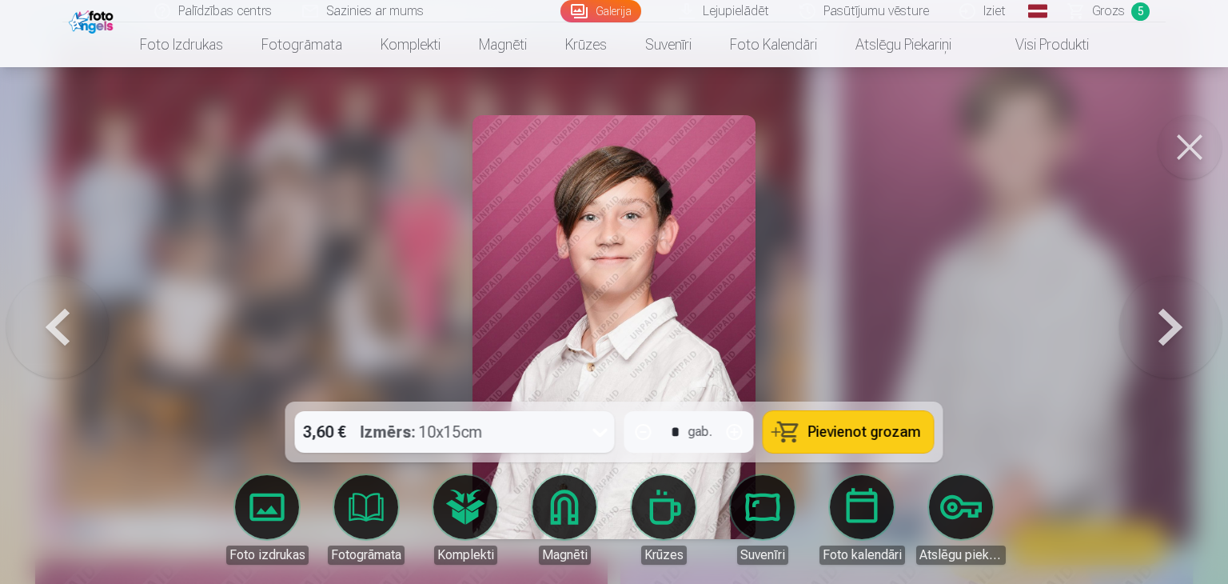
click at [46, 330] on button at bounding box center [57, 327] width 102 height 117
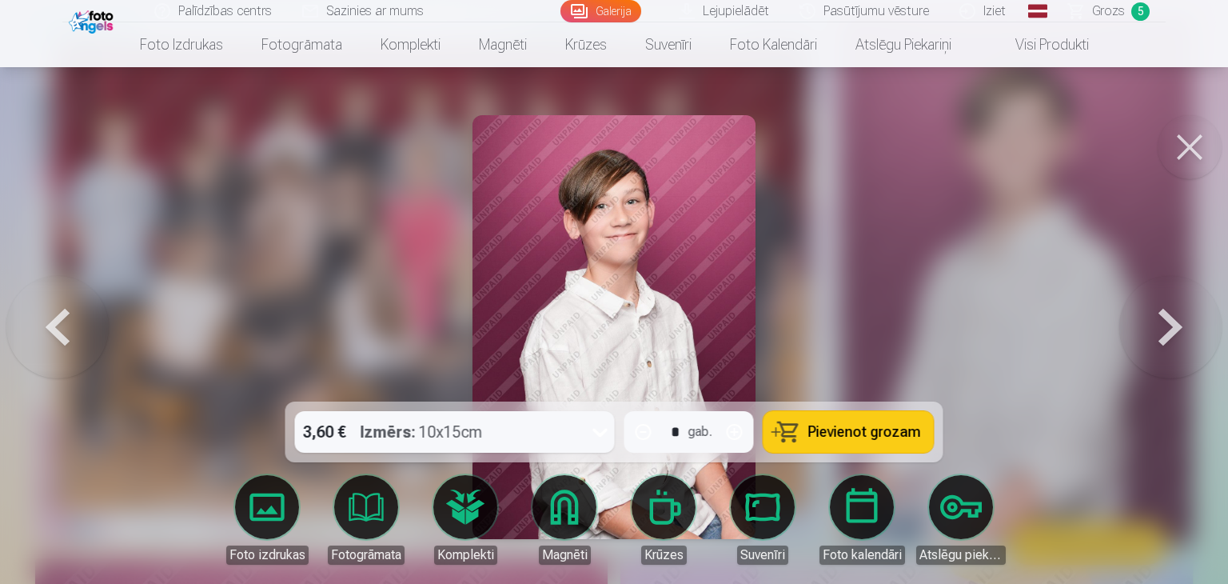
click at [1151, 323] on button at bounding box center [1170, 327] width 102 height 117
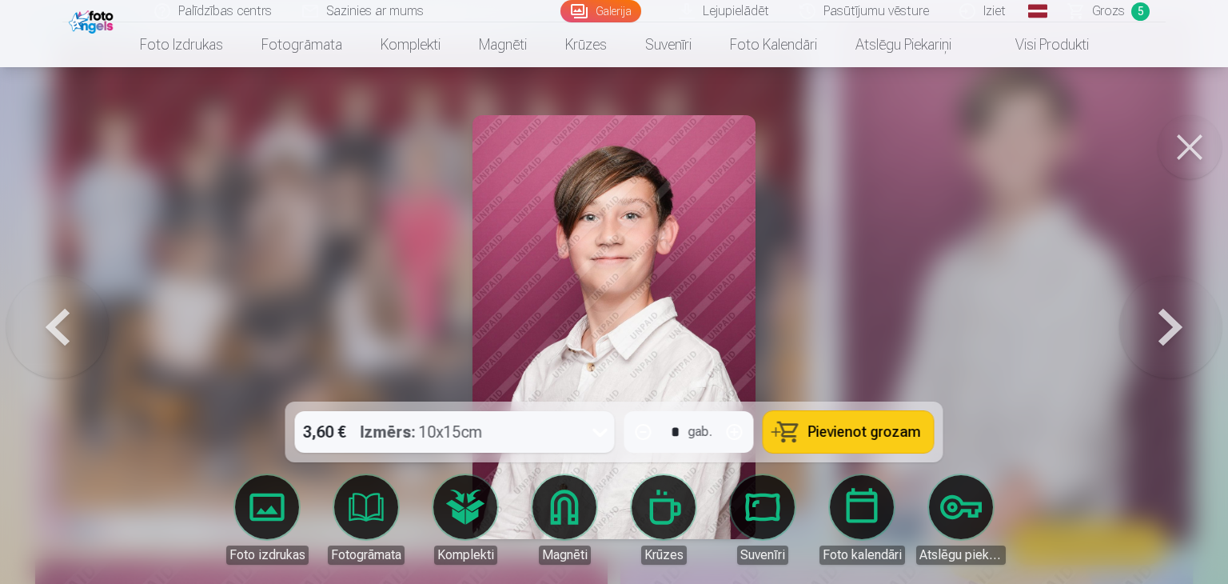
click at [828, 436] on span "Pievienot grozam" at bounding box center [864, 432] width 113 height 14
click at [1111, 11] on span "Grozs" at bounding box center [1108, 11] width 33 height 19
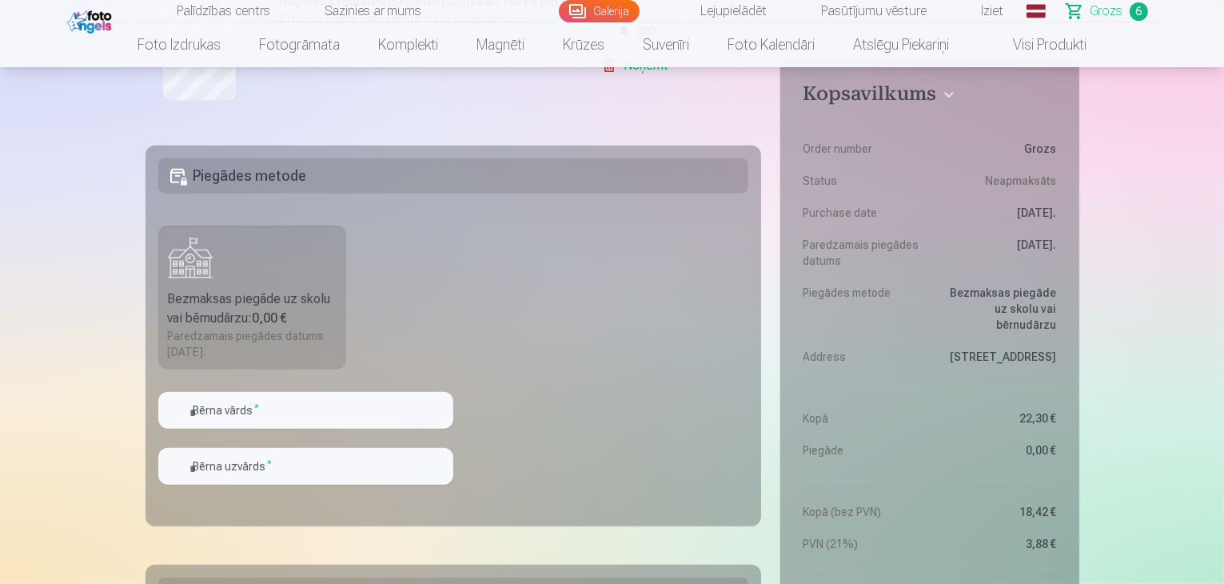
scroll to position [1279, 0]
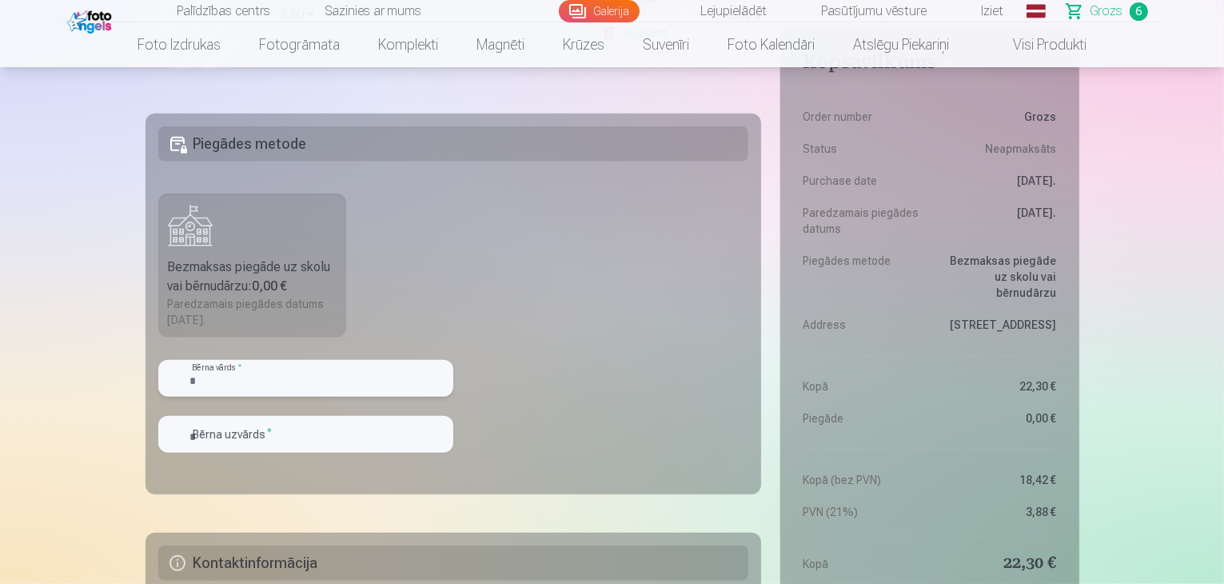
click at [251, 389] on input "text" at bounding box center [305, 378] width 295 height 37
type input "******"
click at [240, 426] on input "text" at bounding box center [305, 434] width 295 height 37
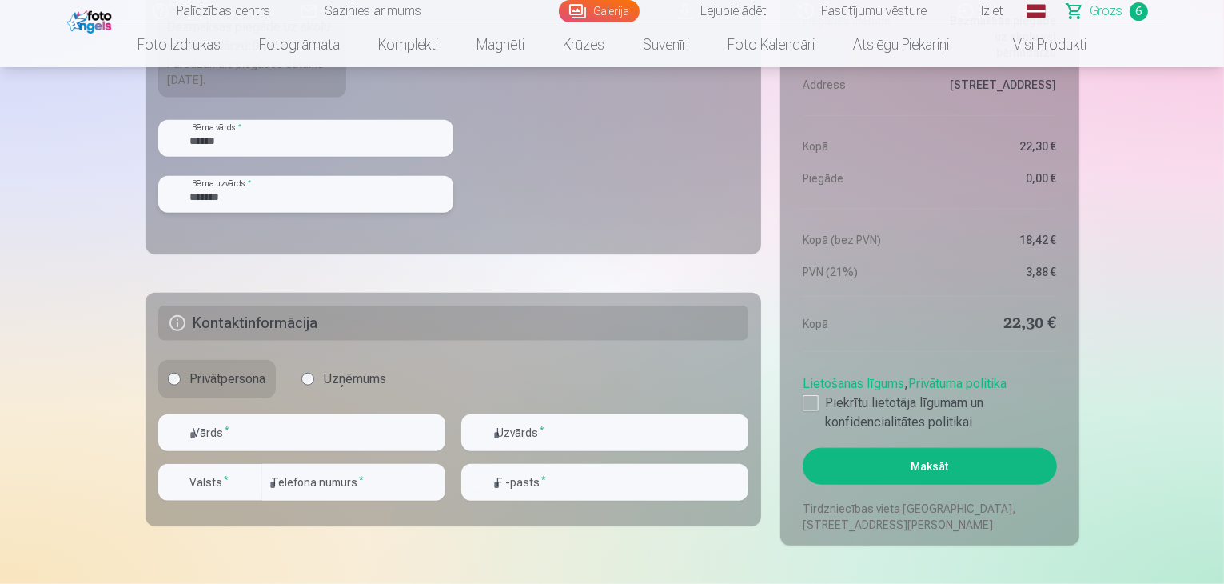
scroll to position [1599, 0]
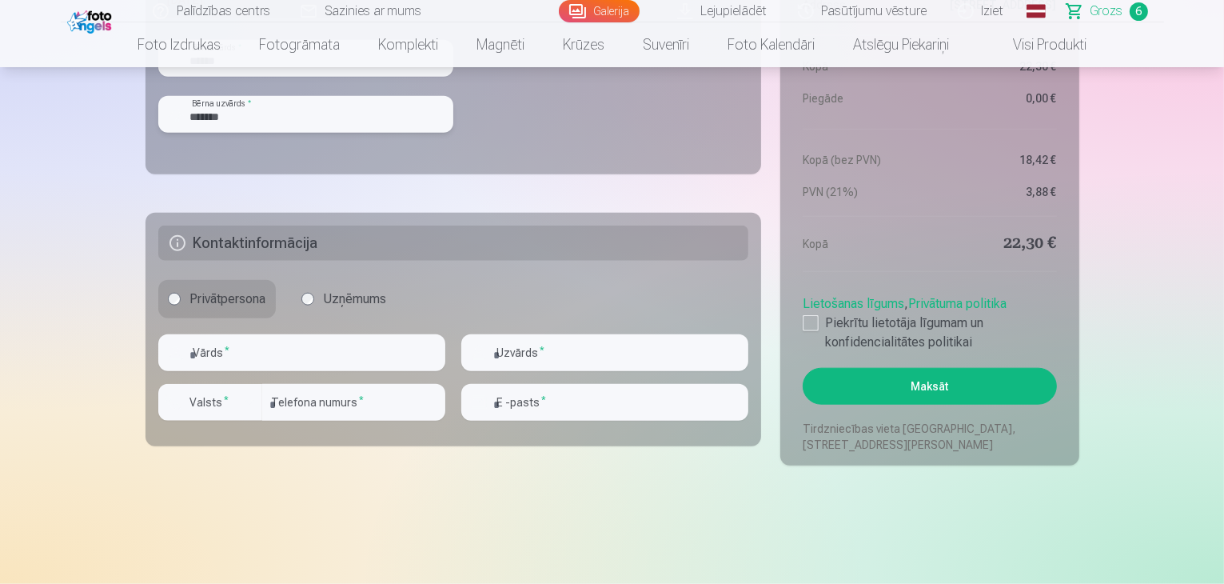
type input "*******"
click at [294, 353] on input "text" at bounding box center [301, 352] width 287 height 37
type input "******"
click at [228, 397] on label "Valsts *" at bounding box center [210, 402] width 52 height 16
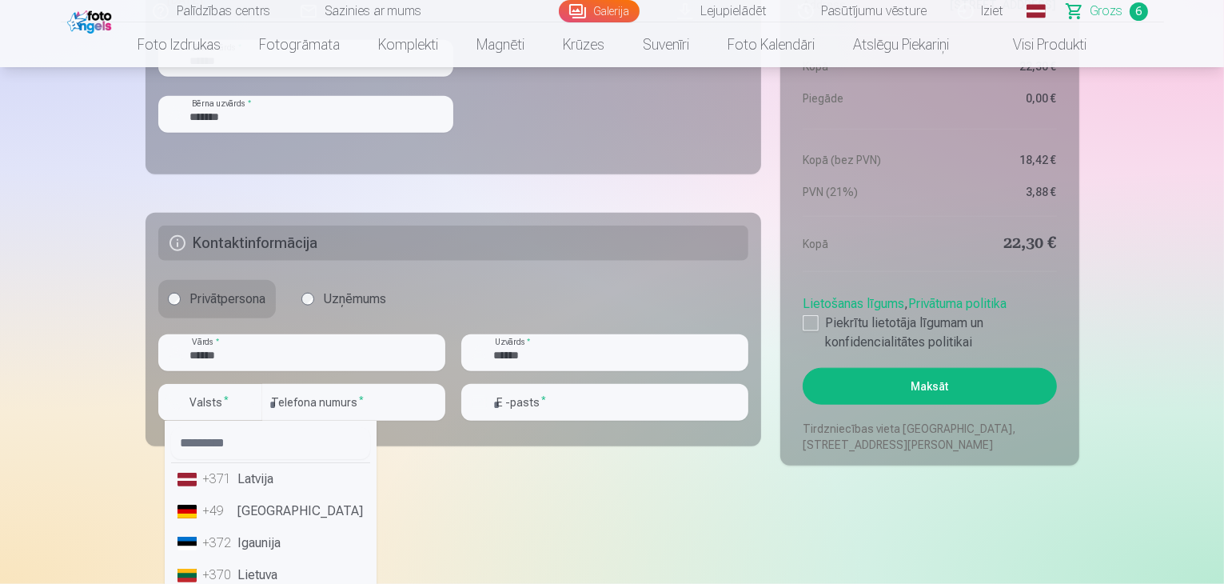
click at [247, 481] on li "+371 Latvija" at bounding box center [270, 479] width 199 height 32
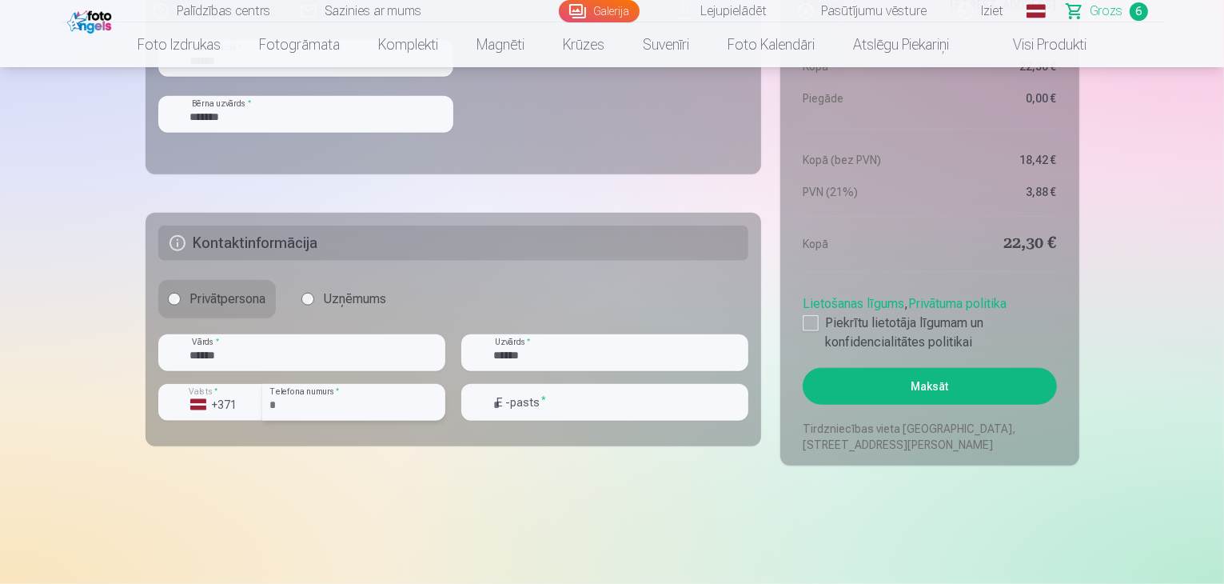
click at [335, 401] on input "number" at bounding box center [353, 402] width 183 height 37
type input "********"
click at [526, 409] on input "email" at bounding box center [604, 402] width 287 height 37
click at [814, 326] on div at bounding box center [811, 323] width 16 height 16
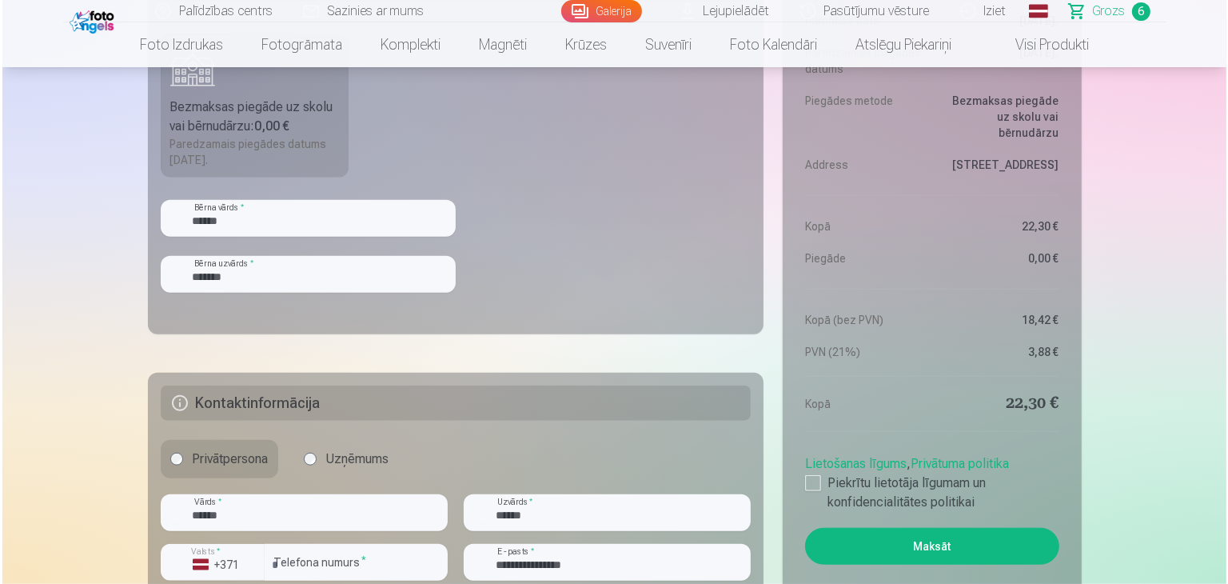
scroll to position [1519, 0]
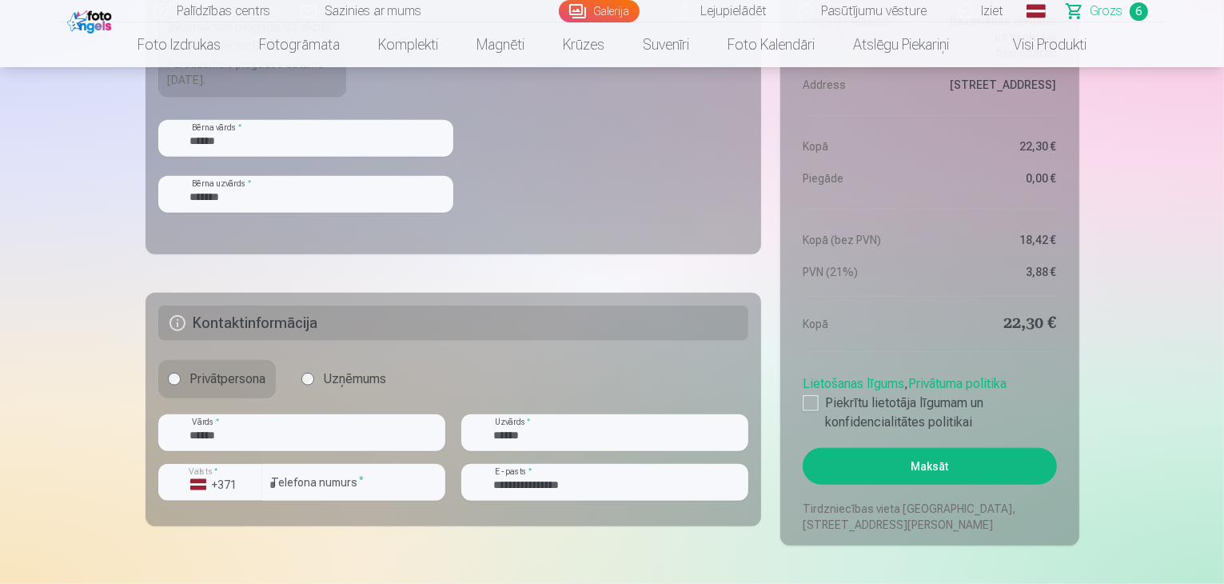
click at [961, 468] on button "Maksāt" at bounding box center [929, 466] width 253 height 37
click at [530, 484] on input "**********" at bounding box center [604, 482] width 287 height 37
click at [545, 481] on input "**********" at bounding box center [604, 482] width 287 height 37
type input "**********"
click at [598, 504] on div at bounding box center [604, 507] width 287 height 13
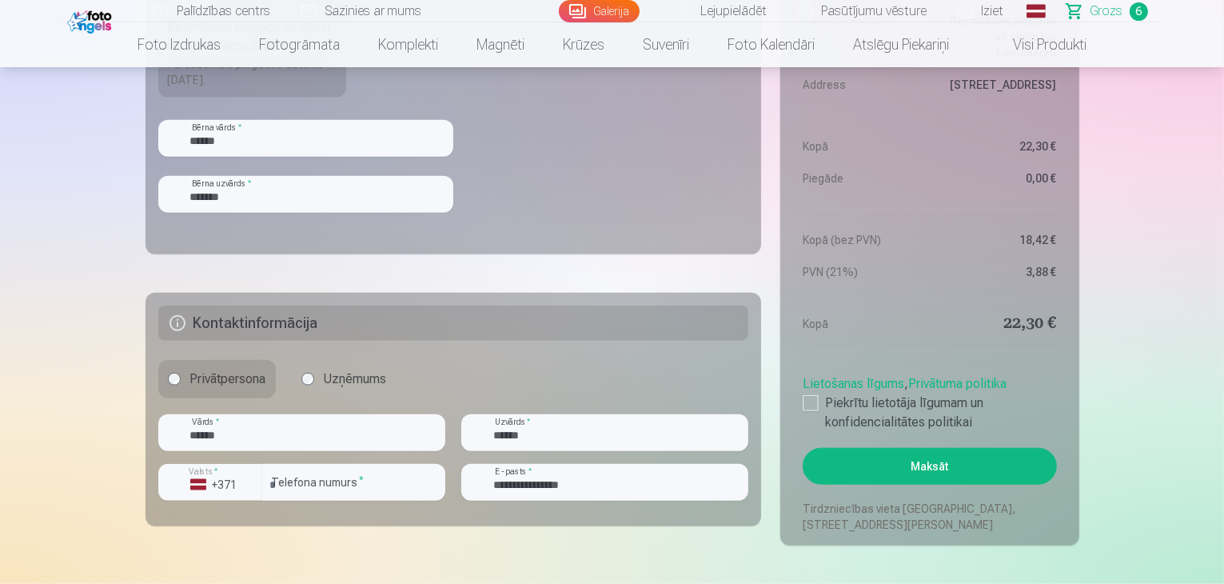
click at [834, 464] on button "Maksāt" at bounding box center [929, 466] width 253 height 37
